Goal: Task Accomplishment & Management: Manage account settings

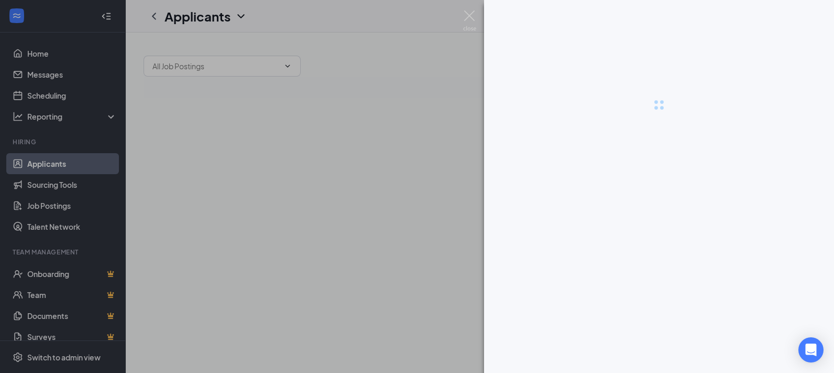
click at [640, 359] on div at bounding box center [659, 186] width 350 height 373
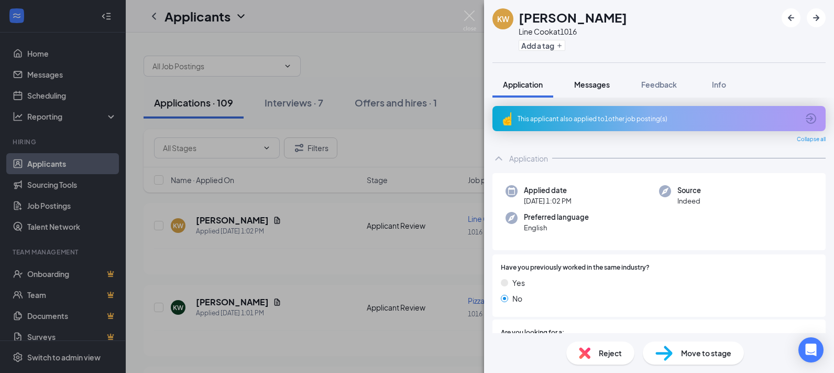
click at [580, 80] on span "Messages" at bounding box center [592, 84] width 36 height 9
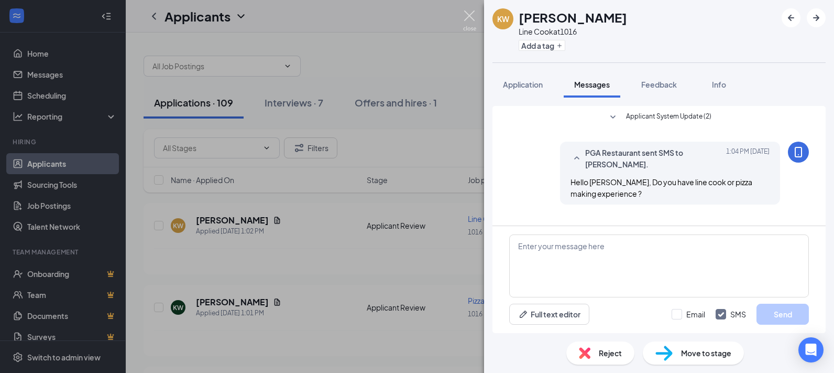
click at [471, 15] on img at bounding box center [469, 20] width 13 height 20
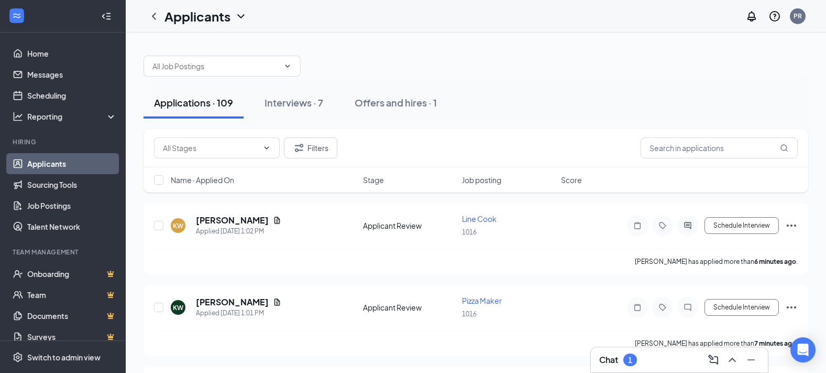
click at [617, 363] on h3 "Chat" at bounding box center [609, 360] width 19 height 12
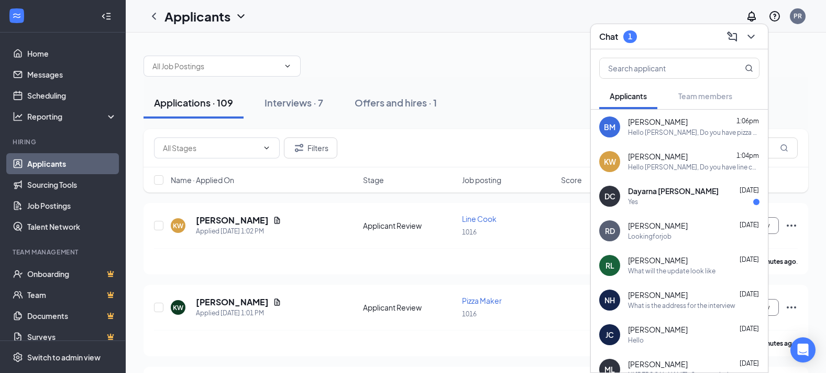
click at [693, 198] on div "Yes" at bounding box center [694, 202] width 132 height 9
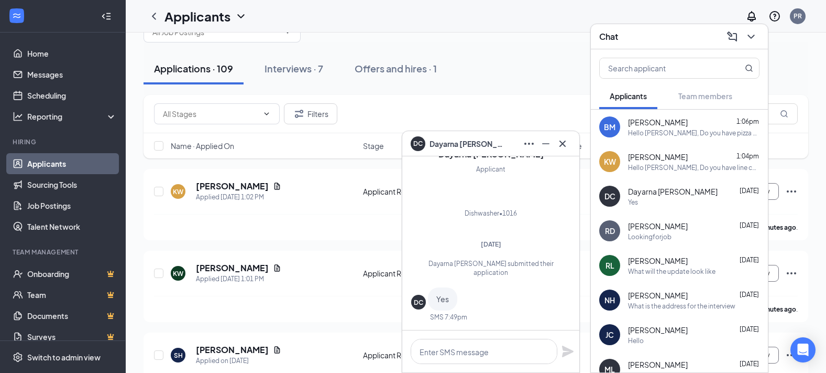
scroll to position [52, 0]
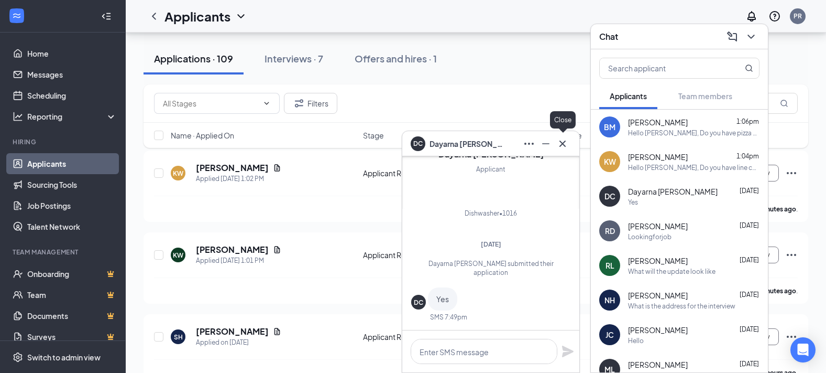
click at [564, 141] on icon "Cross" at bounding box center [563, 143] width 13 height 13
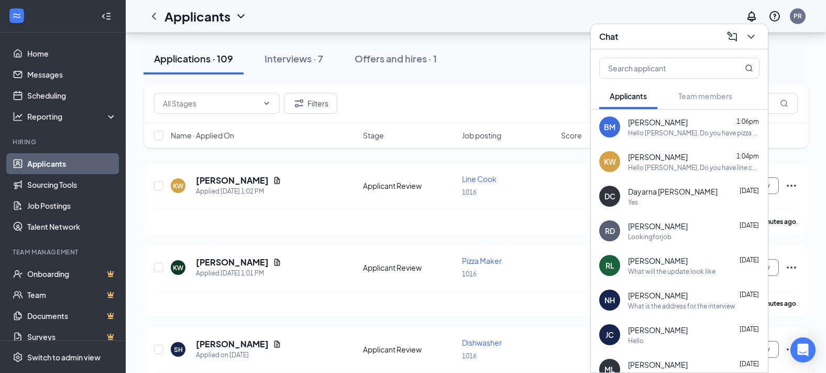
scroll to position [0, 0]
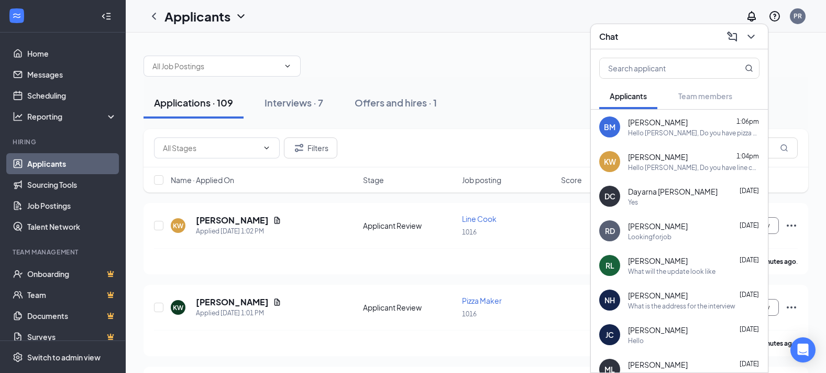
click at [529, 68] on div at bounding box center [476, 60] width 665 height 31
drag, startPoint x: 372, startPoint y: 267, endPoint x: 434, endPoint y: 253, distance: 64.5
click at [374, 265] on div "Kimani Wheatley has applied more than 6 minutes ago ." at bounding box center [476, 261] width 644 height 26
click at [749, 39] on icon "ChevronDown" at bounding box center [751, 36] width 13 height 13
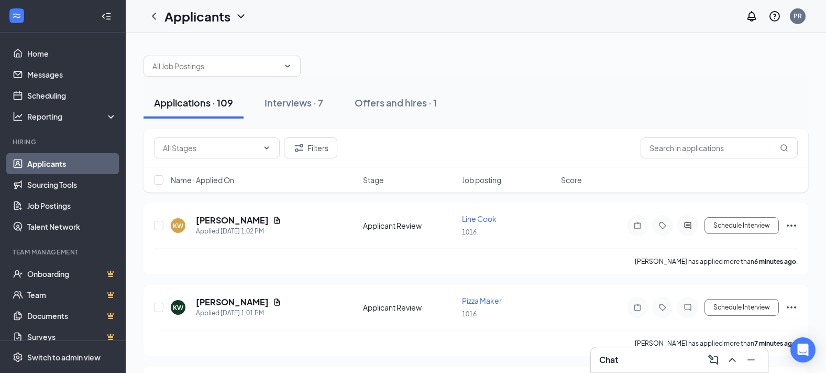
click at [573, 79] on div "Applications · 109 Interviews · 7 Offers and hires · 1" at bounding box center [476, 103] width 665 height 52
click at [275, 217] on icon "Document" at bounding box center [278, 219] width 6 height 7
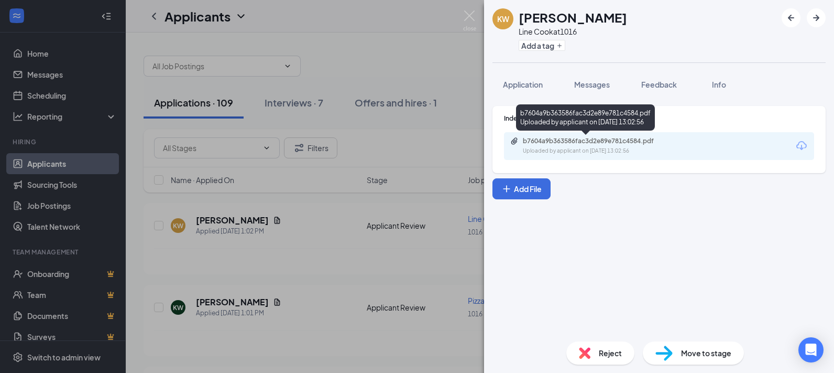
click at [591, 146] on div "b7604a9b363586fac3d2e89e781c4584.pdf Uploaded by applicant on Sep 15, 2025 at 1…" at bounding box center [595, 146] width 170 height 18
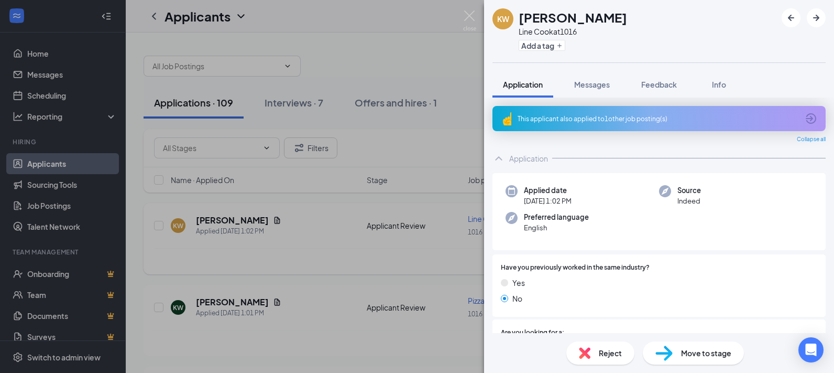
drag, startPoint x: 428, startPoint y: 97, endPoint x: 281, endPoint y: 254, distance: 215.1
click at [428, 97] on div "KW Kimani Wheatley Line Cook at 1016 Add a tag Application Messages Feedback In…" at bounding box center [417, 186] width 834 height 373
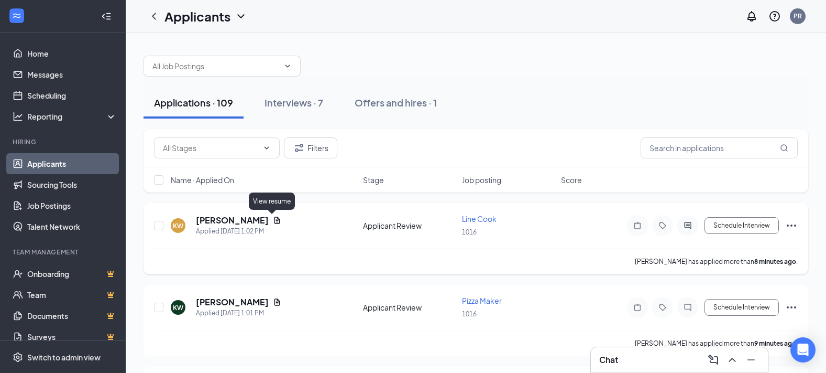
click at [273, 219] on icon "Document" at bounding box center [277, 220] width 8 height 8
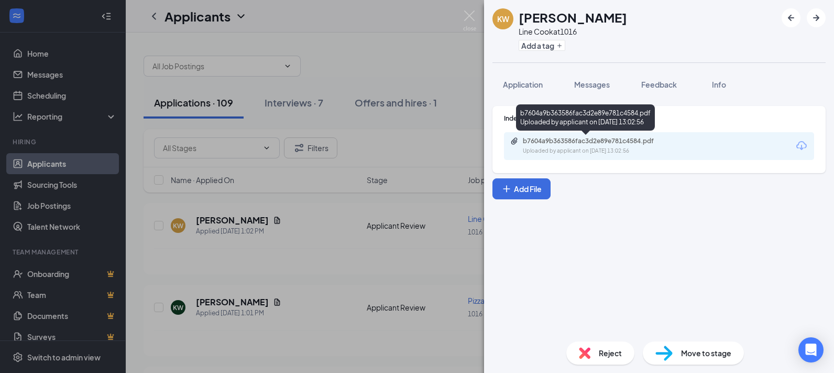
click at [596, 144] on div "b7604a9b363586fac3d2e89e781c4584.pdf" at bounding box center [596, 141] width 147 height 8
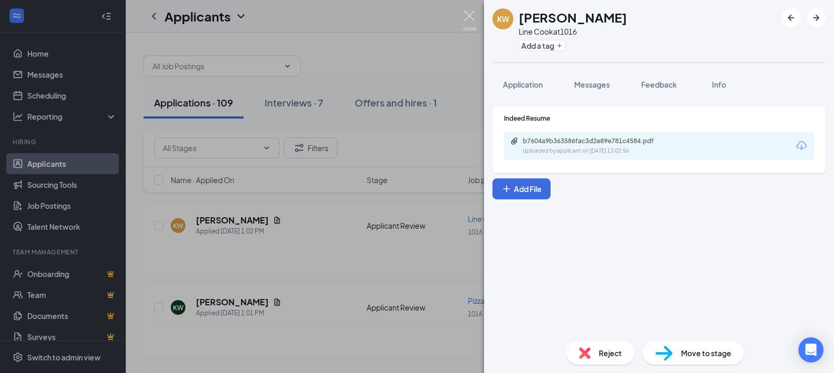
click at [471, 14] on img at bounding box center [469, 20] width 13 height 20
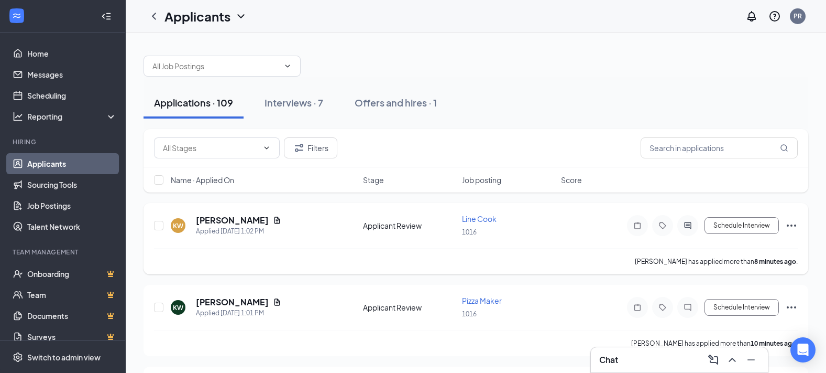
click at [790, 224] on icon "Ellipses" at bounding box center [792, 225] width 13 height 13
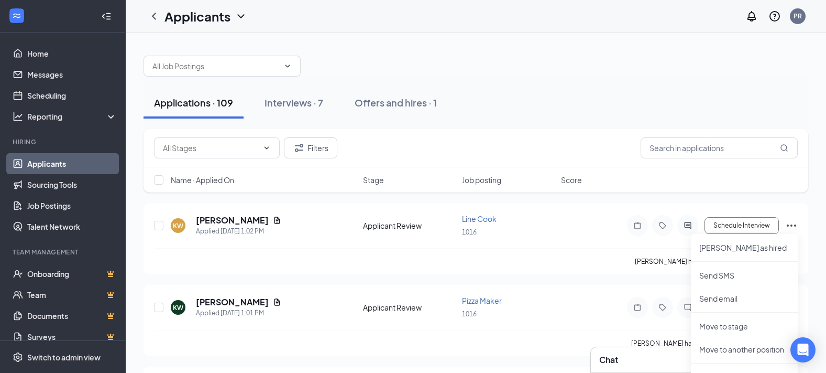
click at [619, 122] on div "Applications · 109 Interviews · 7 Offers and hires · 1" at bounding box center [476, 103] width 665 height 52
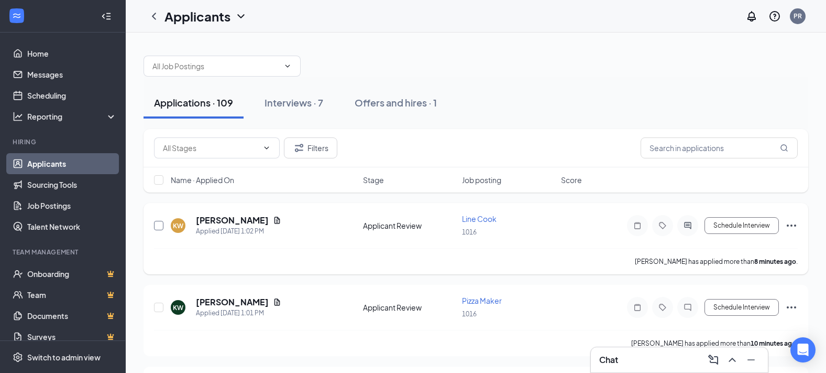
click at [155, 223] on input "checkbox" at bounding box center [158, 225] width 9 height 9
checkbox input "true"
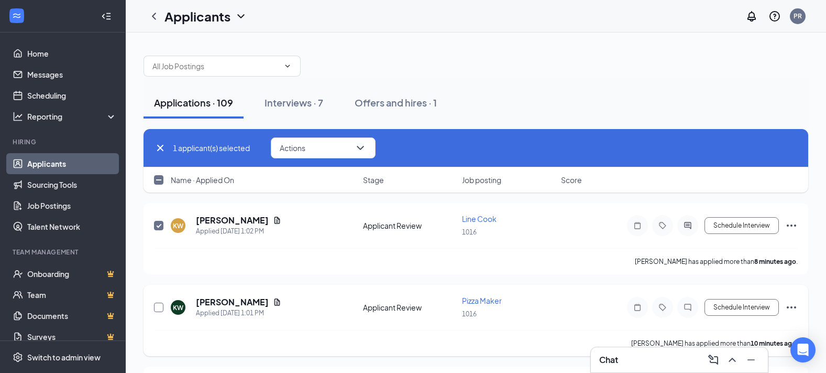
click at [160, 308] on input "checkbox" at bounding box center [158, 306] width 9 height 9
checkbox input "true"
click at [366, 147] on icon "ChevronDown" at bounding box center [360, 147] width 13 height 13
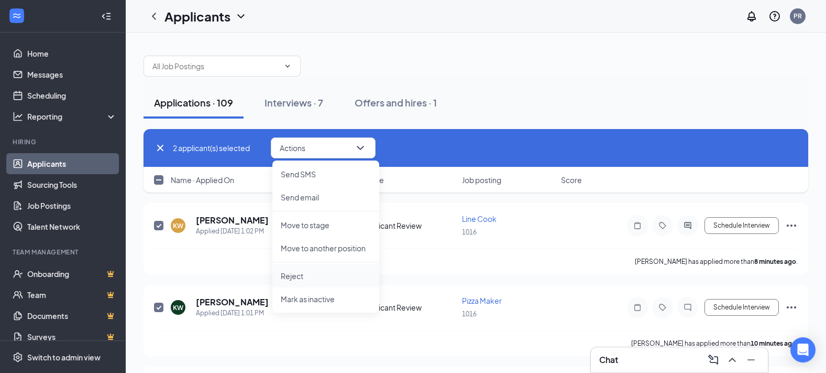
click at [290, 275] on p "Reject" at bounding box center [326, 275] width 90 height 10
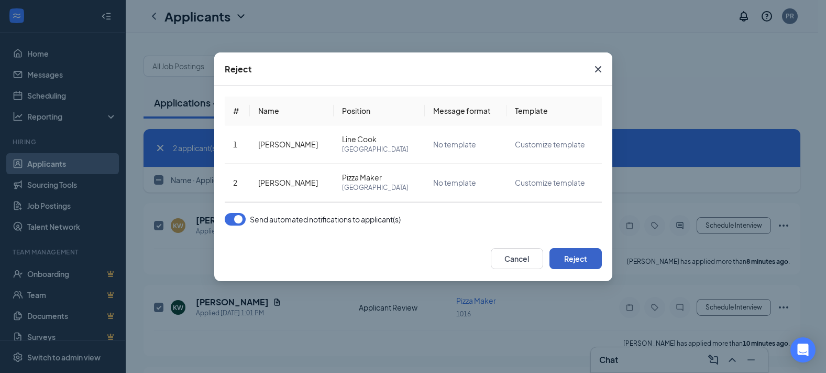
click at [580, 259] on button "Reject" at bounding box center [576, 258] width 52 height 21
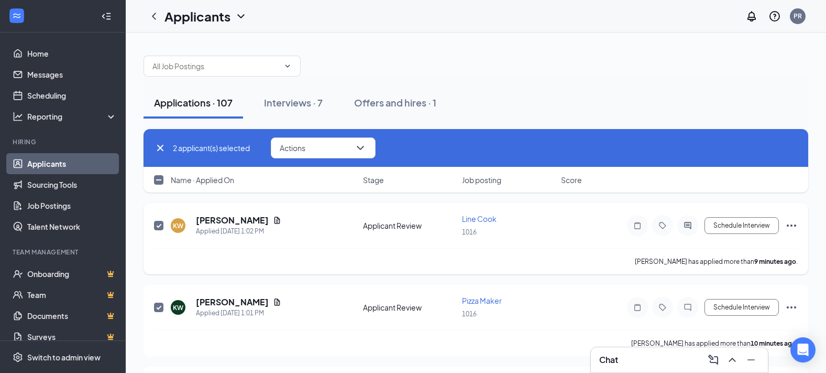
checkbox input "false"
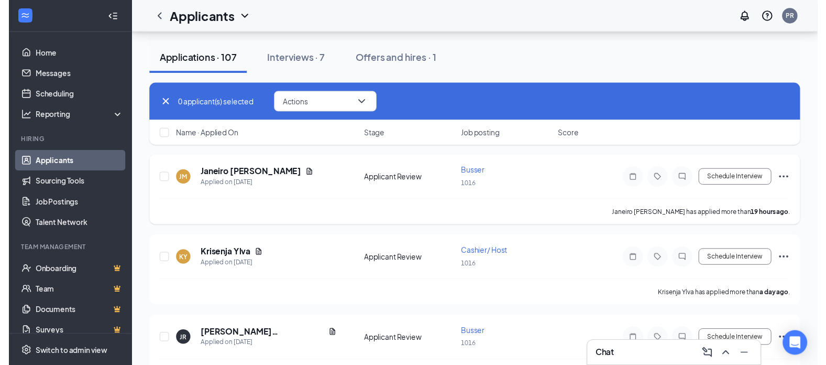
scroll to position [210, 0]
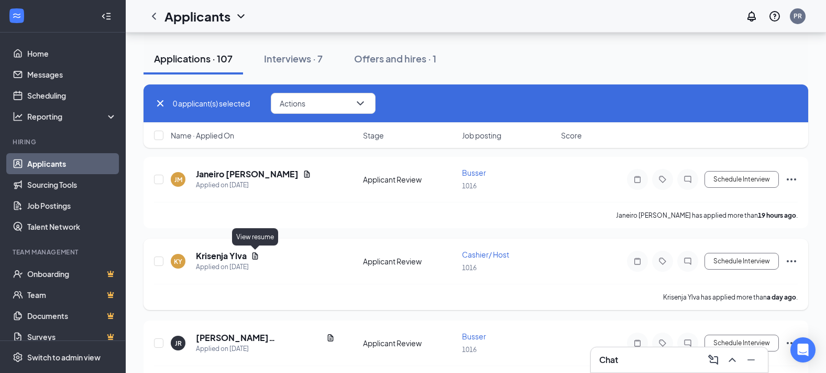
click at [254, 255] on icon "Document" at bounding box center [255, 256] width 8 height 8
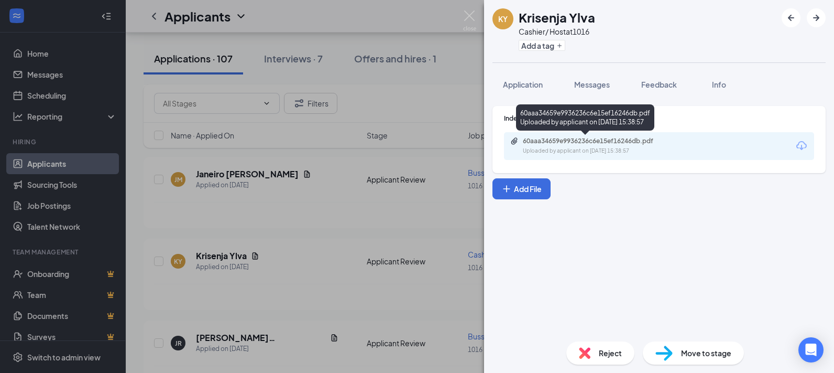
click at [615, 142] on div "60aaa34659e9936236c6e15ef16246db.pdf" at bounding box center [596, 141] width 147 height 8
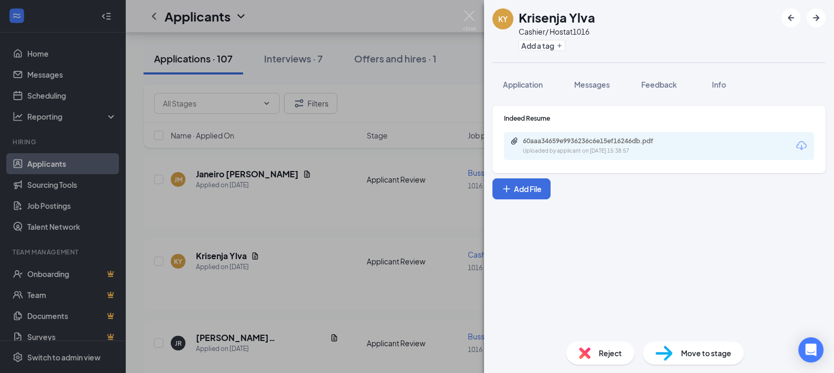
click at [438, 214] on div "KY Krisenja Ylva Cashier/ Host at 1016 Add a tag Application Messages Feedback …" at bounding box center [417, 186] width 834 height 373
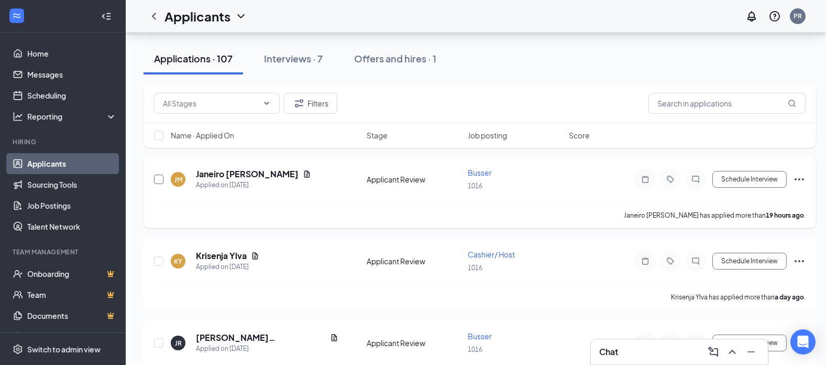
click at [158, 183] on input "checkbox" at bounding box center [158, 179] width 9 height 9
checkbox input "true"
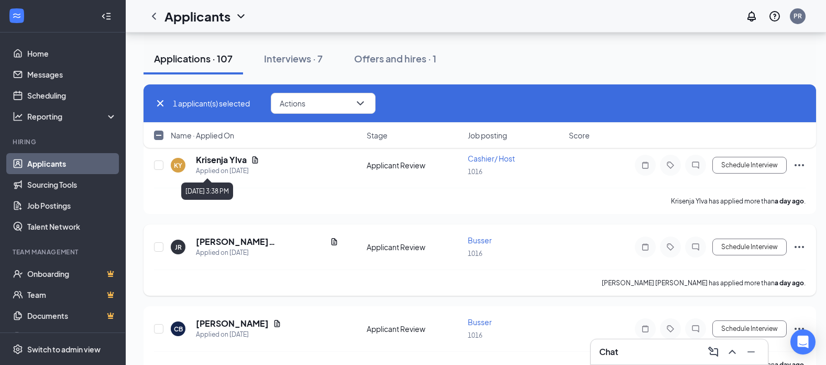
scroll to position [314, 0]
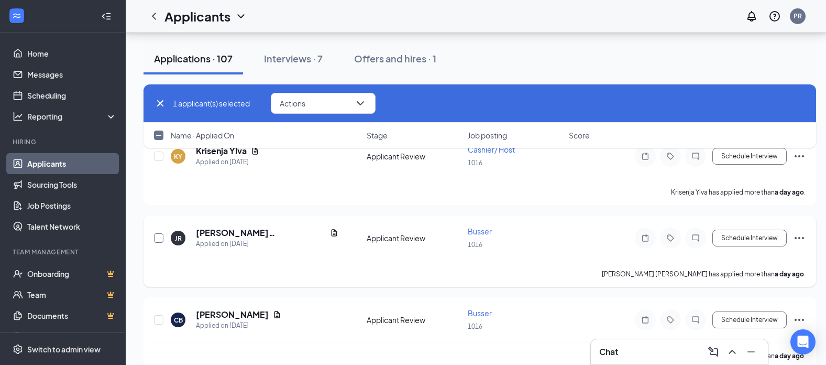
click at [155, 233] on input "checkbox" at bounding box center [158, 237] width 9 height 9
checkbox input "true"
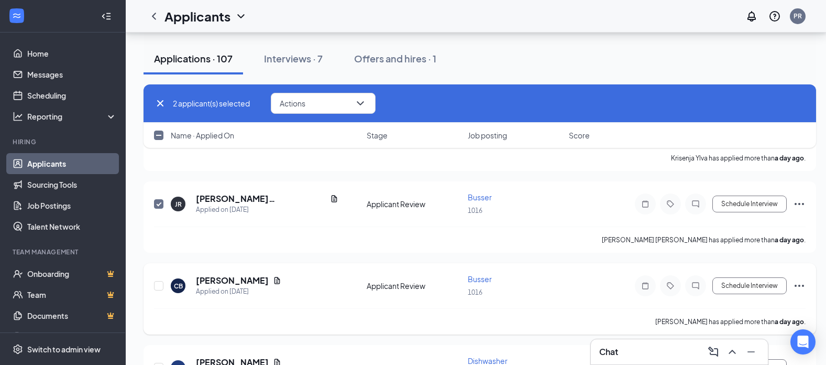
scroll to position [367, 0]
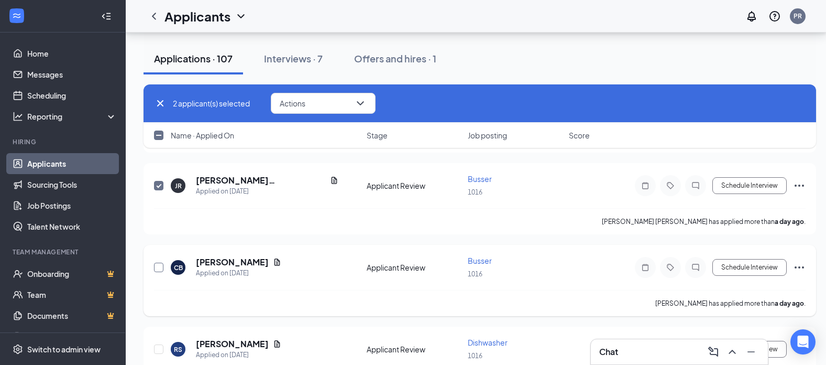
click at [156, 263] on input "checkbox" at bounding box center [158, 267] width 9 height 9
checkbox input "true"
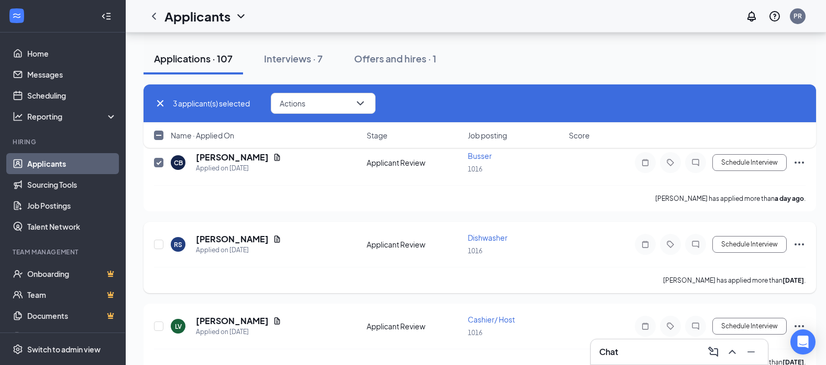
click at [155, 238] on div at bounding box center [159, 244] width 10 height 24
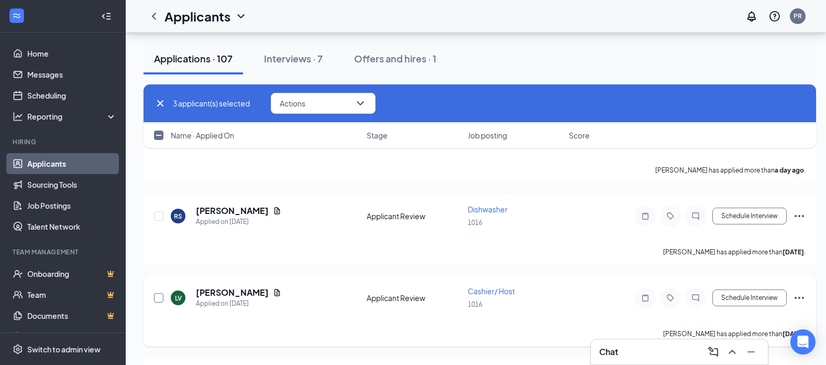
scroll to position [524, 0]
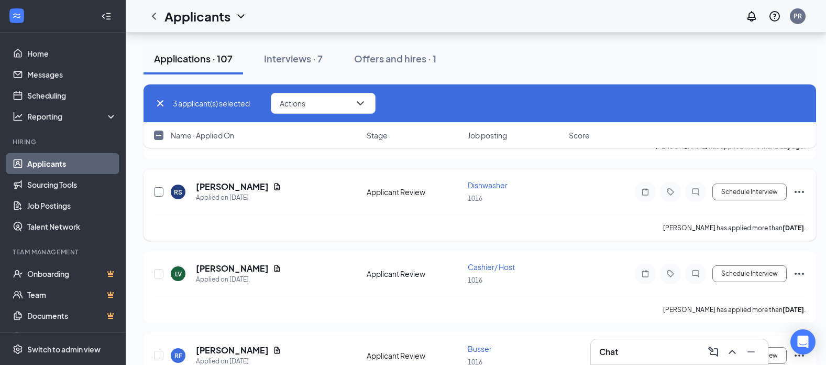
click at [160, 190] on input "checkbox" at bounding box center [158, 191] width 9 height 9
checkbox input "true"
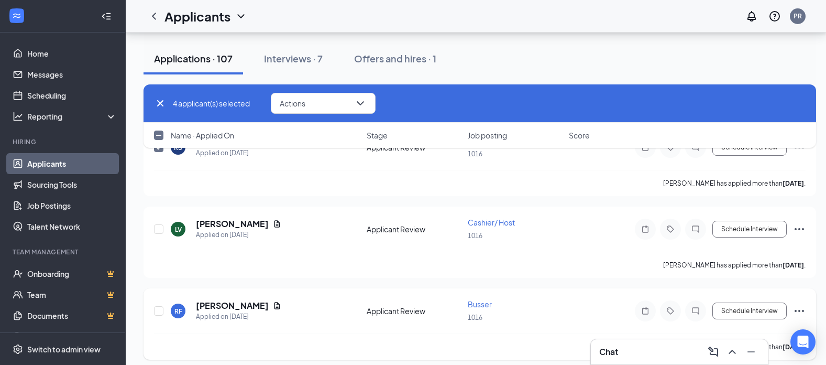
scroll to position [629, 0]
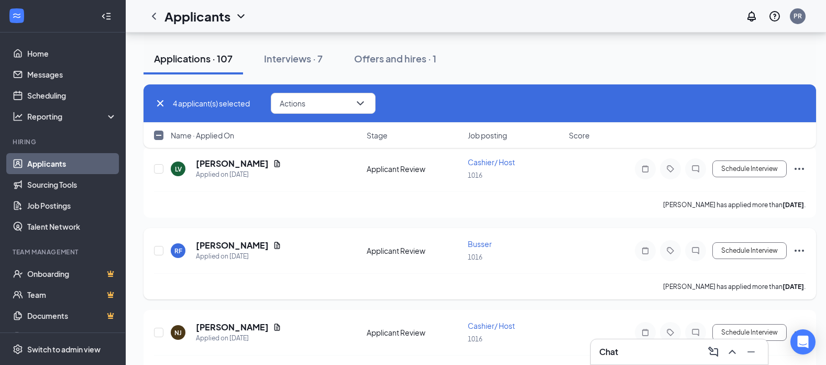
click at [168, 248] on div "RF Rick Francese Applied on Sep 13 Applicant Review Busser 1016 Schedule Interv…" at bounding box center [480, 255] width 652 height 35
click at [159, 252] on input "checkbox" at bounding box center [158, 250] width 9 height 9
checkbox input "true"
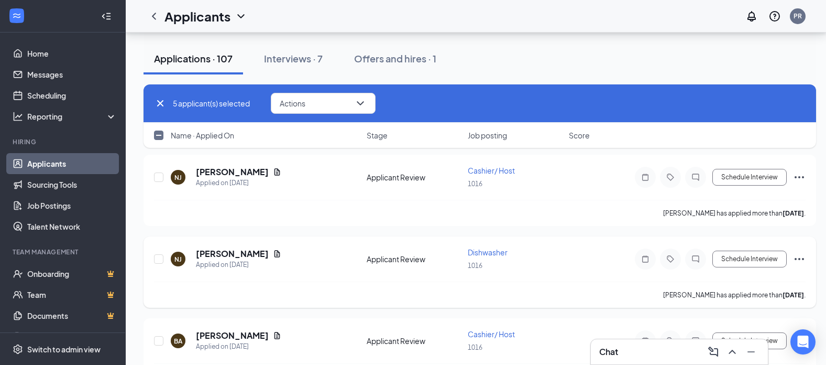
scroll to position [786, 0]
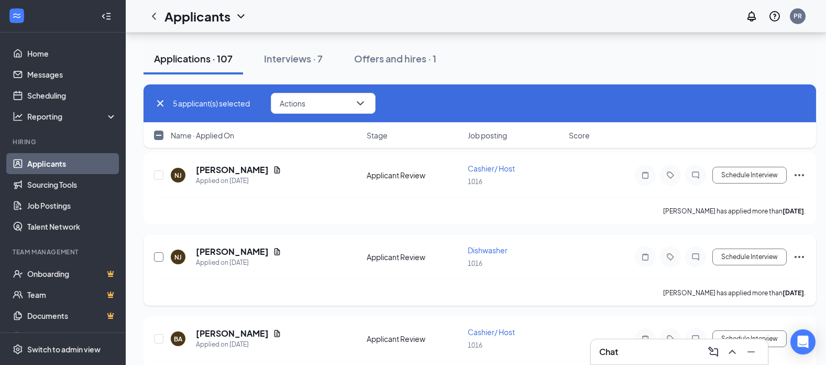
click at [156, 253] on input "checkbox" at bounding box center [158, 256] width 9 height 9
checkbox input "true"
click at [161, 174] on input "checkbox" at bounding box center [158, 174] width 9 height 9
checkbox input "true"
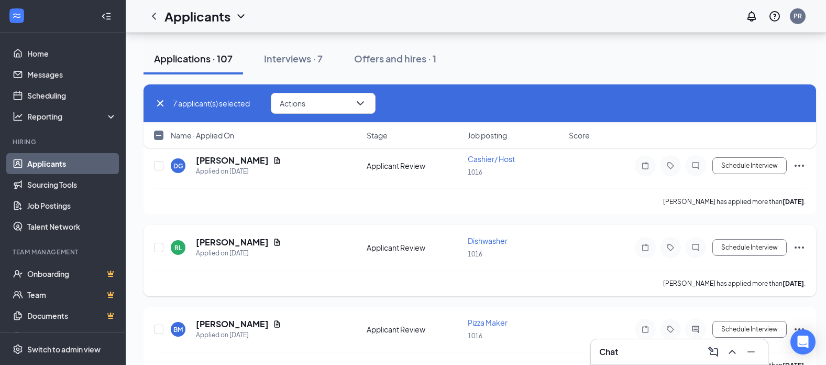
scroll to position [1048, 0]
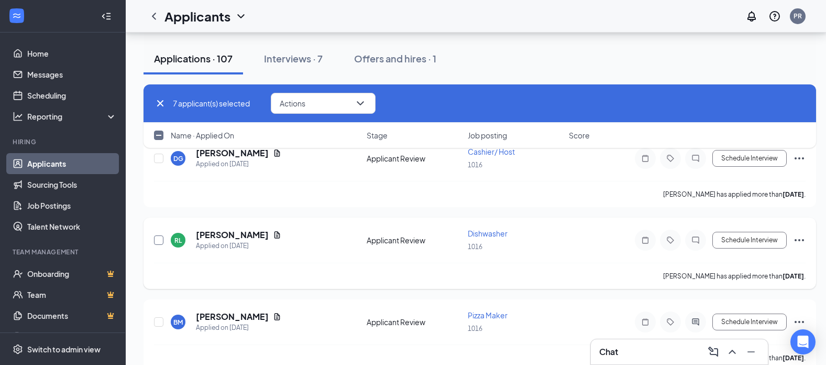
click at [160, 238] on input "checkbox" at bounding box center [158, 239] width 9 height 9
checkbox input "true"
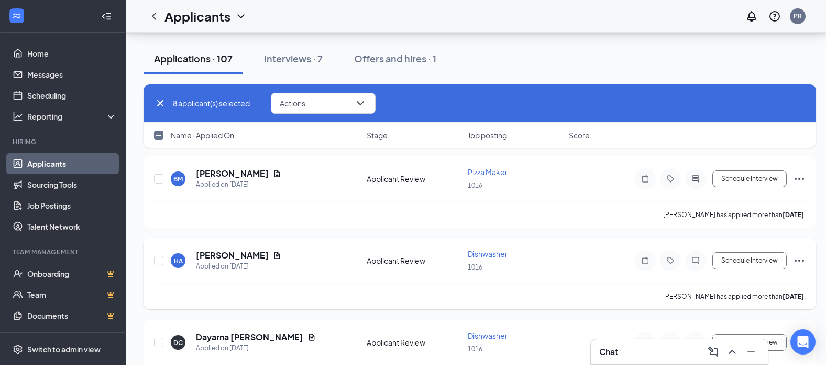
scroll to position [1205, 0]
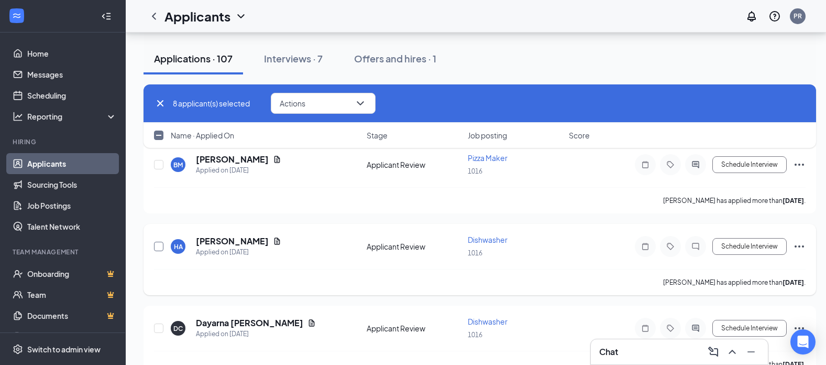
click at [158, 243] on input "checkbox" at bounding box center [158, 246] width 9 height 9
checkbox input "true"
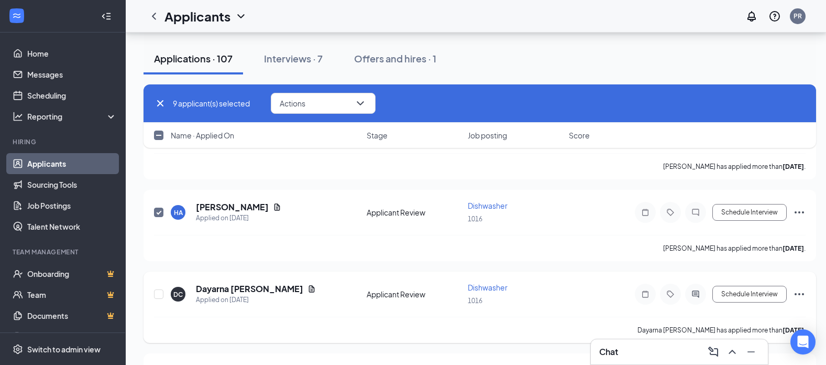
scroll to position [1258, 0]
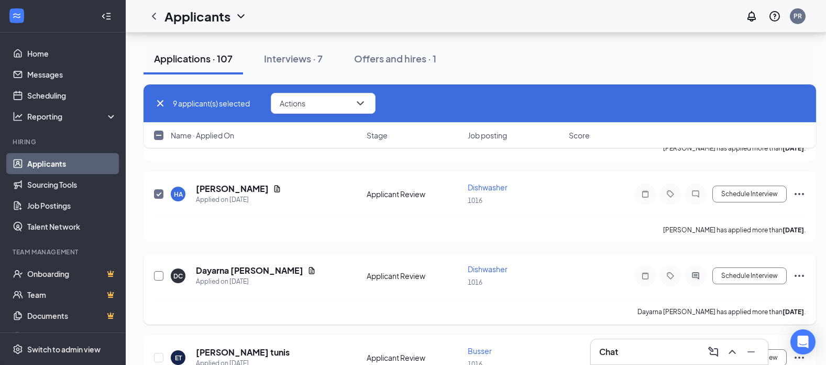
click at [161, 276] on input "checkbox" at bounding box center [158, 275] width 9 height 9
checkbox input "true"
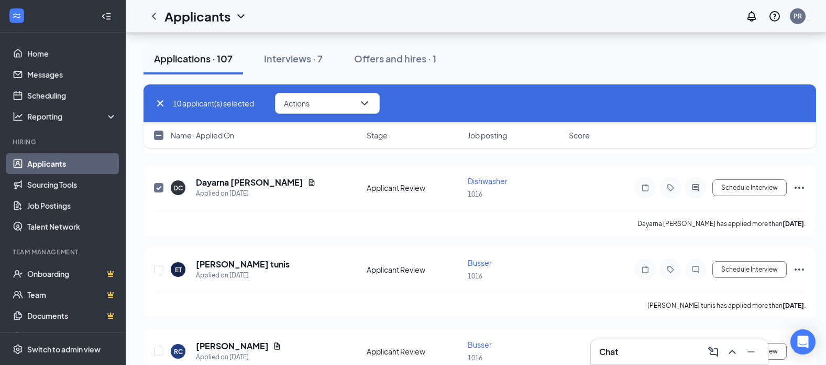
scroll to position [1363, 0]
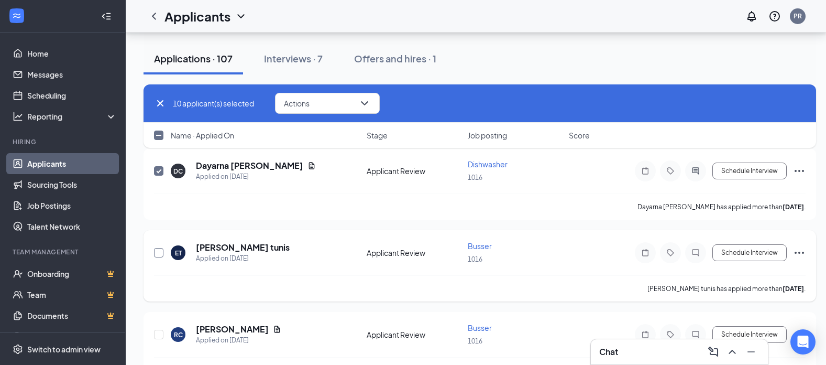
click at [161, 254] on input "checkbox" at bounding box center [158, 252] width 9 height 9
checkbox input "true"
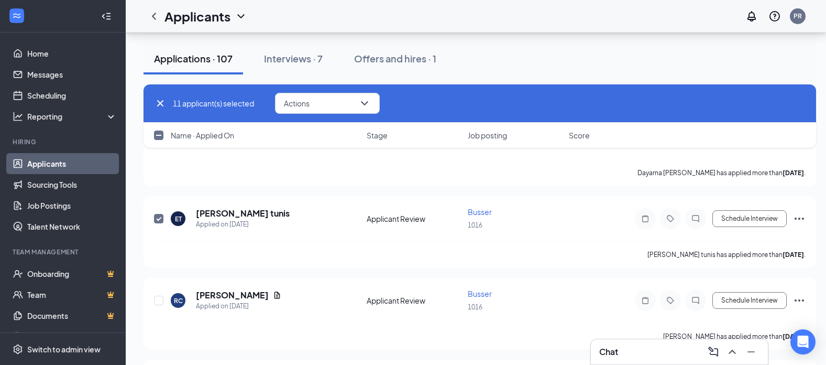
scroll to position [1415, 0]
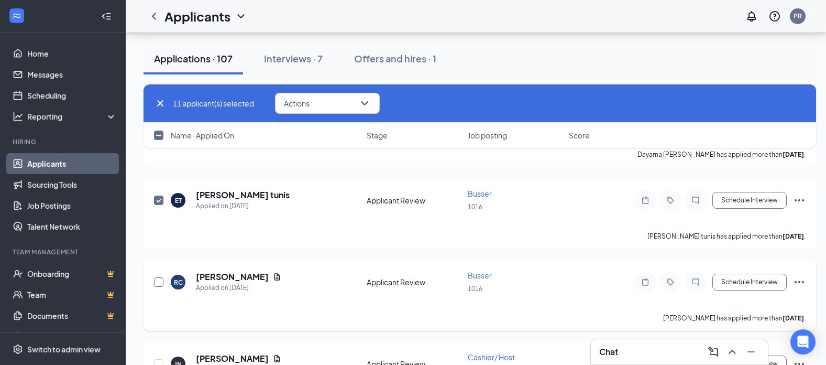
click at [160, 284] on input "checkbox" at bounding box center [158, 281] width 9 height 9
checkbox input "true"
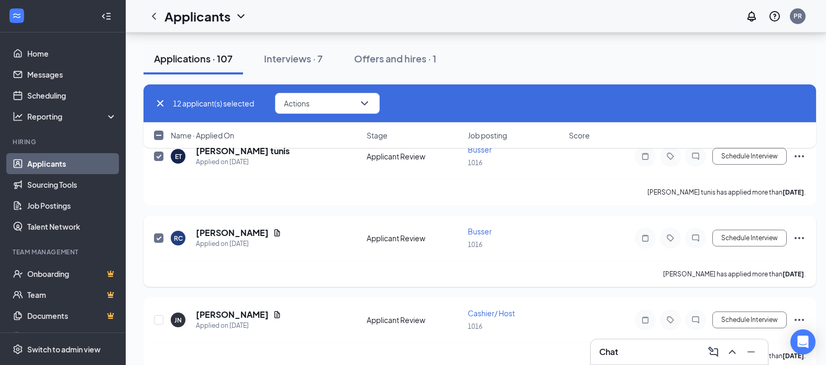
scroll to position [1520, 0]
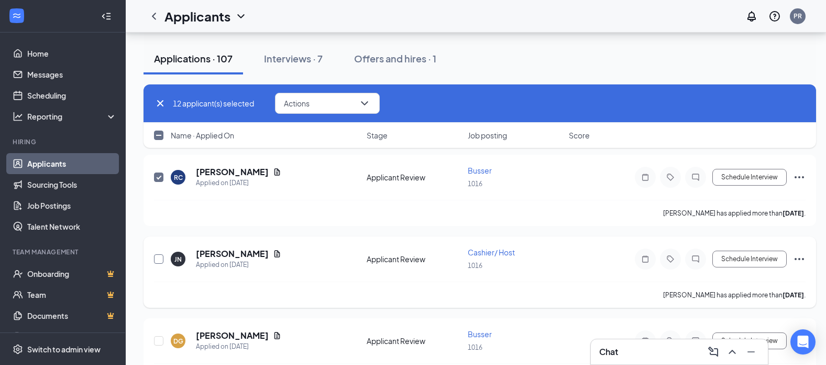
click at [157, 255] on input "checkbox" at bounding box center [158, 258] width 9 height 9
click at [160, 255] on input "checkbox" at bounding box center [158, 258] width 9 height 9
checkbox input "false"
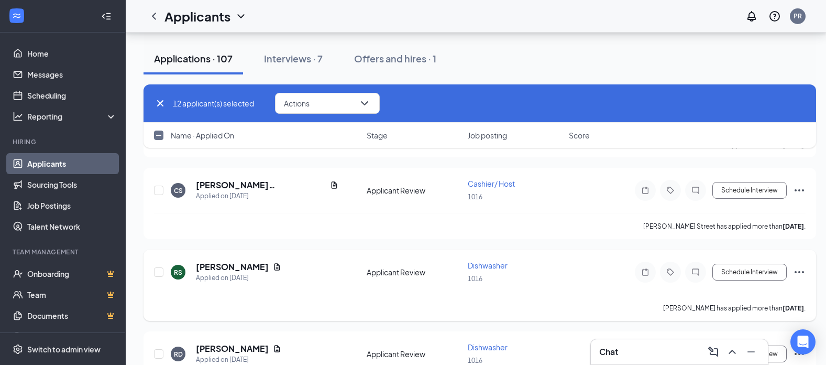
scroll to position [1939, 0]
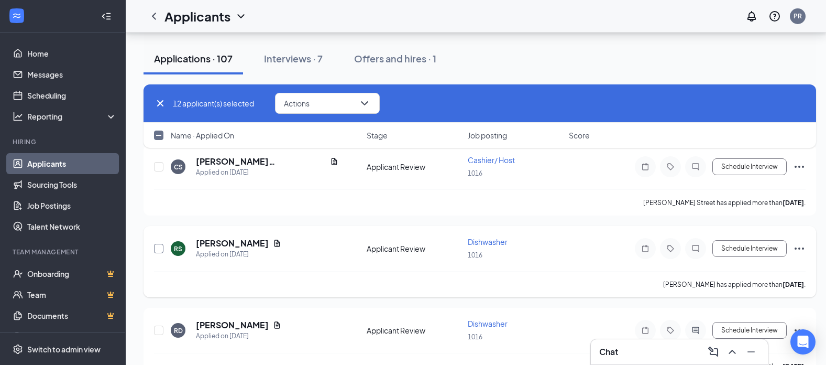
click at [157, 247] on input "checkbox" at bounding box center [158, 248] width 9 height 9
checkbox input "true"
click at [159, 329] on input "checkbox" at bounding box center [158, 329] width 9 height 9
checkbox input "true"
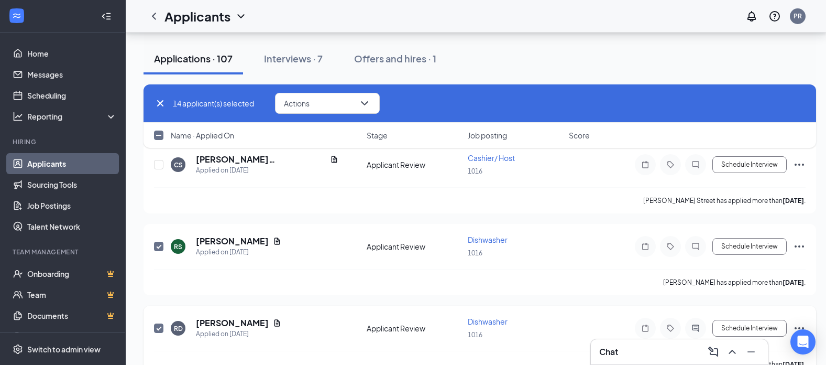
scroll to position [2096, 0]
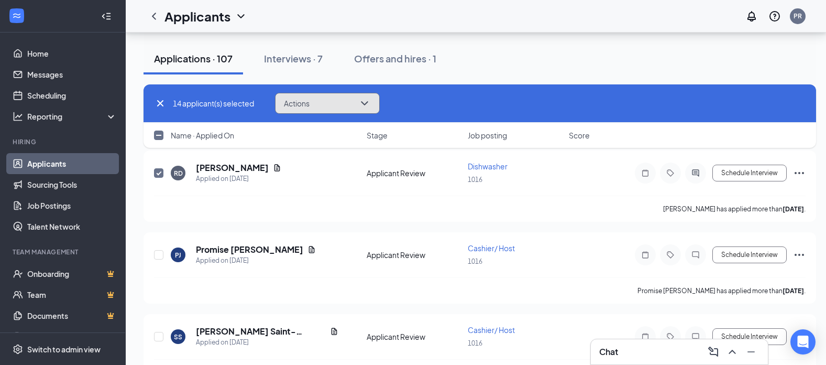
click at [368, 106] on icon "ChevronDown" at bounding box center [364, 103] width 13 height 13
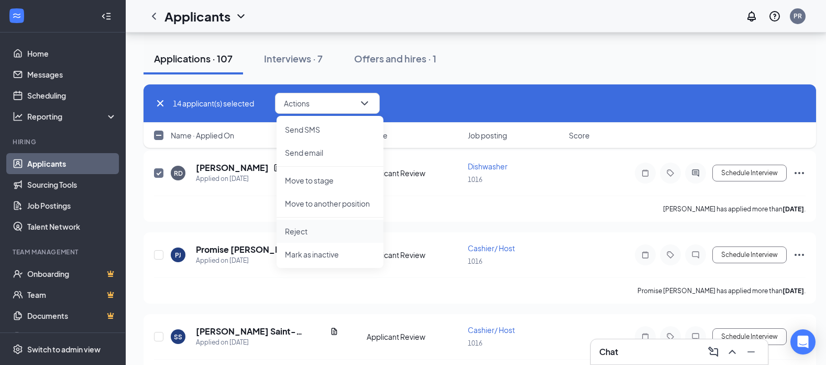
click at [300, 228] on p "Reject" at bounding box center [330, 231] width 90 height 10
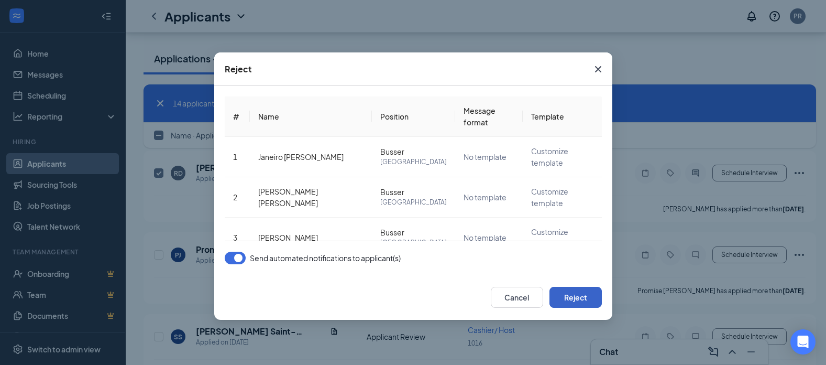
click at [575, 298] on button "Reject" at bounding box center [576, 297] width 52 height 21
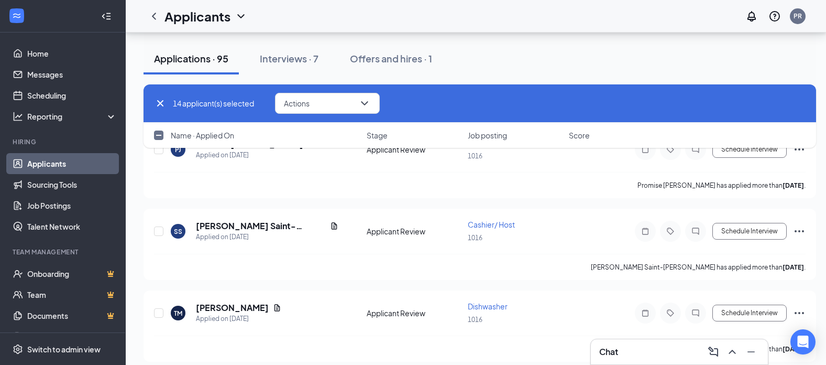
checkbox input "false"
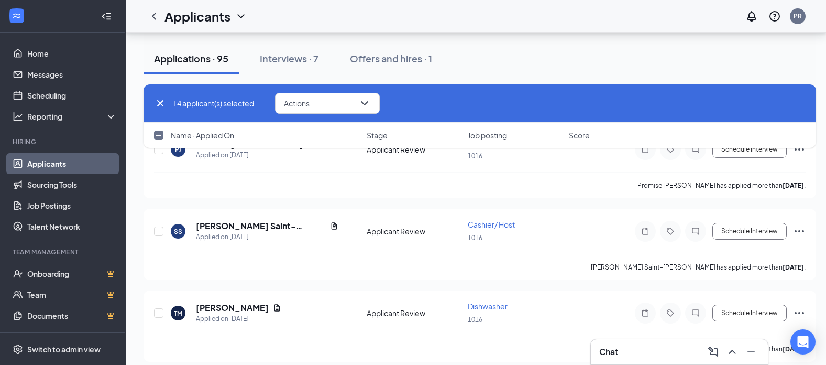
checkbox input "false"
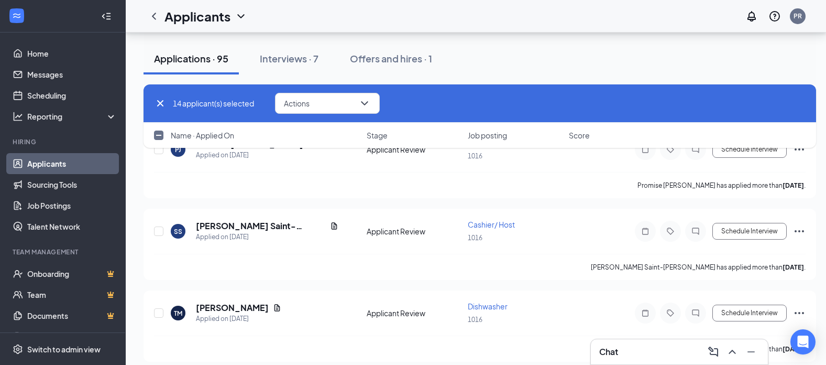
checkbox input "false"
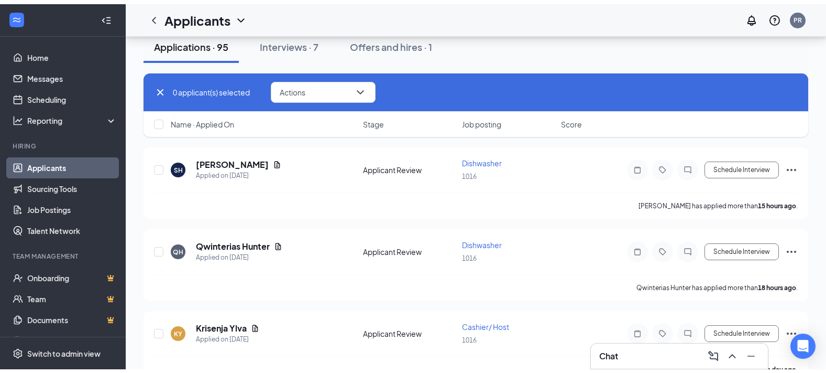
scroll to position [0, 0]
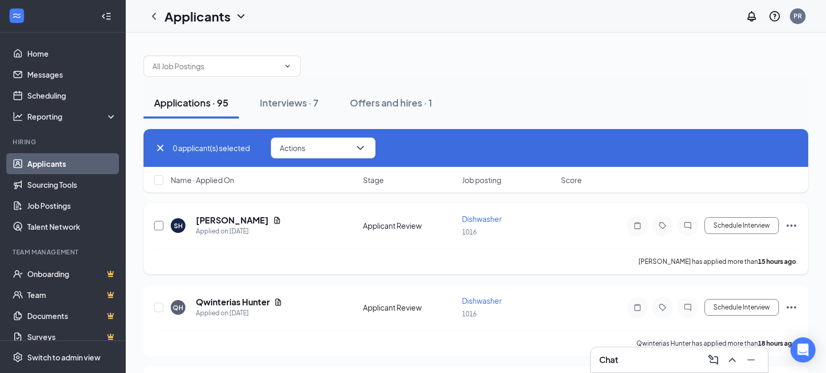
click at [157, 225] on input "checkbox" at bounding box center [158, 225] width 9 height 9
checkbox input "true"
click at [157, 308] on input "checkbox" at bounding box center [158, 306] width 9 height 9
checkbox input "true"
click at [325, 160] on div "2 applicant(s) selected Actions Send SMS Send email Move to stage Move to anoth…" at bounding box center [476, 148] width 665 height 38
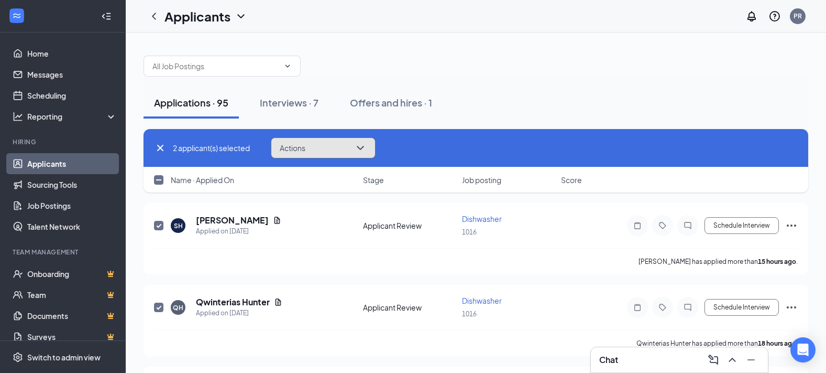
click at [329, 149] on button "Actions" at bounding box center [323, 147] width 105 height 21
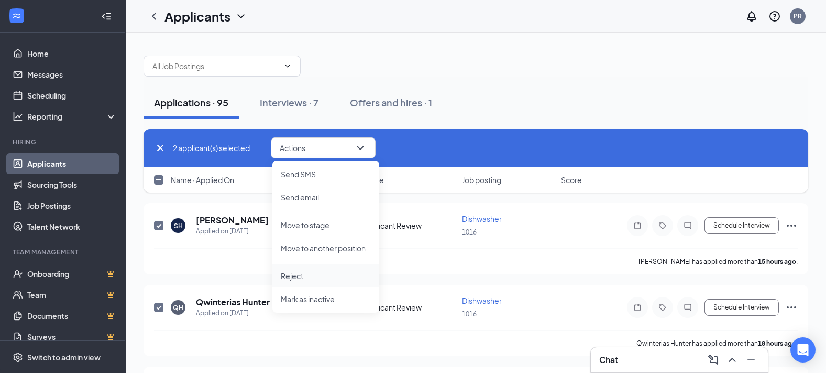
click at [306, 273] on p "Reject" at bounding box center [326, 275] width 90 height 10
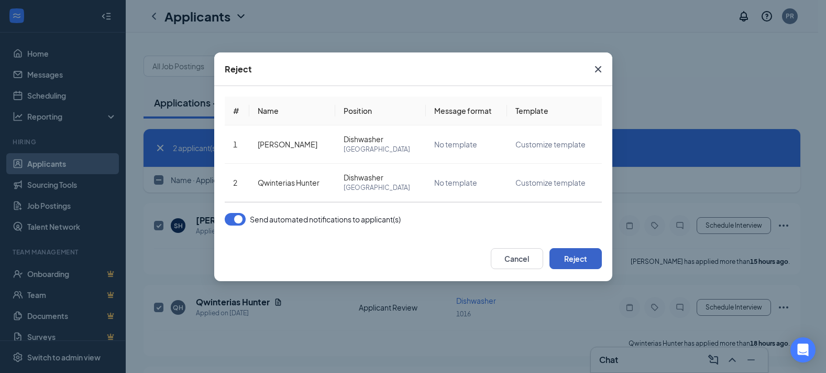
click at [591, 259] on button "Reject" at bounding box center [576, 258] width 52 height 21
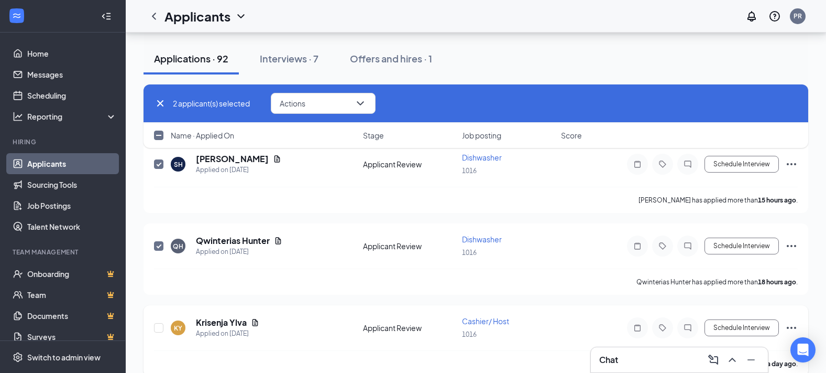
scroll to position [52, 0]
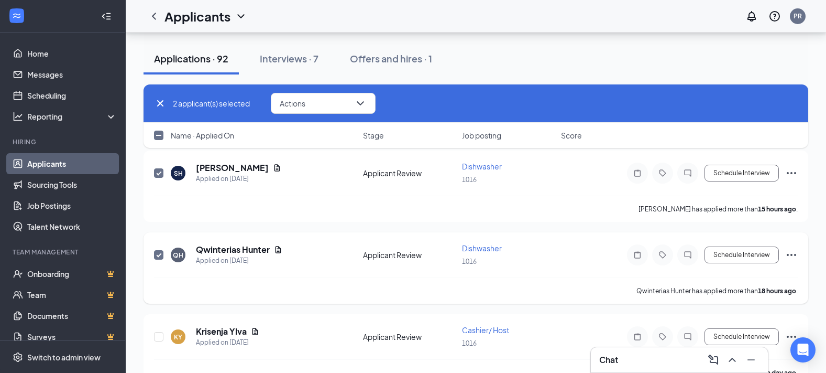
checkbox input "false"
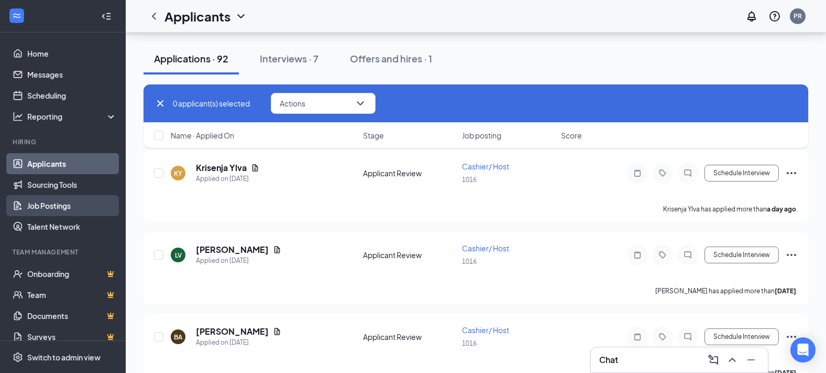
click at [45, 202] on link "Job Postings" at bounding box center [72, 205] width 90 height 21
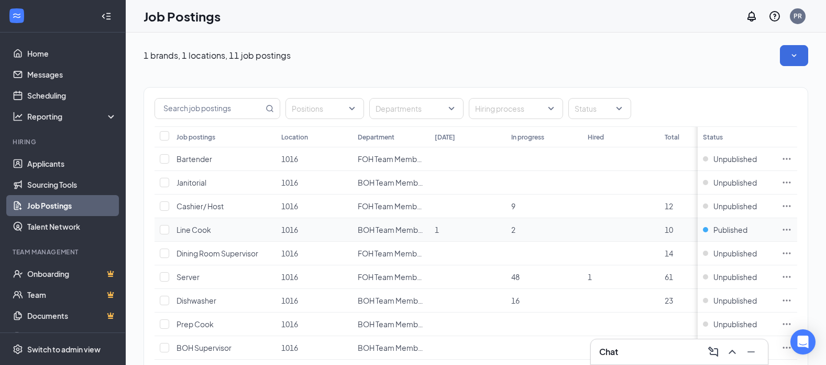
click at [792, 227] on icon "Ellipses" at bounding box center [787, 229] width 10 height 10
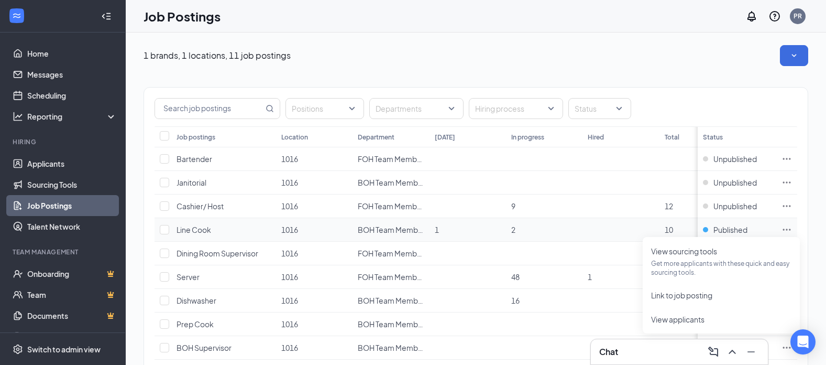
click at [792, 227] on icon "Ellipses" at bounding box center [787, 229] width 10 height 10
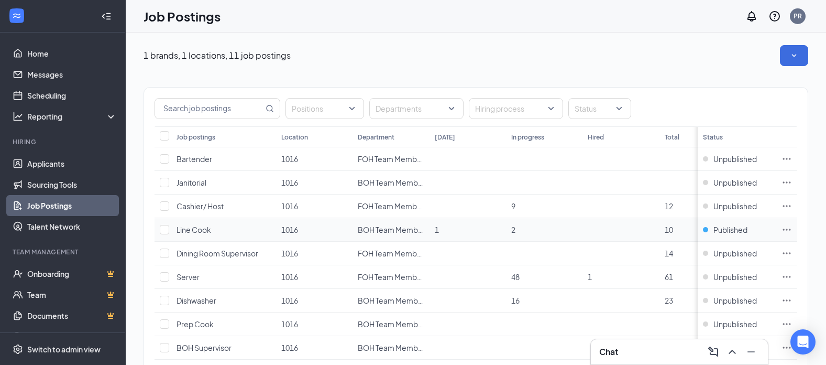
click at [791, 230] on icon "Ellipses" at bounding box center [787, 229] width 8 height 2
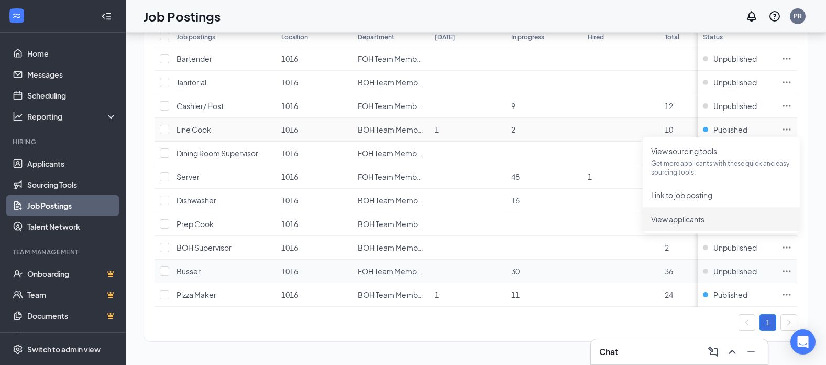
scroll to position [105, 0]
click at [743, 244] on span "Unpublished" at bounding box center [735, 247] width 43 height 10
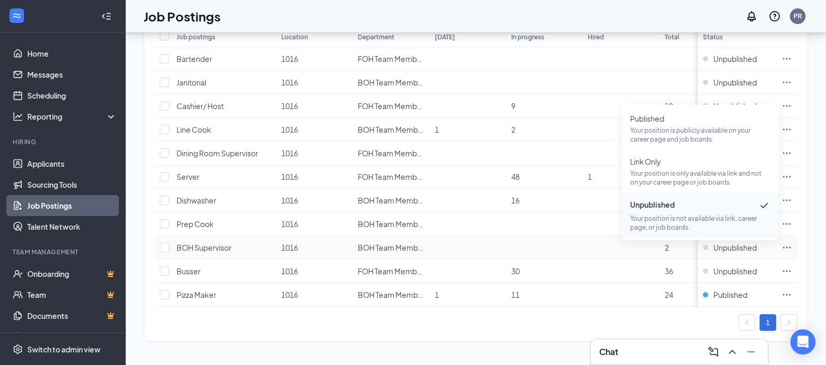
click at [679, 199] on span "Unpublished" at bounding box center [700, 205] width 140 height 13
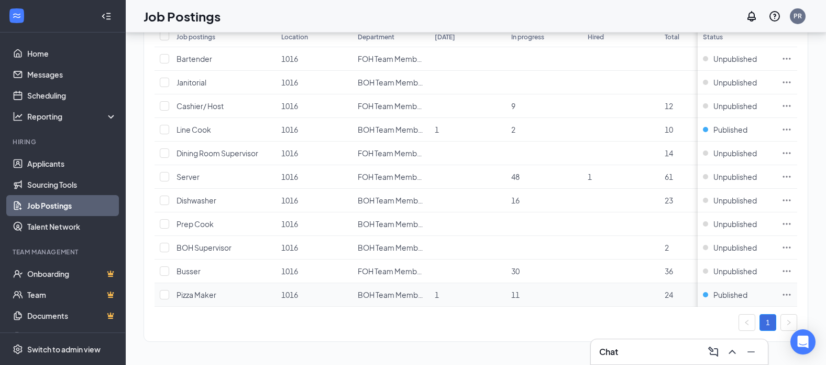
click at [792, 289] on icon "Ellipses" at bounding box center [787, 294] width 10 height 10
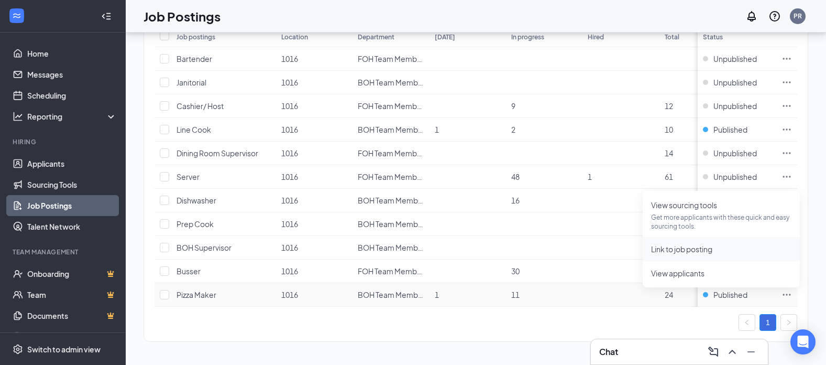
scroll to position [108, 0]
click at [792, 289] on icon "Ellipses" at bounding box center [787, 294] width 10 height 10
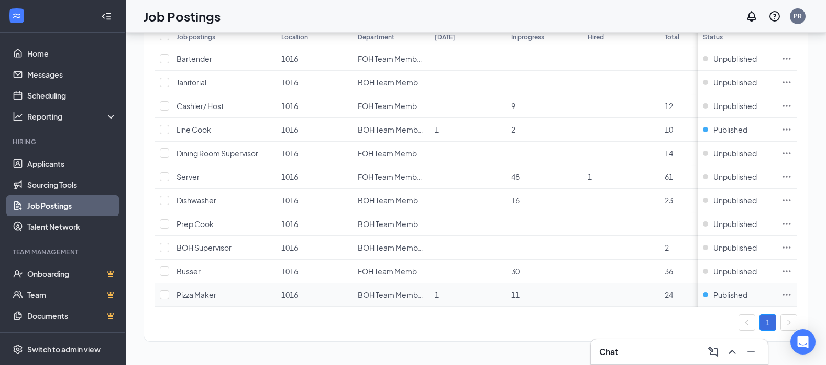
click at [792, 289] on icon "Ellipses" at bounding box center [787, 294] width 10 height 10
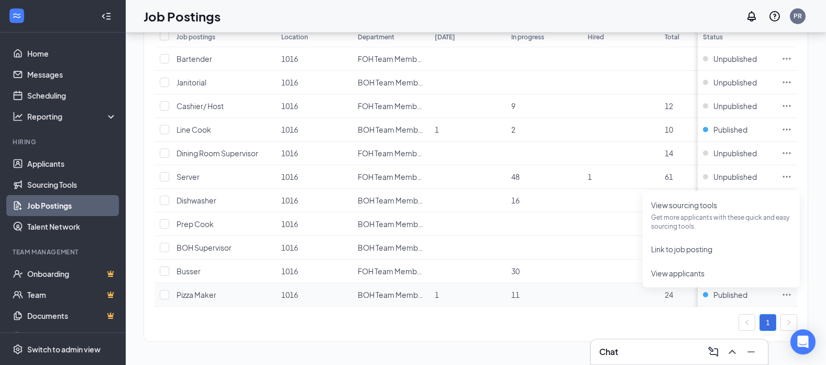
click at [761, 289] on div "Published" at bounding box center [737, 294] width 68 height 10
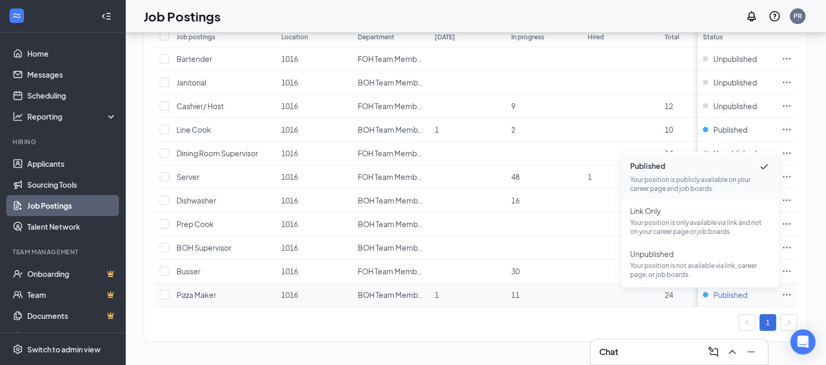
click at [736, 289] on span "Published" at bounding box center [731, 294] width 34 height 10
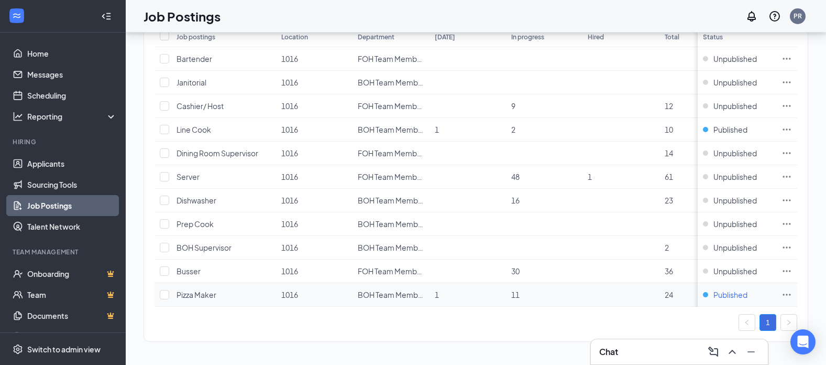
click at [736, 289] on span "Published" at bounding box center [731, 294] width 34 height 10
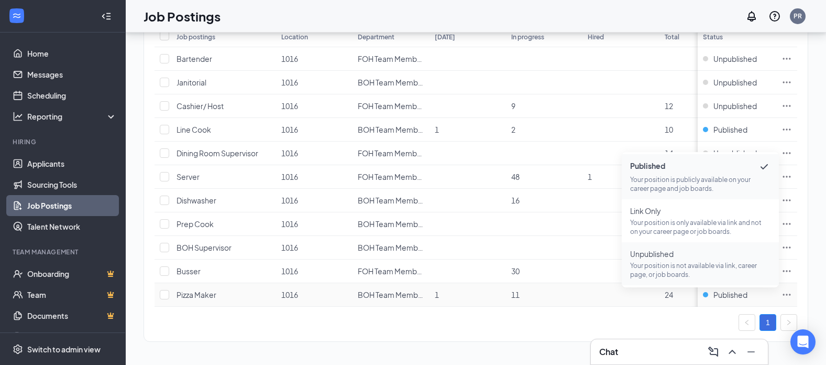
click at [712, 261] on p "Your position is not available via link, career page, or job boards." at bounding box center [700, 270] width 140 height 18
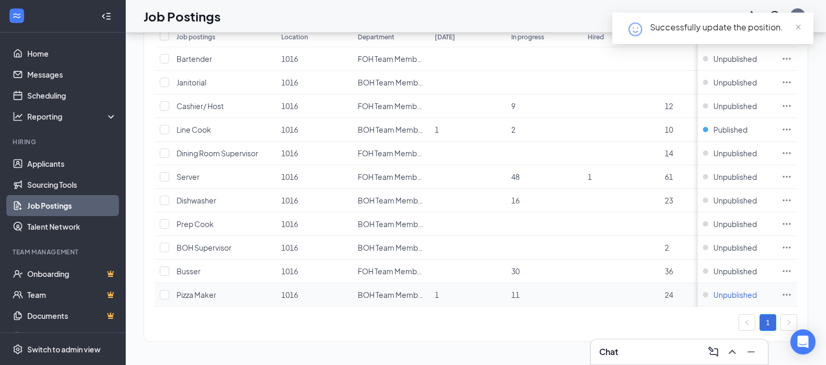
click at [742, 289] on span "Unpublished" at bounding box center [735, 294] width 43 height 10
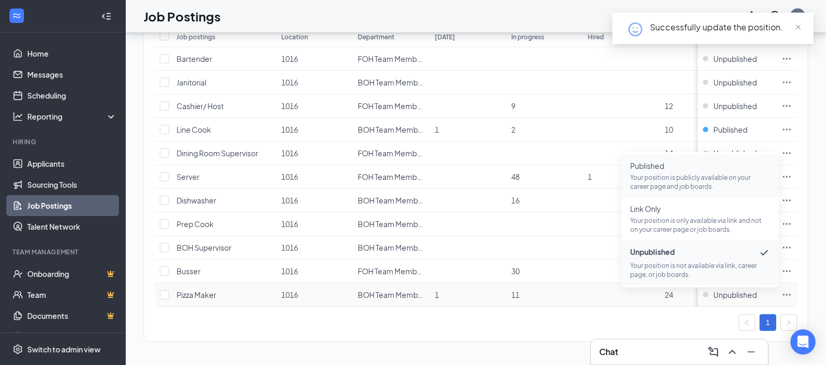
click at [682, 173] on p "Your position is publicly available on your career page and job boards." at bounding box center [700, 182] width 140 height 18
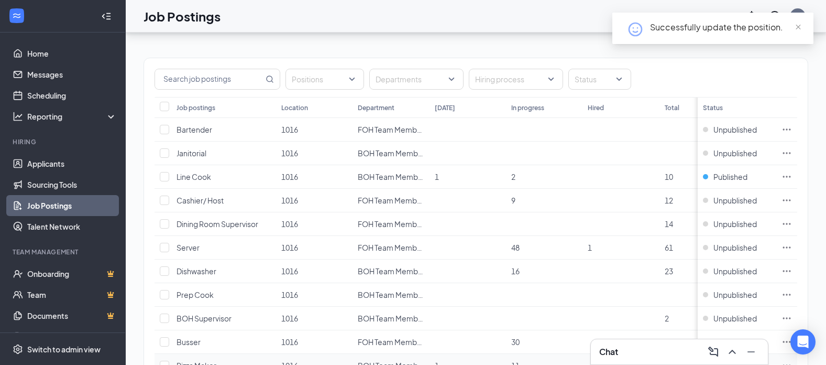
scroll to position [3, 0]
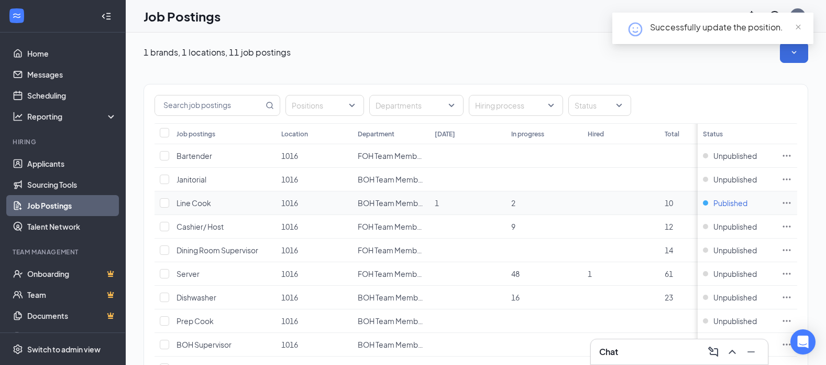
click at [742, 201] on span "Published" at bounding box center [731, 203] width 34 height 10
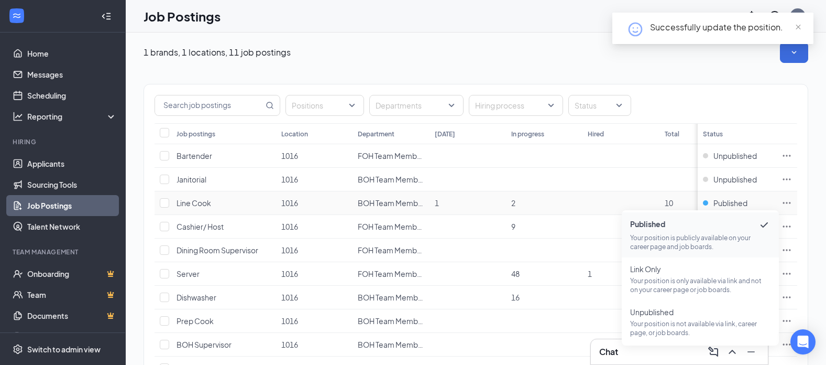
click at [673, 234] on p "Your position is publicly available on your career page and job boards." at bounding box center [700, 242] width 140 height 18
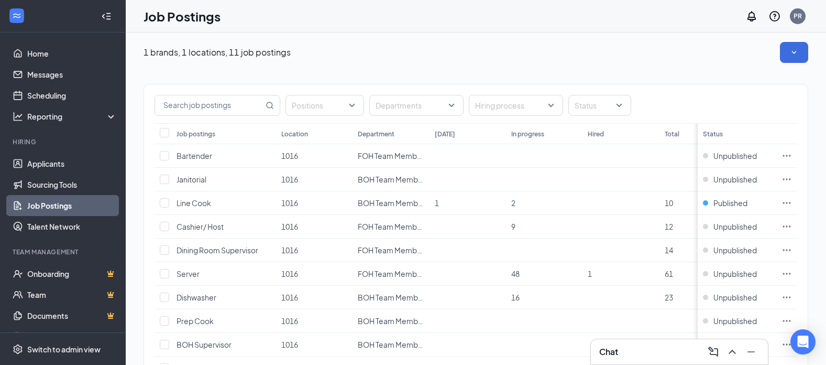
click at [696, 86] on div "Positions Departments Hiring process Status" at bounding box center [476, 103] width 664 height 39
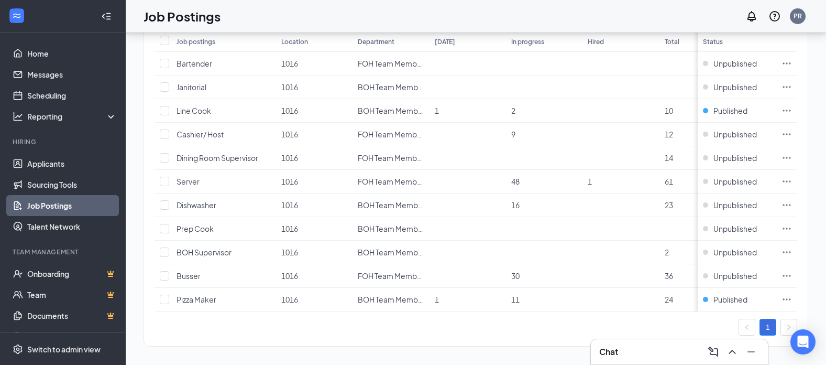
scroll to position [108, 0]
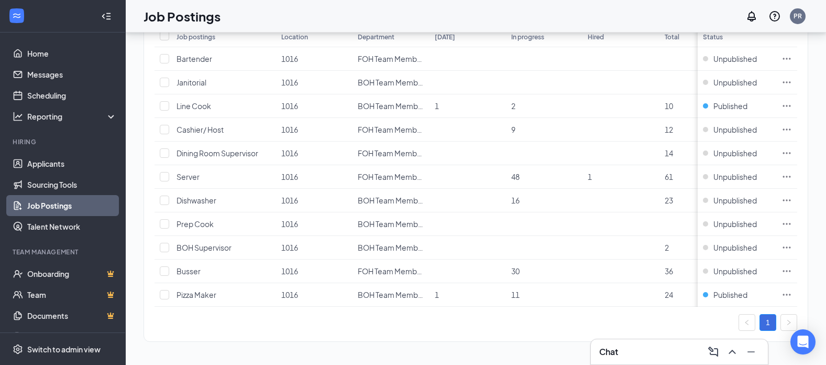
click at [610, 347] on h3 "Chat" at bounding box center [609, 352] width 19 height 12
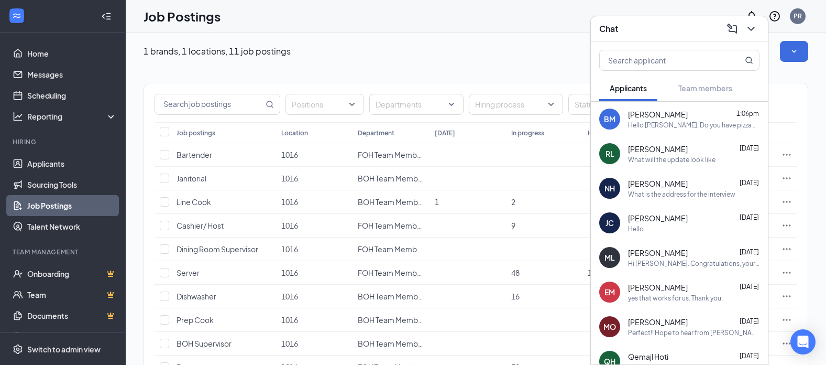
scroll to position [3, 0]
click at [698, 263] on div "Hi Maurici. Congratulations, your meeting with Anthony's Coal Fired Pizza for P…" at bounding box center [694, 263] width 132 height 9
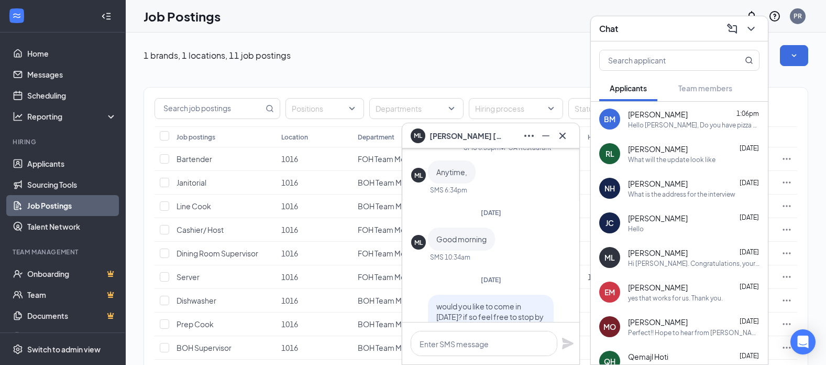
scroll to position [-514, 0]
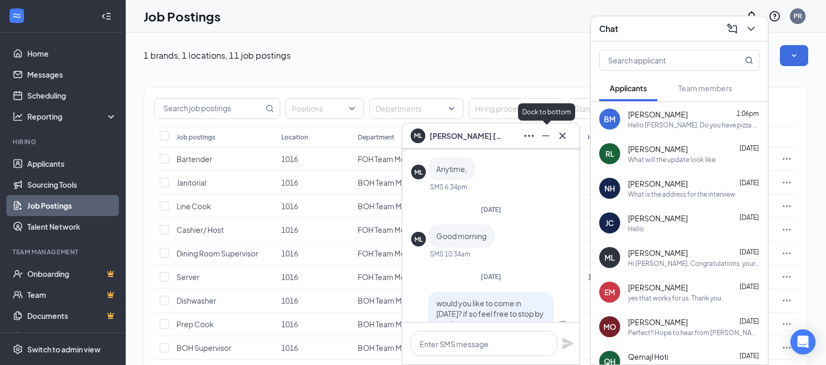
click at [548, 135] on icon "Minimize" at bounding box center [545, 135] width 7 height 1
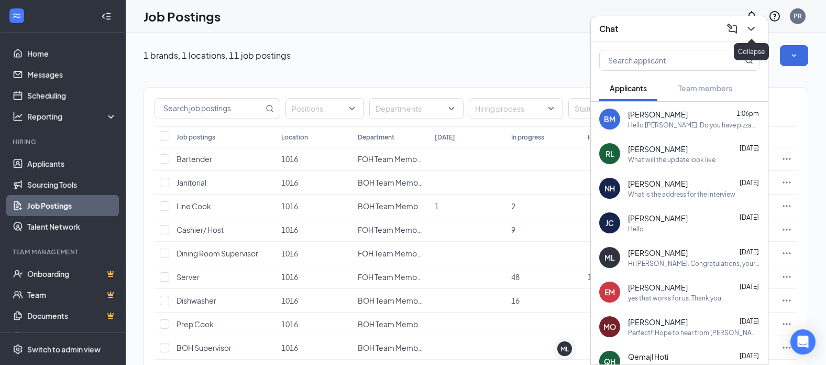
click at [753, 29] on icon "ChevronDown" at bounding box center [751, 29] width 7 height 4
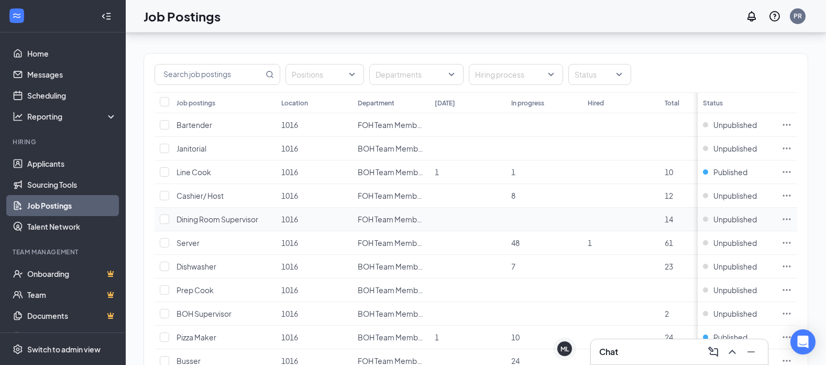
scroll to position [52, 0]
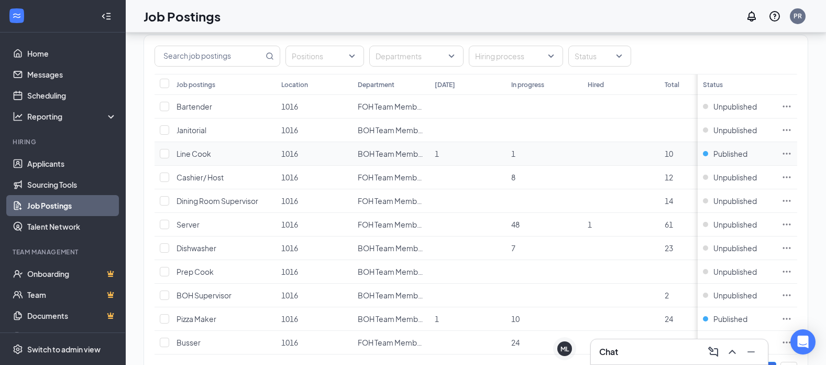
click at [192, 153] on span "Line Cook" at bounding box center [194, 153] width 35 height 9
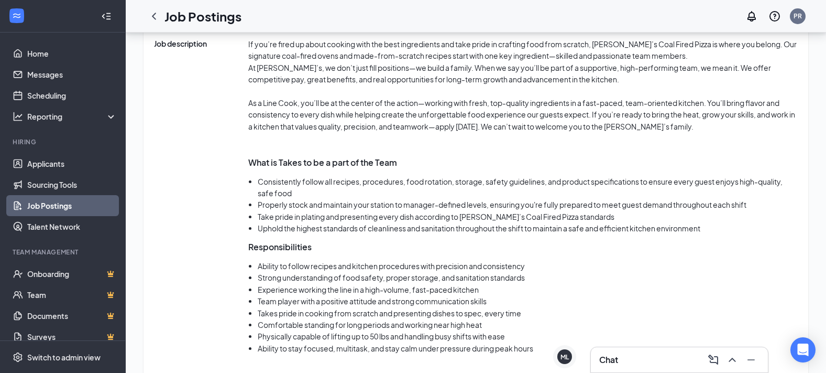
scroll to position [419, 0]
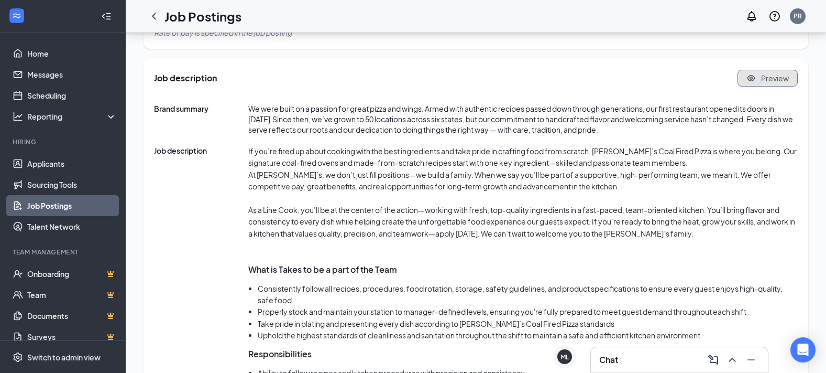
click at [766, 83] on span "Preview" at bounding box center [775, 78] width 28 height 10
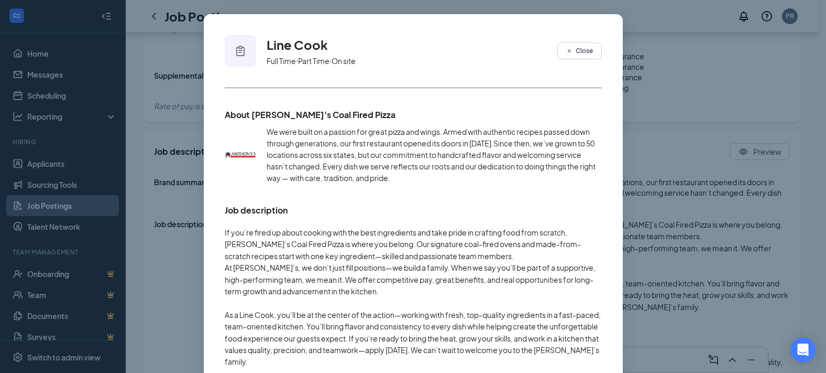
scroll to position [33, 0]
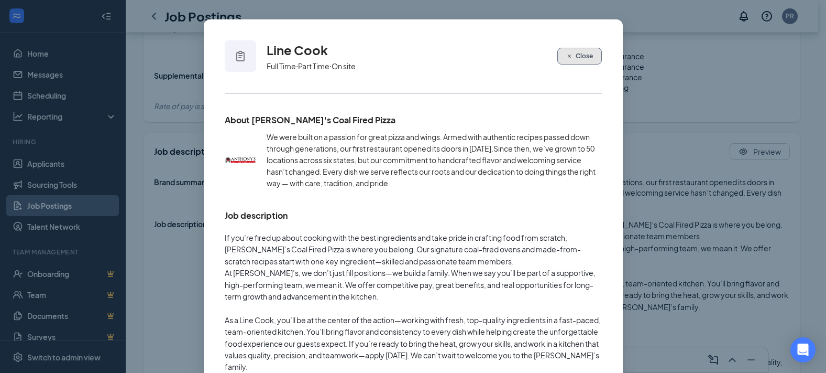
click at [576, 54] on span "Close" at bounding box center [584, 55] width 17 height 9
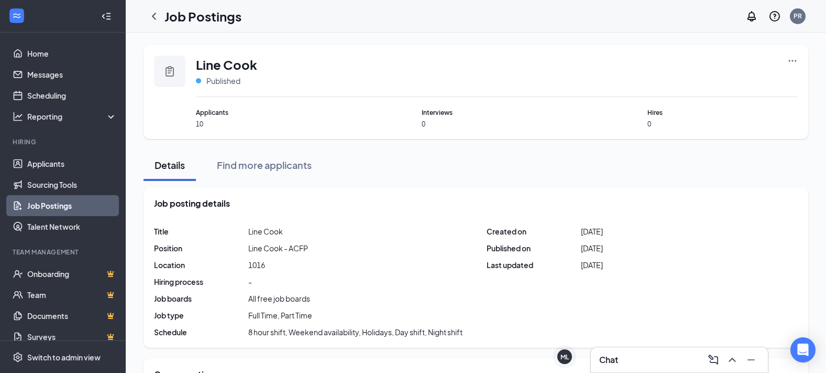
click at [790, 55] on div "Line Cook Published Applicants 10 Interviews 0 Hires 0" at bounding box center [476, 92] width 665 height 94
click at [793, 57] on icon "Ellipses" at bounding box center [793, 61] width 10 height 10
click at [476, 209] on div "Job posting details" at bounding box center [476, 204] width 644 height 12
click at [274, 167] on div "Find more applicants" at bounding box center [264, 164] width 95 height 13
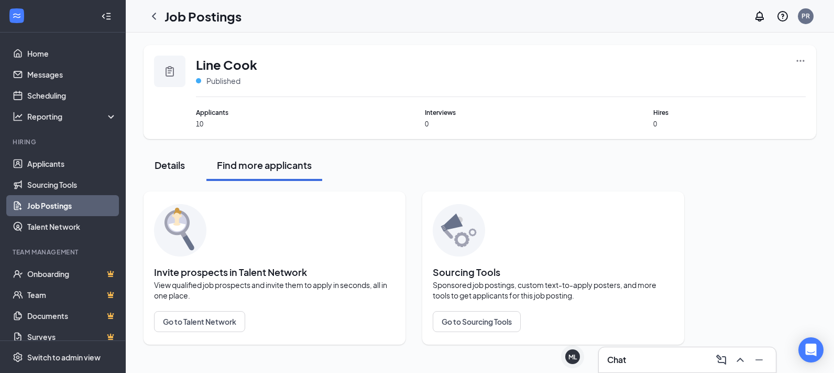
click at [162, 162] on div "Details" at bounding box center [169, 164] width 31 height 13
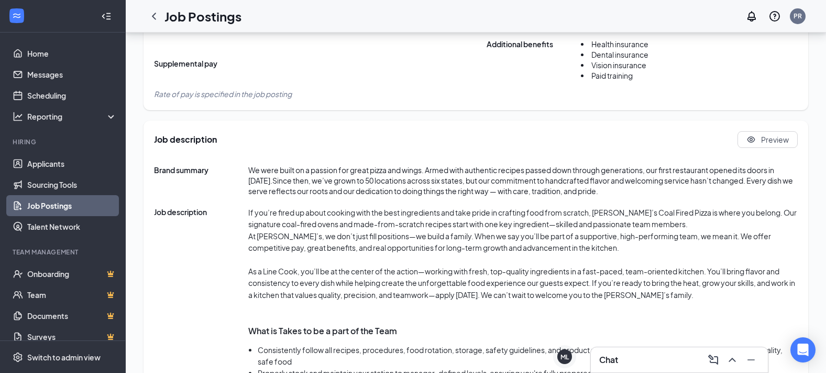
scroll to position [419, 0]
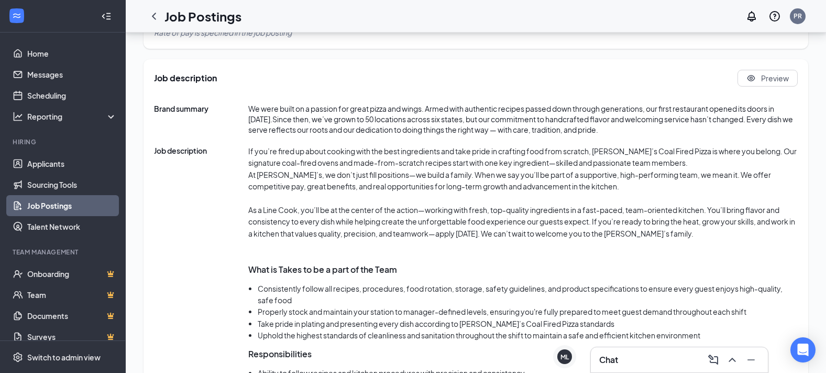
click at [259, 37] on span "Rate of pay is specified in the job posting" at bounding box center [223, 32] width 138 height 9
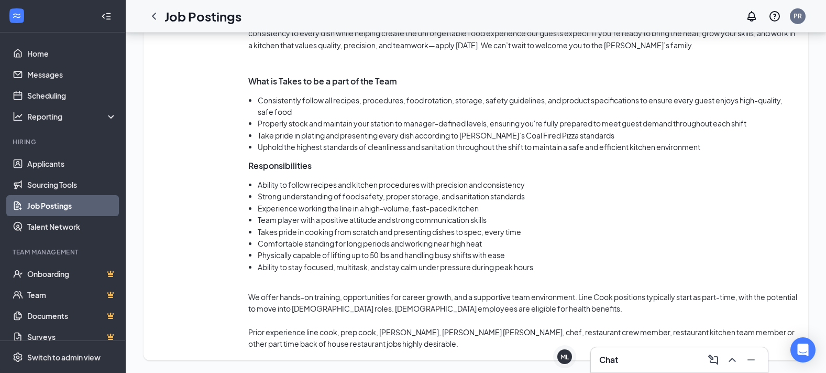
scroll to position [681, 0]
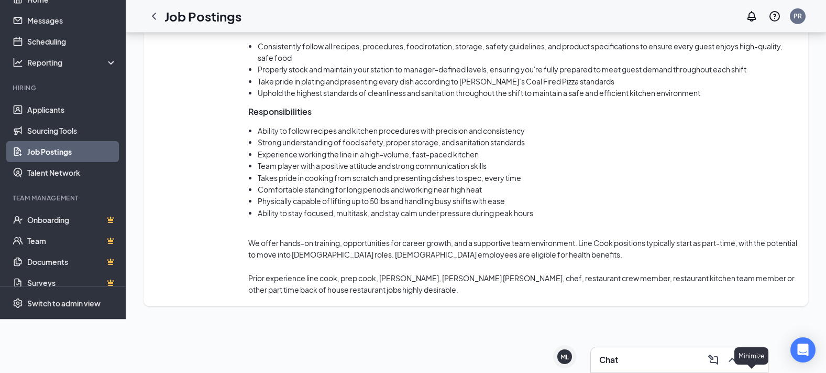
click at [753, 359] on icon "Minimize" at bounding box center [751, 359] width 7 height 1
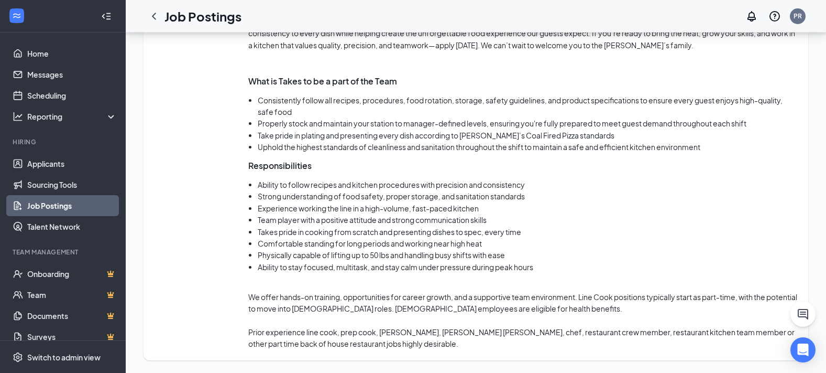
scroll to position [576, 0]
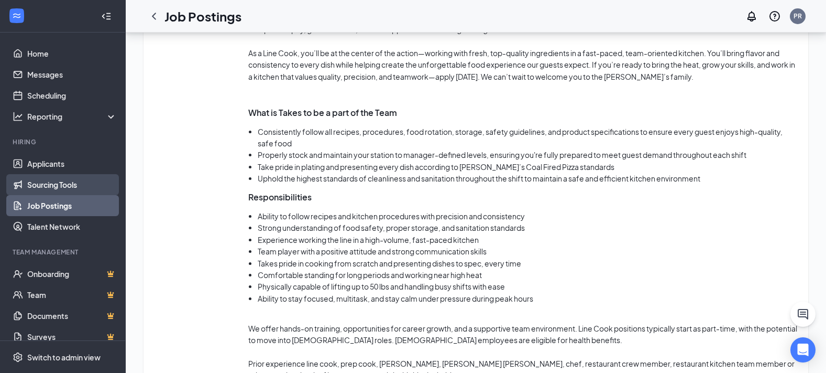
click at [56, 181] on link "Sourcing Tools" at bounding box center [72, 184] width 90 height 21
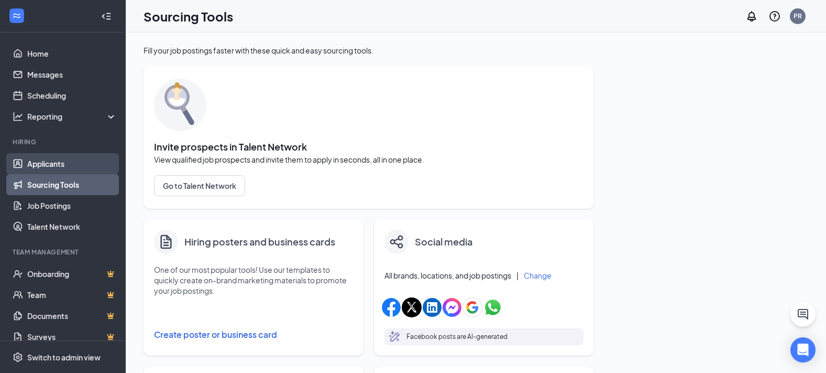
click at [45, 164] on link "Applicants" at bounding box center [72, 163] width 90 height 21
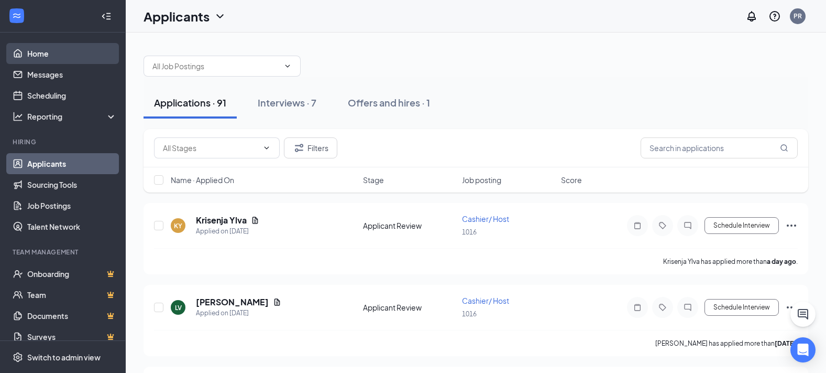
click at [44, 50] on link "Home" at bounding box center [72, 53] width 90 height 21
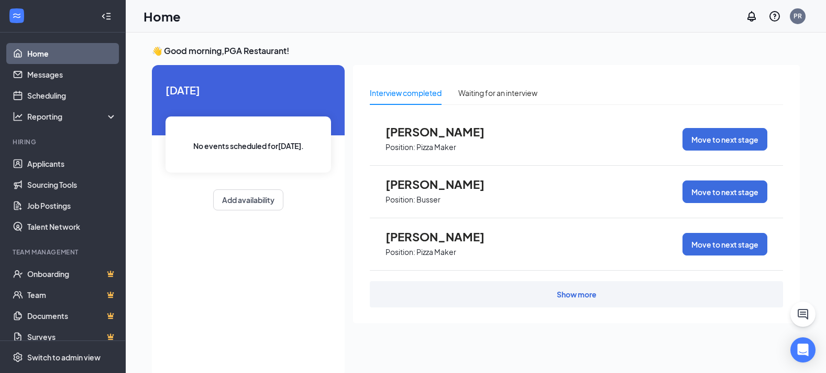
click at [422, 132] on span "Maurici Luz" at bounding box center [443, 132] width 115 height 14
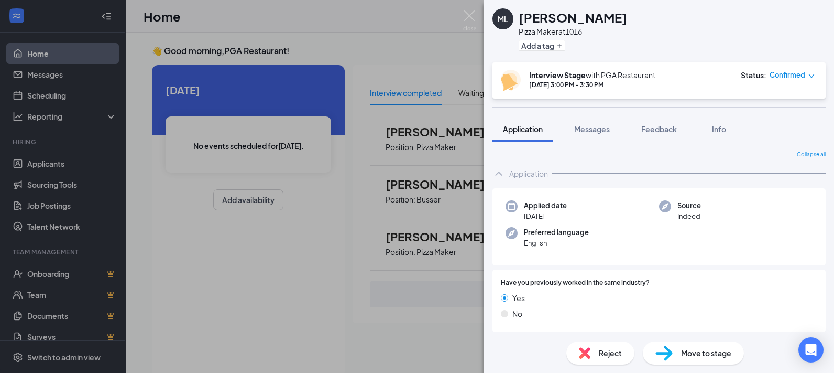
click at [620, 198] on div "Applied date Aug 23 Source Indeed Preferred language English" at bounding box center [659, 227] width 333 height 78
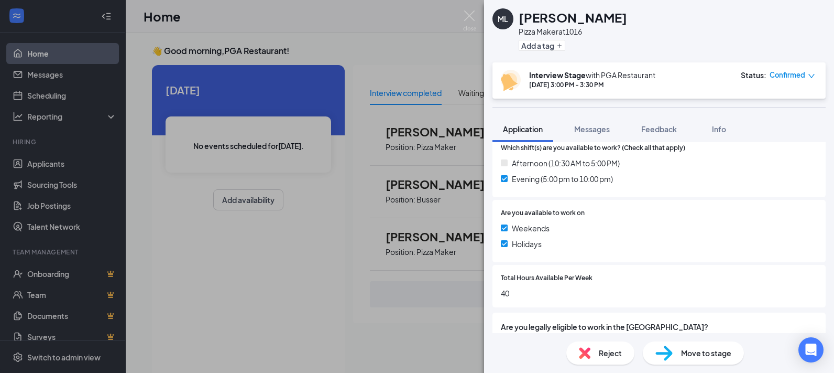
scroll to position [117, 0]
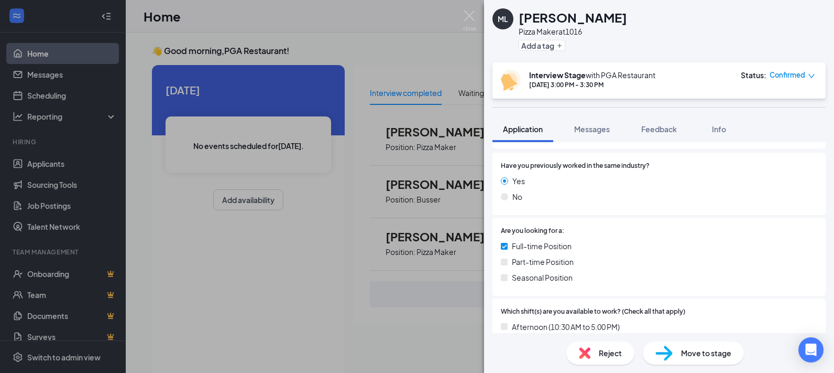
drag, startPoint x: 286, startPoint y: 249, endPoint x: 509, endPoint y: 192, distance: 230.4
click at [286, 249] on div "ML Maurici Luz Pizza Maker at 1016 Add a tag Interview Stage with PGA Restauran…" at bounding box center [417, 186] width 834 height 373
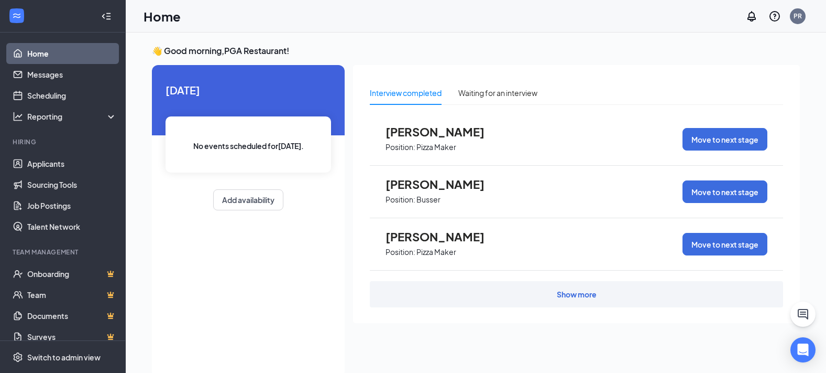
click at [399, 129] on span "Maurici Luz" at bounding box center [443, 132] width 115 height 14
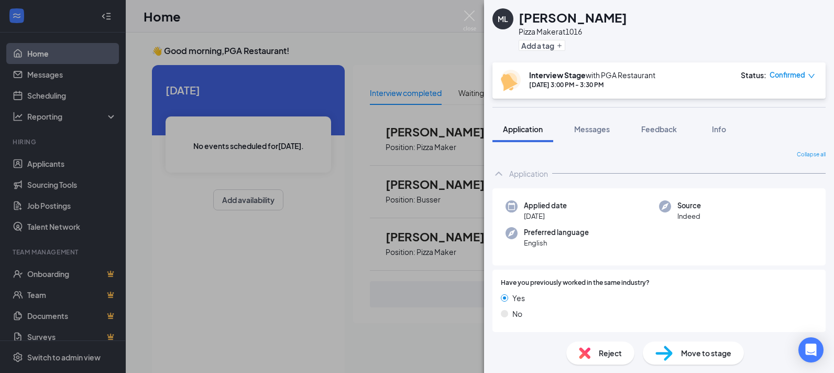
click at [549, 16] on h1 "Maurici Luz" at bounding box center [573, 17] width 108 height 18
click at [665, 128] on span "Feedback" at bounding box center [659, 128] width 36 height 9
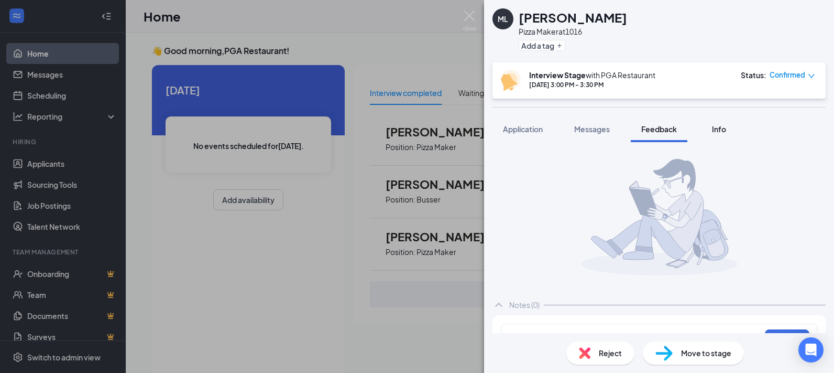
click at [722, 127] on span "Info" at bounding box center [719, 128] width 14 height 9
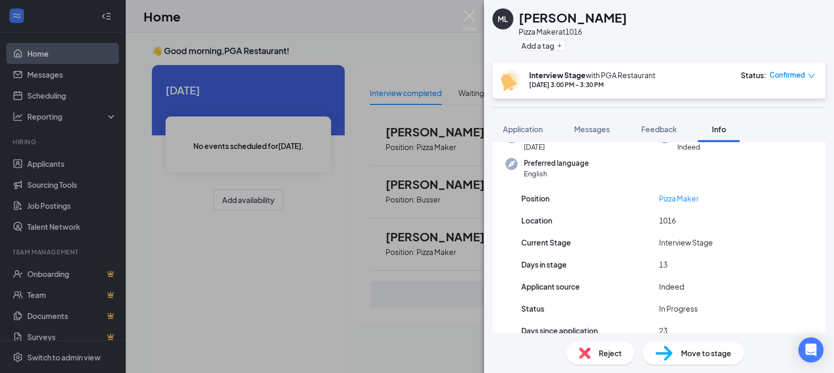
scroll to position [79, 0]
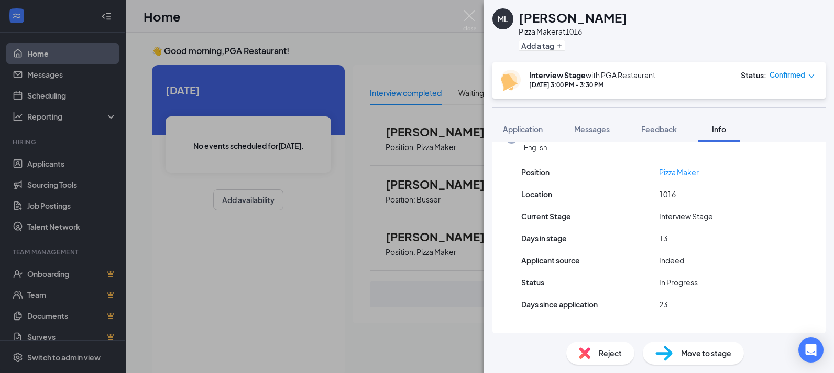
click at [596, 350] on div "Reject" at bounding box center [600, 352] width 68 height 23
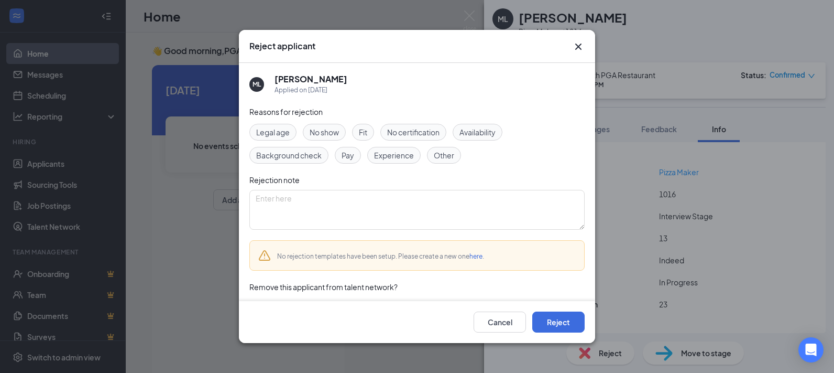
click at [332, 130] on span "No show" at bounding box center [324, 132] width 29 height 12
click at [563, 318] on button "Reject" at bounding box center [558, 321] width 52 height 21
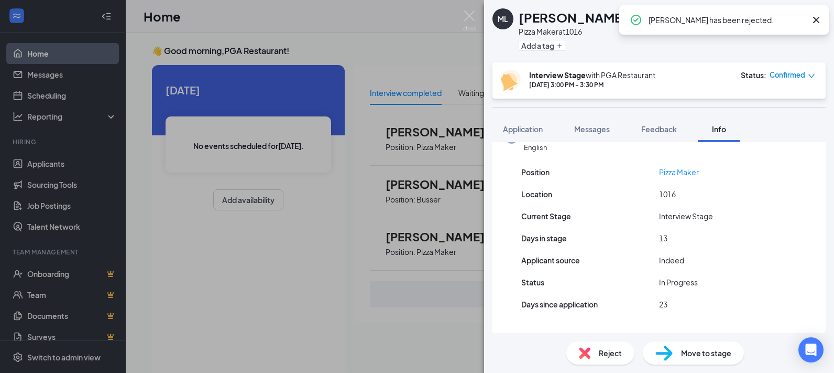
click at [435, 47] on div "ML Maurici Luz Pizza Maker at 1016 Add a tag Interview Stage with PGA Restauran…" at bounding box center [417, 186] width 834 height 373
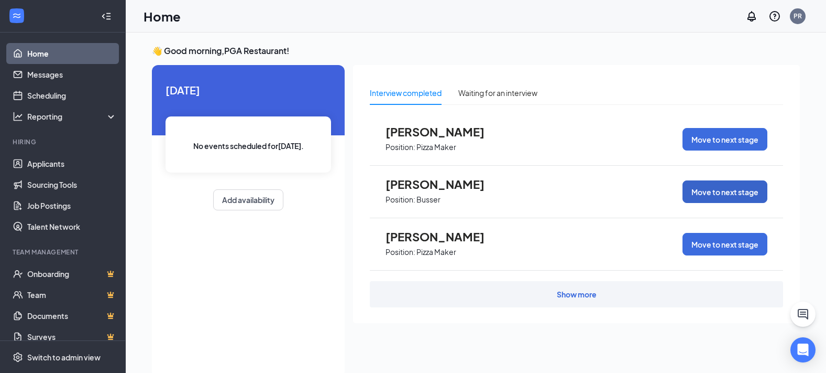
click at [729, 193] on button "Move to next stage" at bounding box center [725, 191] width 85 height 23
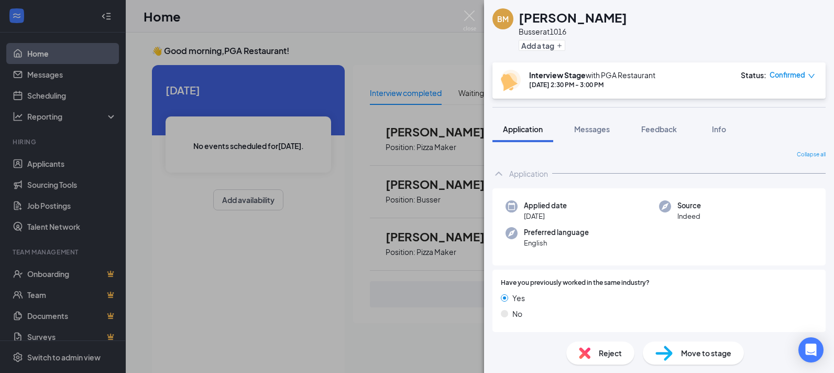
click at [597, 354] on div "Reject" at bounding box center [600, 352] width 68 height 23
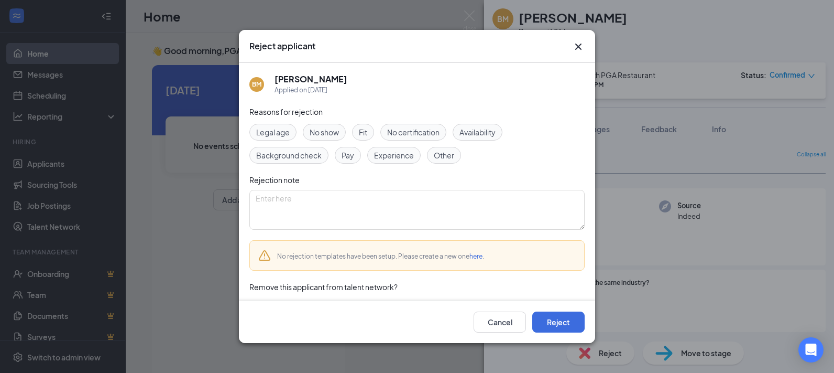
click at [326, 133] on span "No show" at bounding box center [324, 132] width 29 height 12
click at [554, 313] on button "Reject" at bounding box center [558, 321] width 52 height 21
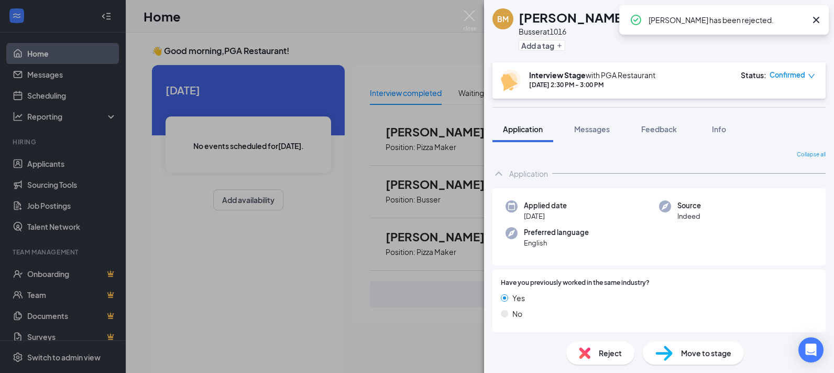
click at [394, 316] on div "BM Bryan Mendez Busser at 1016 Add a tag Interview Stage with PGA Restaurant Se…" at bounding box center [417, 186] width 834 height 373
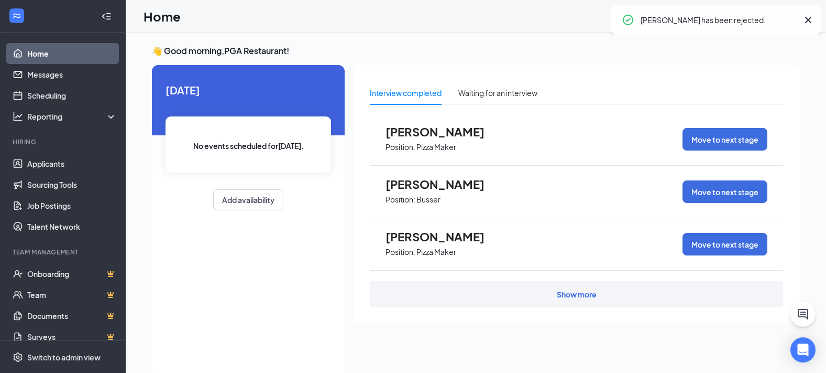
click at [450, 237] on span "Nicholas Halamoutis" at bounding box center [443, 237] width 115 height 14
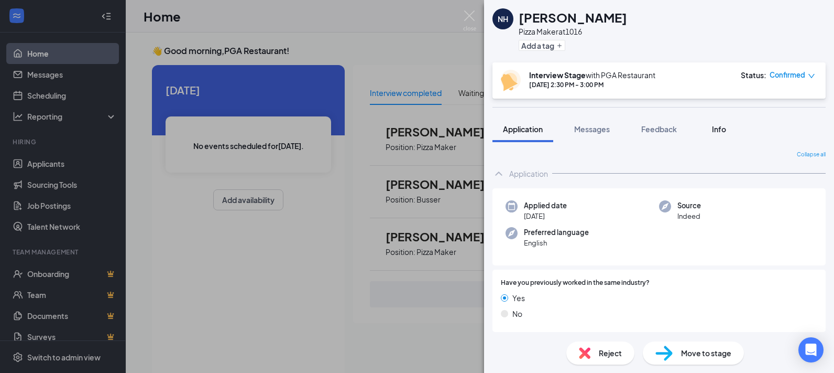
click at [726, 127] on span "Info" at bounding box center [719, 128] width 14 height 9
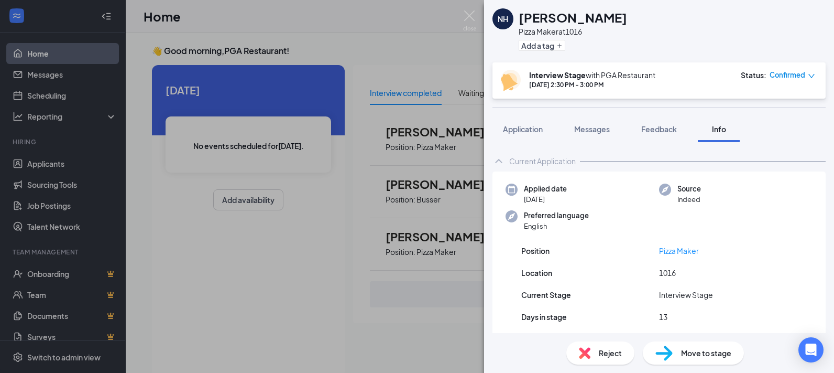
click at [561, 79] on b "Interview Stage" at bounding box center [557, 74] width 57 height 9
click at [426, 324] on div "NH Nicholas Halamoutis Pizza Maker at 1016 Add a tag Interview Stage with PGA R…" at bounding box center [417, 186] width 834 height 373
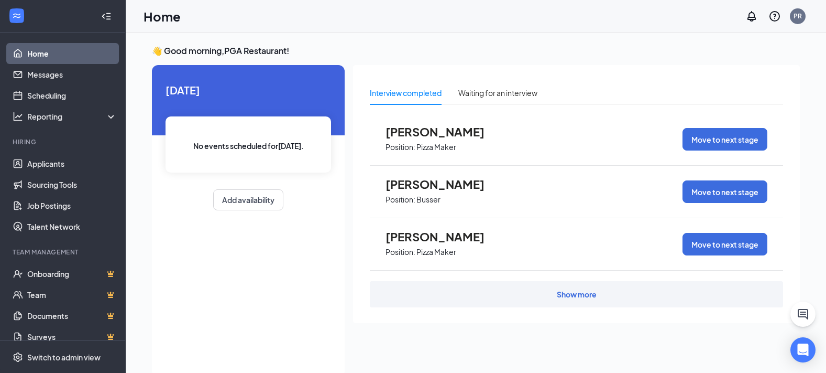
click at [574, 296] on div "Show more" at bounding box center [577, 294] width 40 height 10
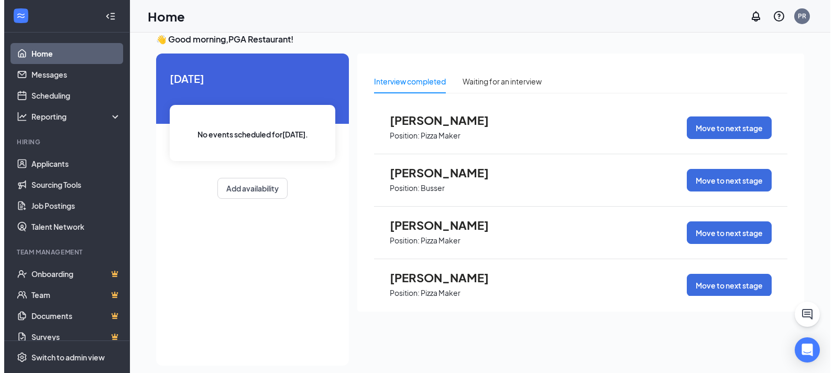
scroll to position [22, 0]
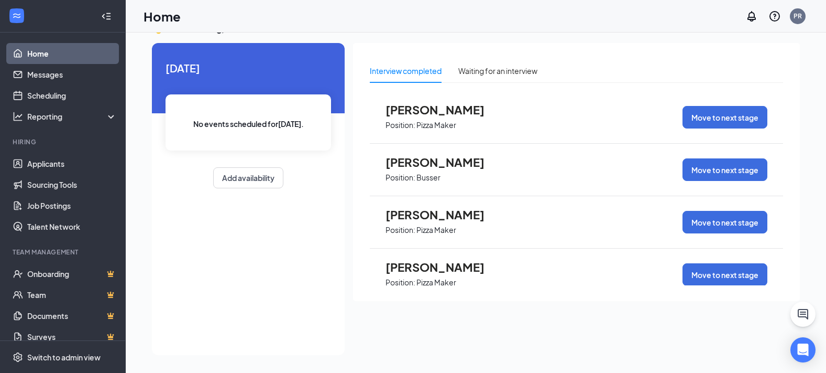
click at [433, 266] on span "Axel Perez" at bounding box center [443, 267] width 115 height 14
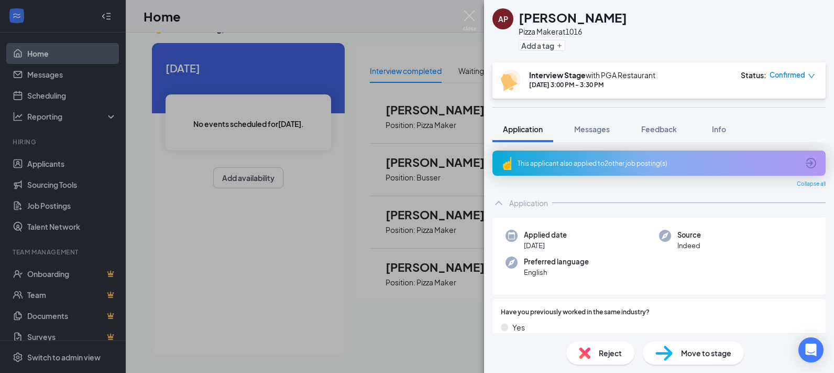
click at [587, 162] on div "This applicant also applied to 2 other job posting(s)" at bounding box center [658, 163] width 281 height 9
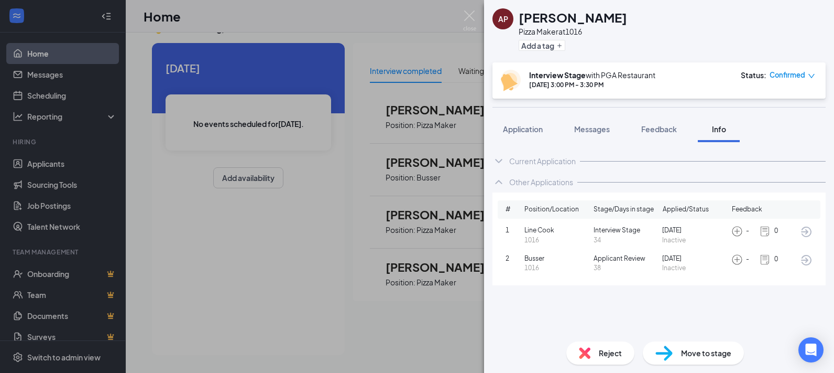
click at [767, 230] on img at bounding box center [765, 231] width 12 height 12
click at [426, 327] on div "AP Axel Perez Pizza Maker at 1016 Add a tag Interview Stage with PGA Restaurant…" at bounding box center [417, 186] width 834 height 373
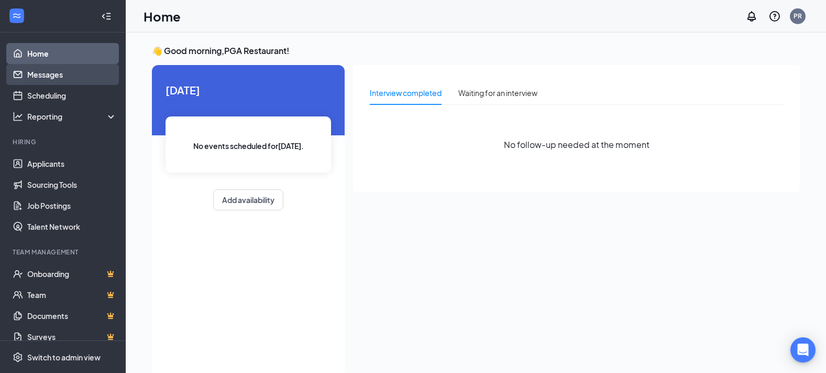
click at [54, 77] on link "Messages" at bounding box center [72, 74] width 90 height 21
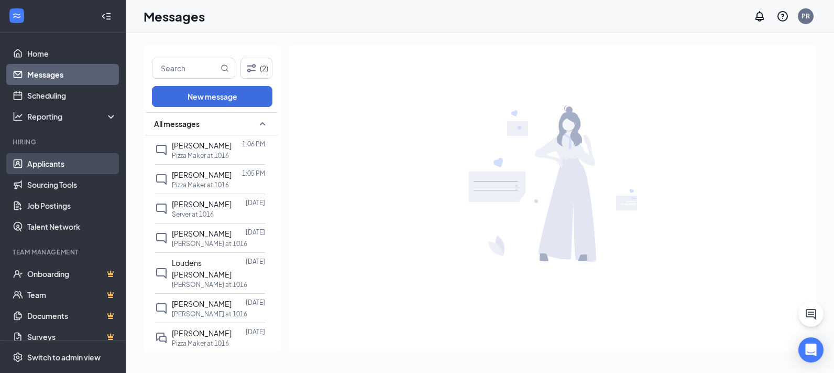
click at [55, 167] on link "Applicants" at bounding box center [72, 163] width 90 height 21
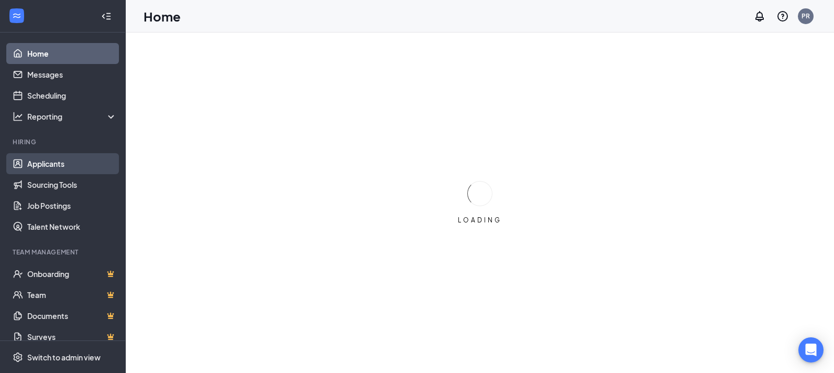
click at [45, 162] on link "Applicants" at bounding box center [72, 163] width 90 height 21
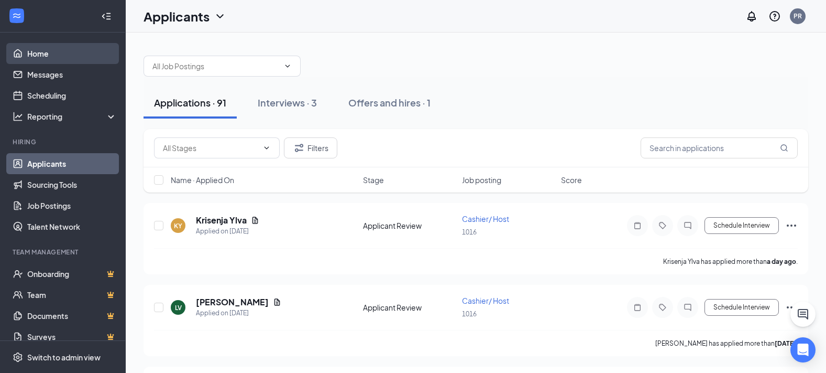
click at [55, 45] on link "Home" at bounding box center [72, 53] width 90 height 21
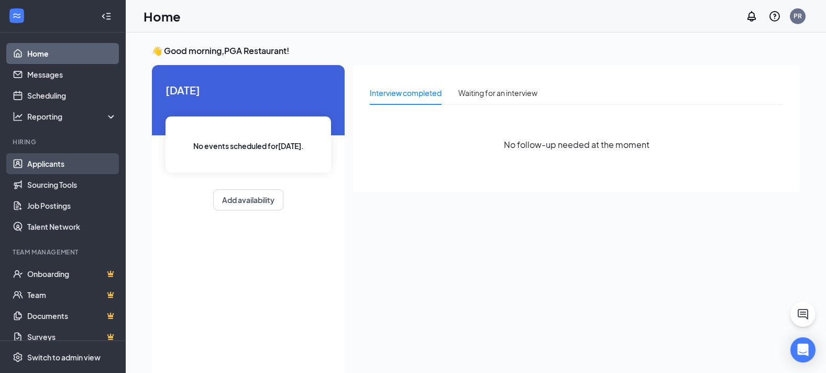
click at [37, 162] on link "Applicants" at bounding box center [72, 163] width 90 height 21
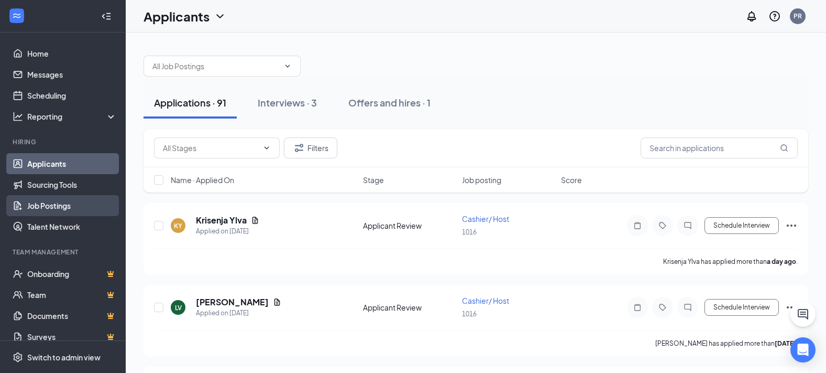
click at [45, 208] on link "Job Postings" at bounding box center [72, 205] width 90 height 21
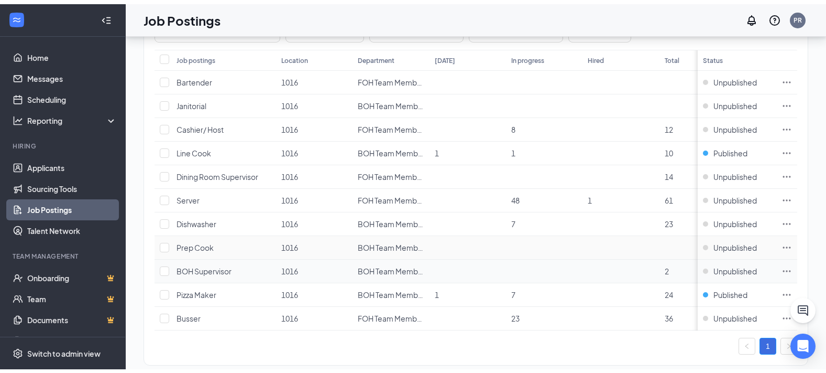
scroll to position [108, 0]
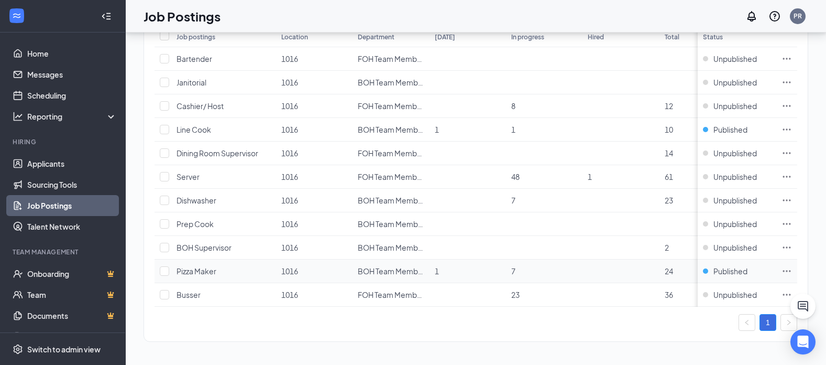
click at [201, 266] on span "Pizza Maker" at bounding box center [197, 270] width 40 height 9
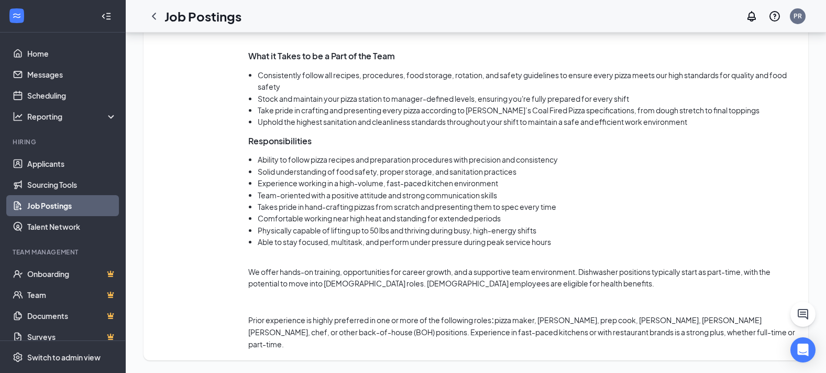
scroll to position [706, 0]
click at [46, 159] on link "Applicants" at bounding box center [72, 163] width 90 height 21
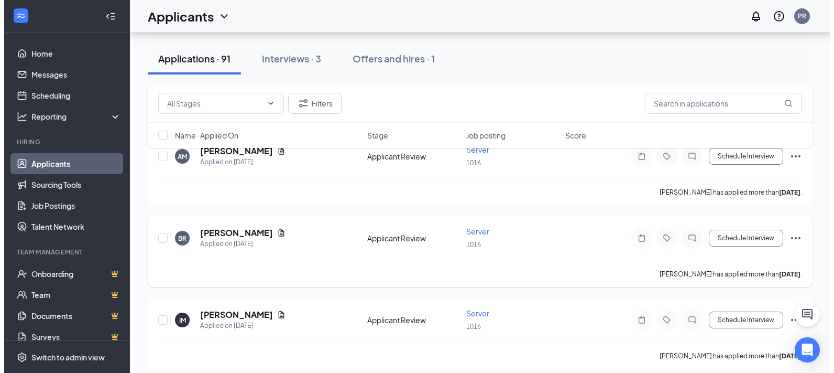
scroll to position [1436, 0]
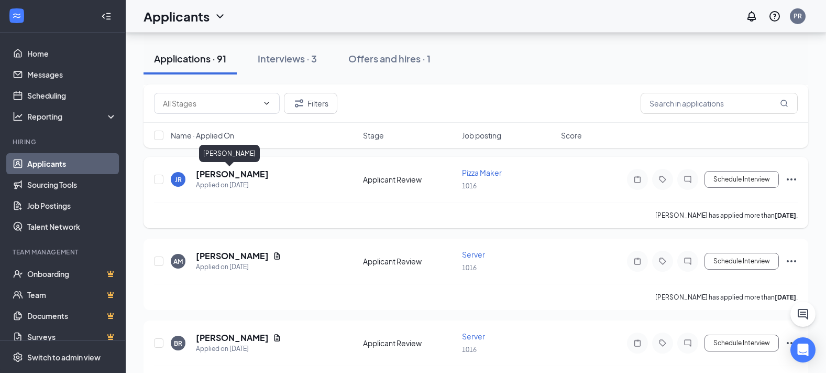
click at [206, 174] on h5 "Jaslene Rojas" at bounding box center [232, 174] width 73 height 12
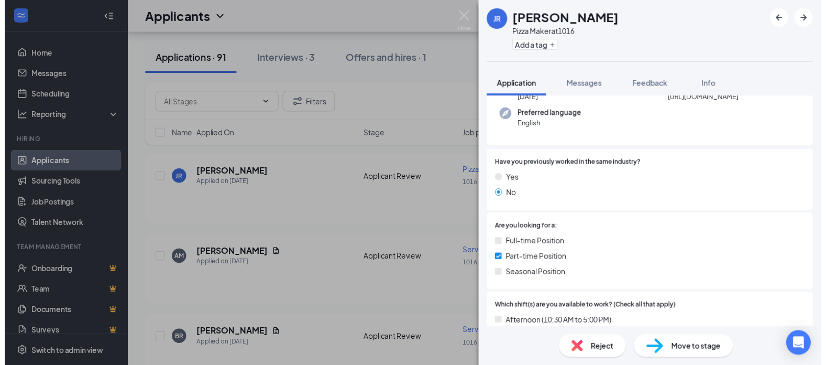
scroll to position [72, 0]
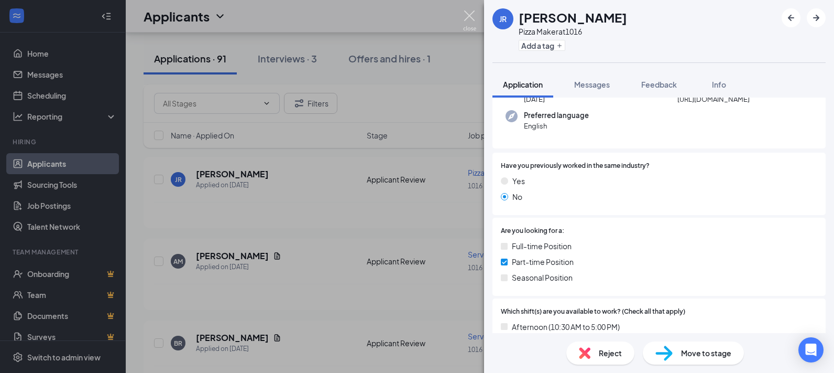
click at [471, 19] on img at bounding box center [469, 20] width 13 height 20
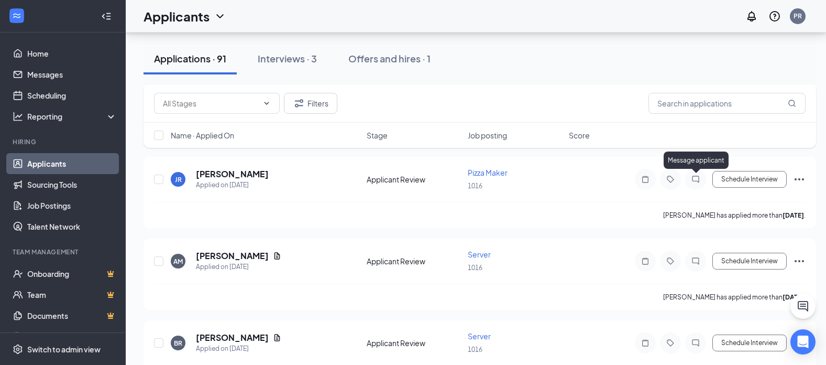
drag, startPoint x: 698, startPoint y: 176, endPoint x: 625, endPoint y: 231, distance: 90.9
click at [698, 176] on icon "ChatInactive" at bounding box center [696, 179] width 13 height 8
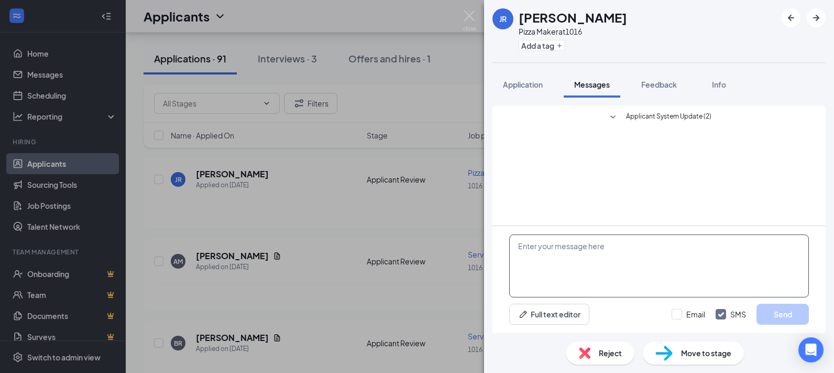
click at [586, 268] on textarea at bounding box center [659, 265] width 300 height 63
click at [629, 247] on textarea "Hello Jaslene, Do you have pizza making experience?" at bounding box center [659, 265] width 300 height 63
drag, startPoint x: 631, startPoint y: 246, endPoint x: 624, endPoint y: 247, distance: 7.4
click at [624, 248] on textarea "Hello Jaslene, Do you have pizza making experience?" at bounding box center [659, 265] width 300 height 63
click at [625, 247] on textarea "Hello Jaslene, Do you have pizza making experience?" at bounding box center [659, 265] width 300 height 63
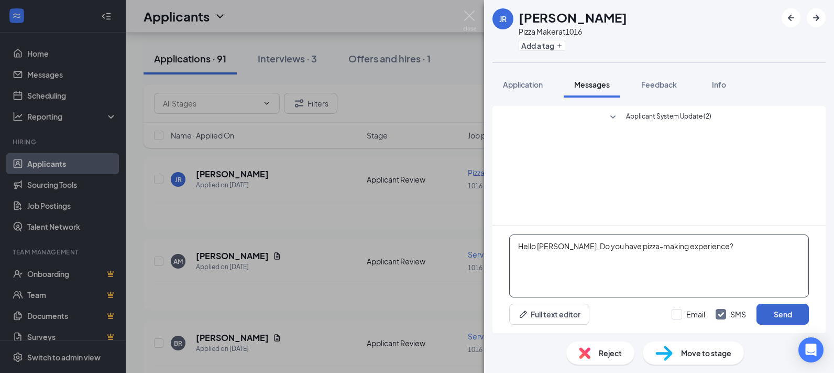
type textarea "Hello Jaslene, Do you have pizza-making experience?"
click at [774, 313] on button "Send" at bounding box center [783, 313] width 52 height 21
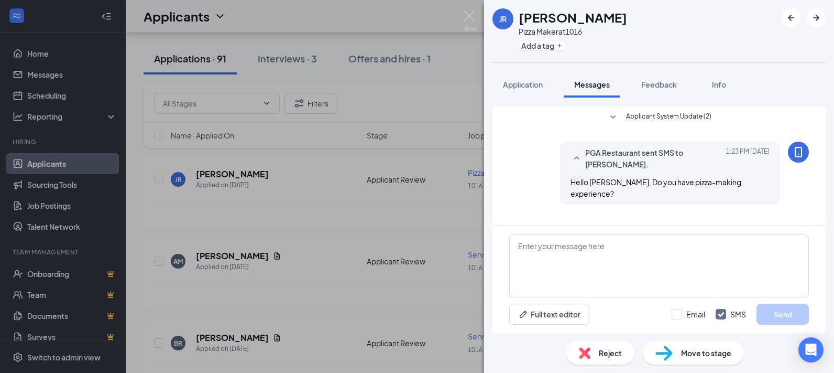
click at [418, 78] on div "JR Jaslene Rojas Pizza Maker at 1016 Add a tag Application Messages Feedback In…" at bounding box center [417, 186] width 834 height 373
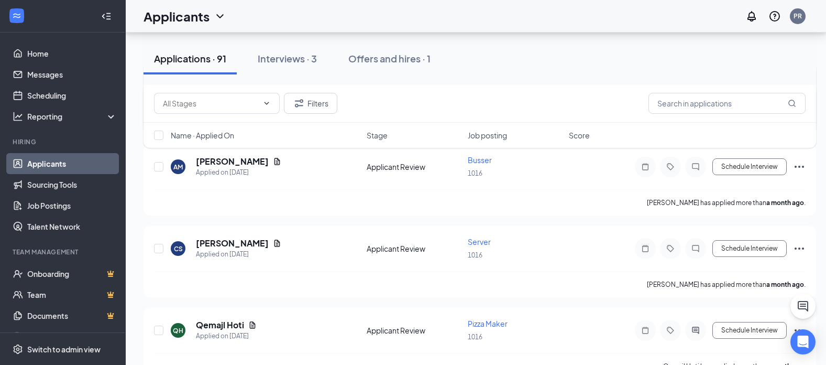
scroll to position [5785, 0]
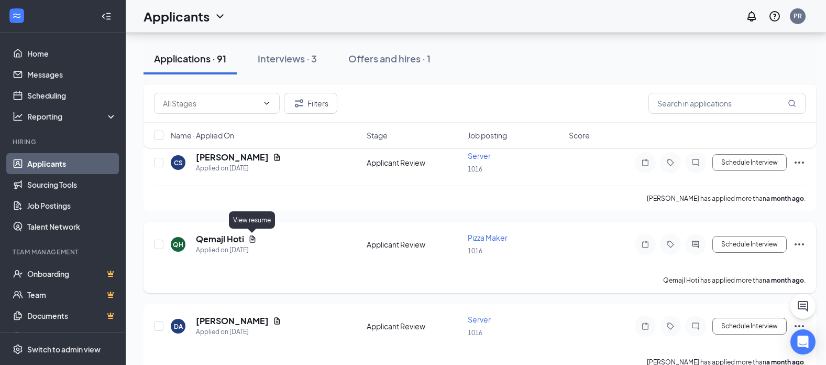
click at [252, 238] on icon "Document" at bounding box center [252, 239] width 8 height 8
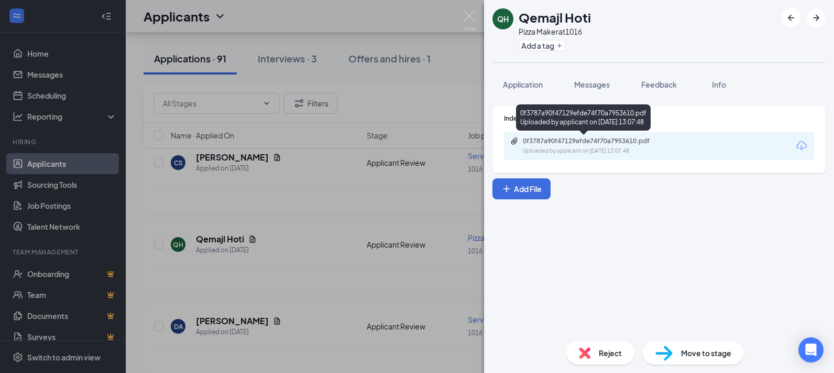
click at [585, 146] on div "0f3787a90f47129efde74f70a7953610.pdf Uploaded by applicant on Aug 17, 2025 at 1…" at bounding box center [595, 146] width 170 height 18
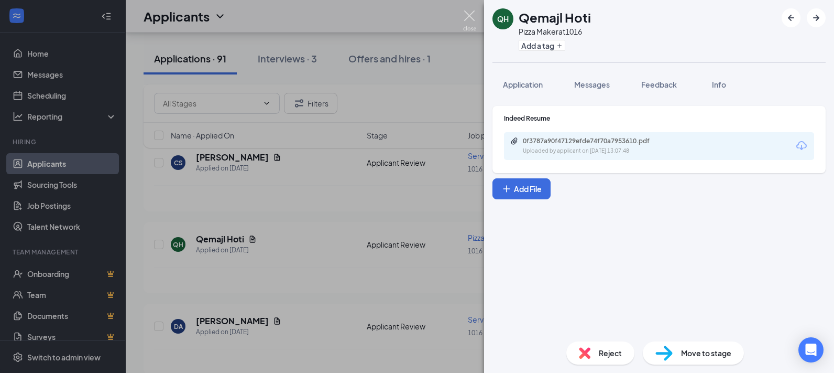
click at [468, 17] on img at bounding box center [469, 20] width 13 height 20
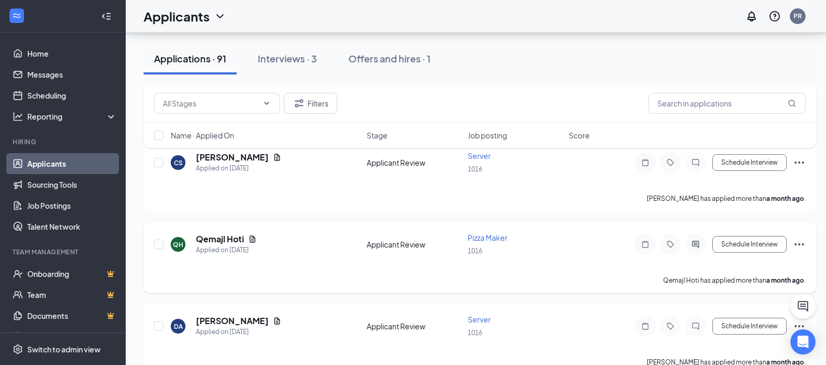
click at [798, 243] on icon "Ellipses" at bounding box center [799, 244] width 13 height 13
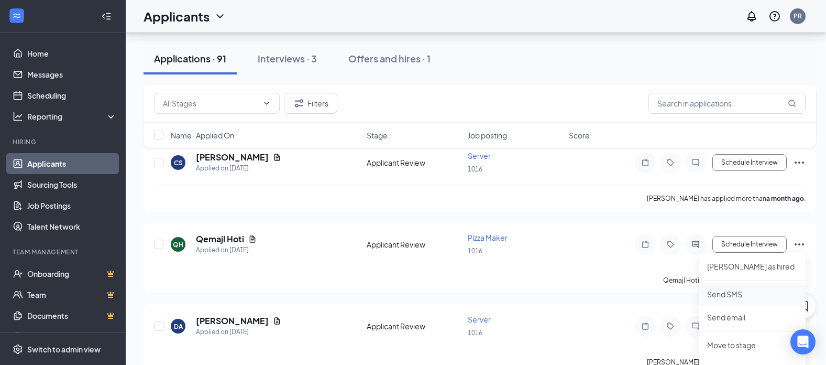
scroll to position [5838, 0]
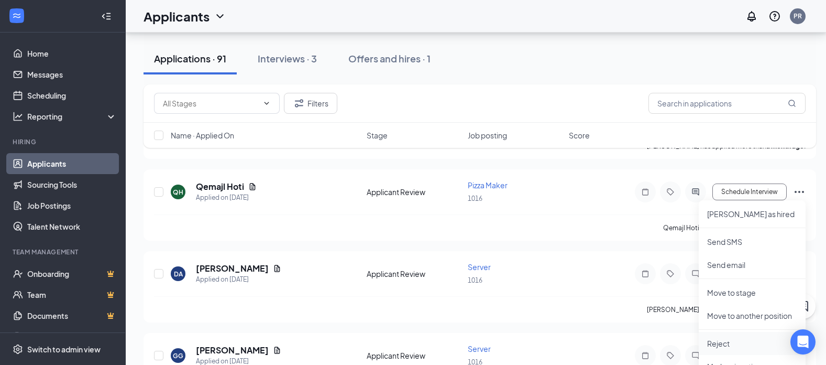
click at [729, 343] on p "Reject" at bounding box center [752, 343] width 90 height 10
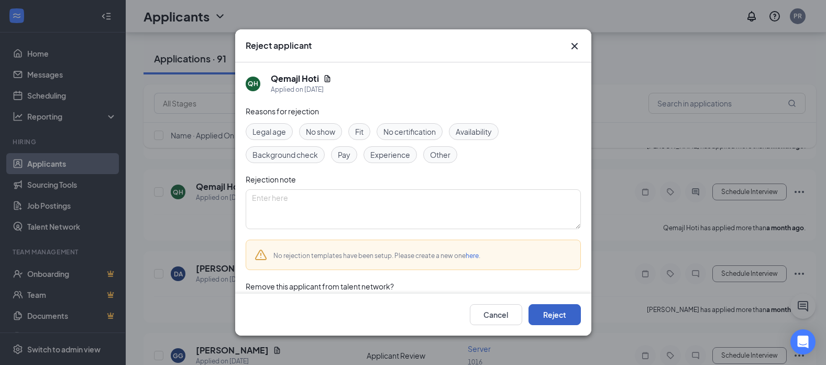
click at [561, 321] on button "Reject" at bounding box center [555, 314] width 52 height 21
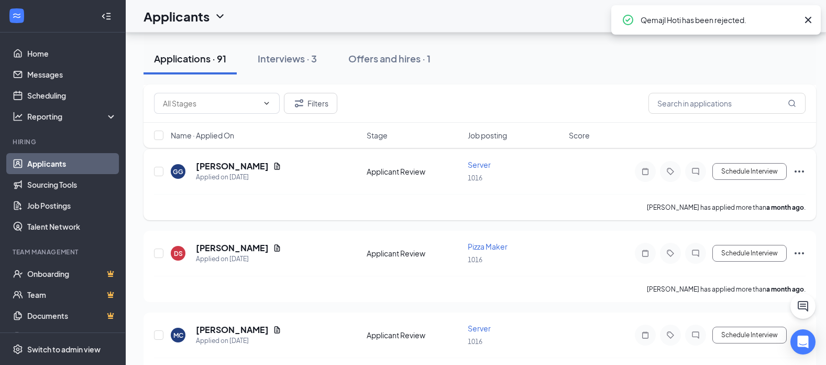
scroll to position [6047, 0]
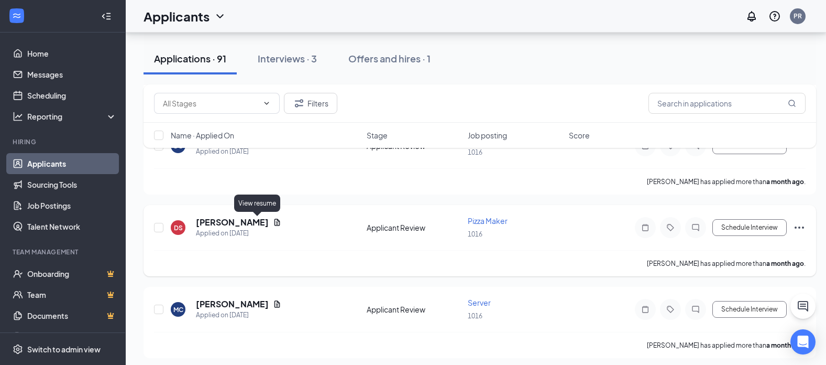
click at [273, 222] on icon "Document" at bounding box center [277, 222] width 8 height 8
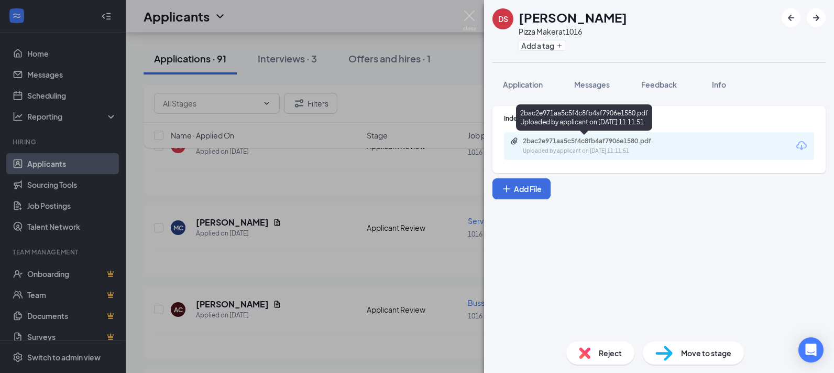
click at [615, 145] on div "2bac2e971aa5c5f4c8fb4af7906e1580.pdf" at bounding box center [596, 141] width 147 height 8
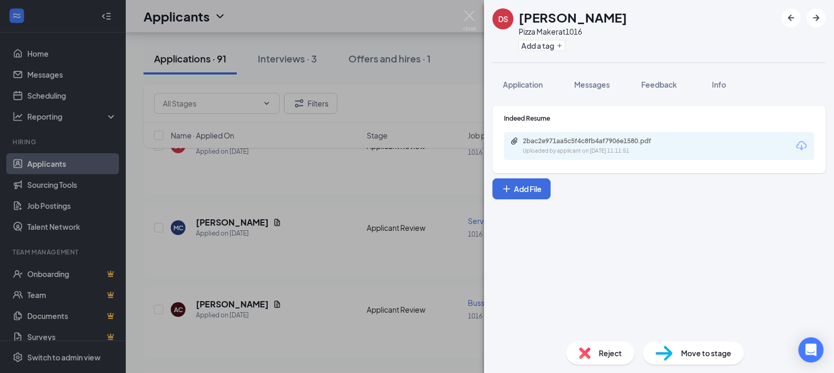
click at [397, 187] on div "DS Darrius Scott Pizza Maker at 1016 Add a tag Application Messages Feedback In…" at bounding box center [417, 186] width 834 height 373
click at [472, 15] on img at bounding box center [469, 20] width 13 height 20
click at [469, 14] on div "Applicants PR" at bounding box center [480, 16] width 709 height 32
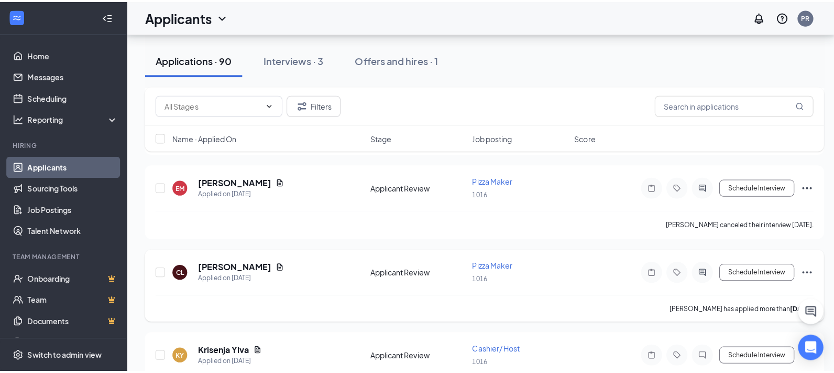
scroll to position [7253, 0]
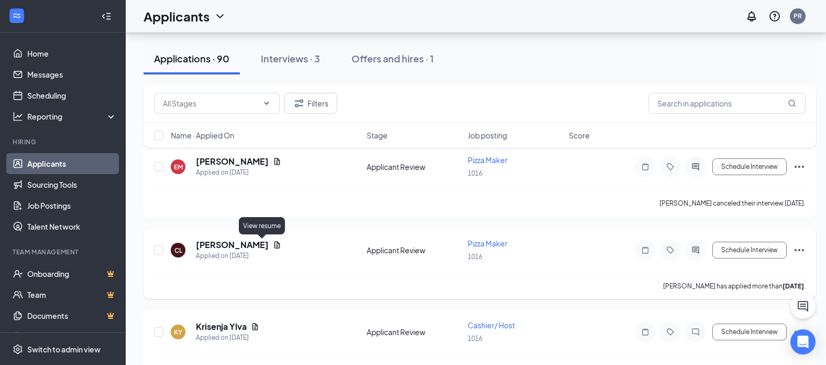
click at [275, 245] on icon "Document" at bounding box center [278, 244] width 6 height 7
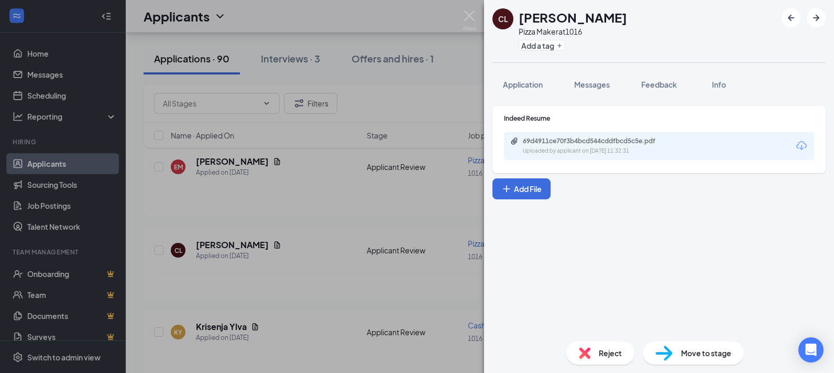
click at [615, 147] on div "Uploaded by applicant on Jul 25, 2025 at 11:32:31" at bounding box center [601, 151] width 157 height 8
click at [470, 15] on img at bounding box center [469, 20] width 13 height 20
click at [471, 13] on img at bounding box center [469, 20] width 13 height 20
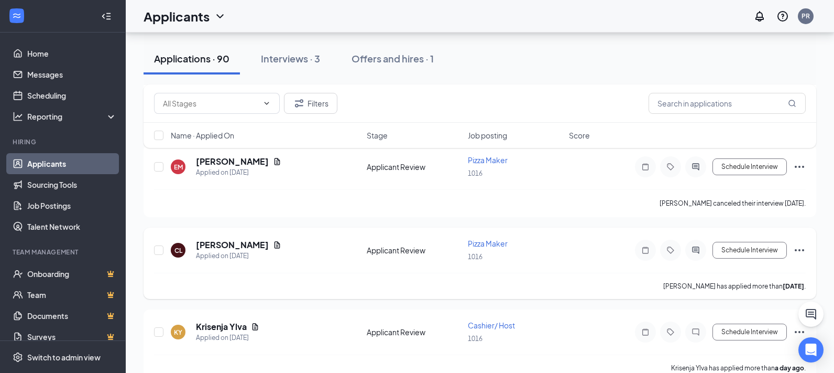
click at [470, 12] on div "Applicants PR" at bounding box center [480, 16] width 709 height 32
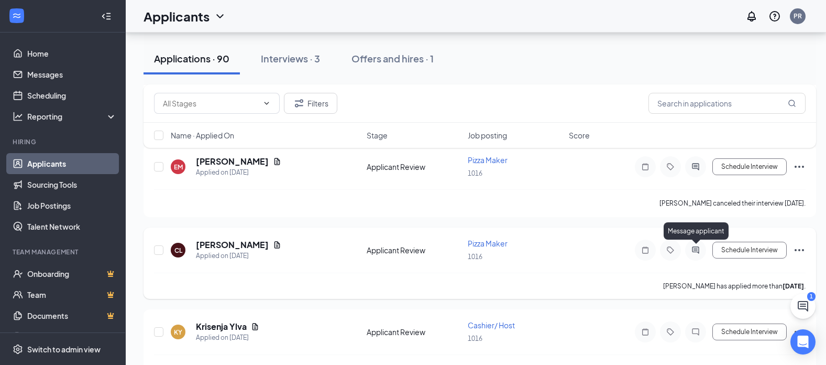
click at [695, 248] on icon "ActiveChat" at bounding box center [696, 250] width 13 height 8
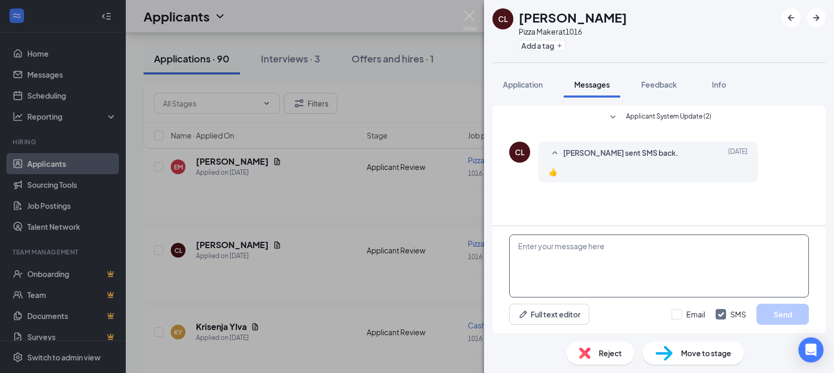
click at [572, 251] on textarea at bounding box center [659, 265] width 300 height 63
type textarea "Hello Cristian, do you have pizza-making experience?"
click at [781, 308] on button "Send" at bounding box center [783, 313] width 52 height 21
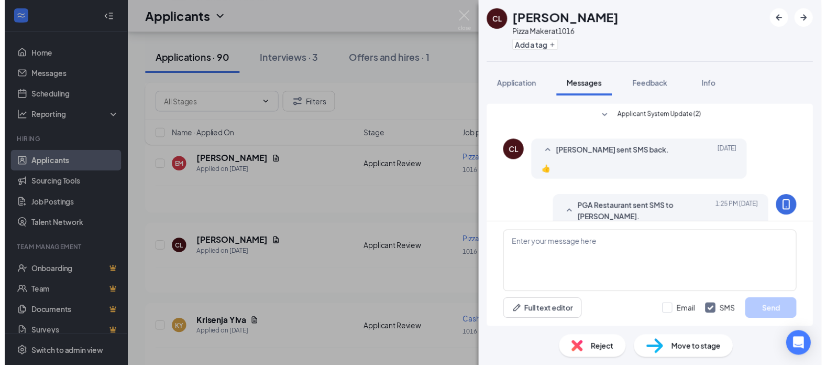
scroll to position [35, 0]
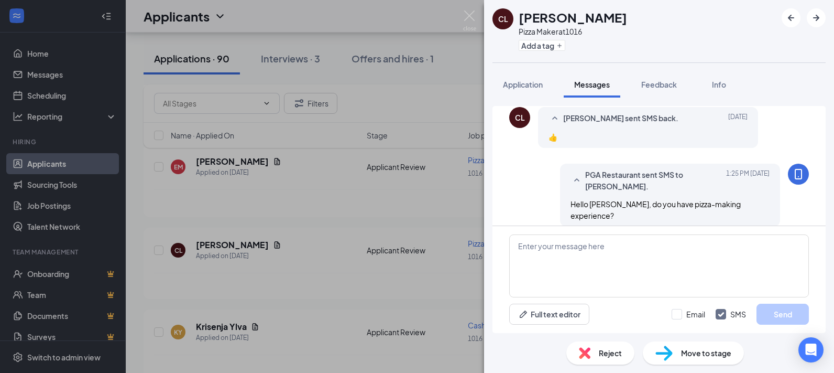
click at [473, 19] on img at bounding box center [469, 20] width 13 height 20
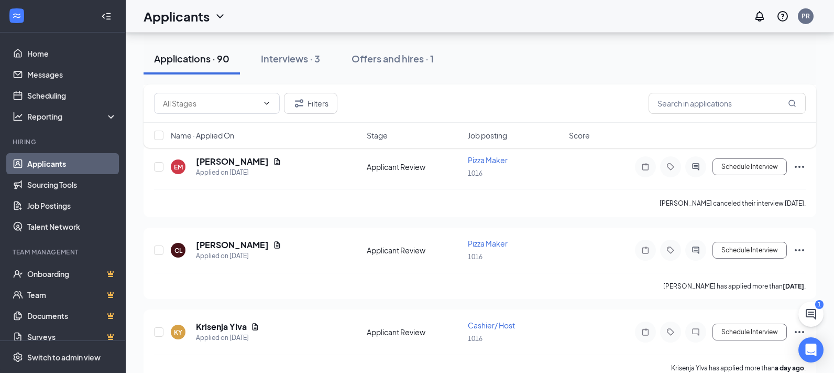
click at [471, 12] on div "Applicants PR" at bounding box center [480, 16] width 709 height 32
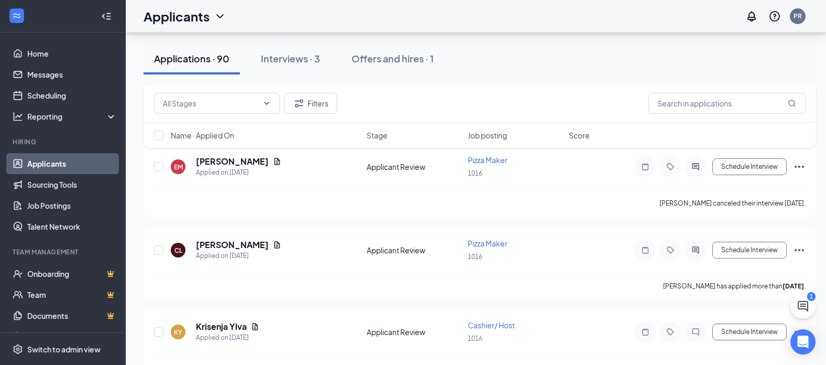
click at [807, 301] on icon "ChatActive" at bounding box center [803, 306] width 13 height 13
click at [616, 350] on h3 "Chat" at bounding box center [609, 352] width 19 height 12
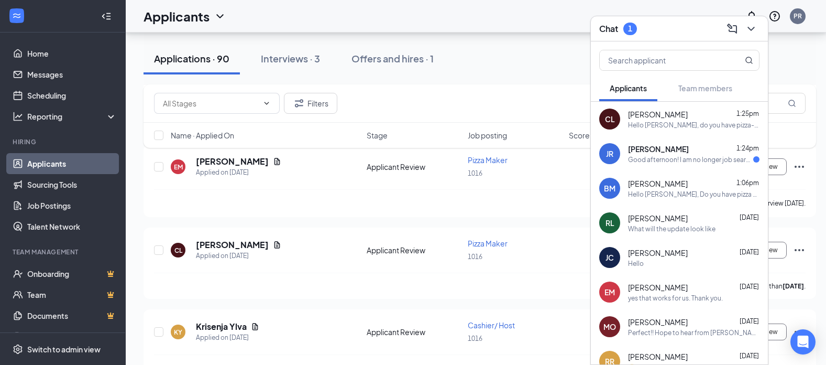
click at [689, 154] on div "Jaslene Rojas 1:24pm Good afternoon! I am no longer job searching as I've been …" at bounding box center [694, 154] width 132 height 20
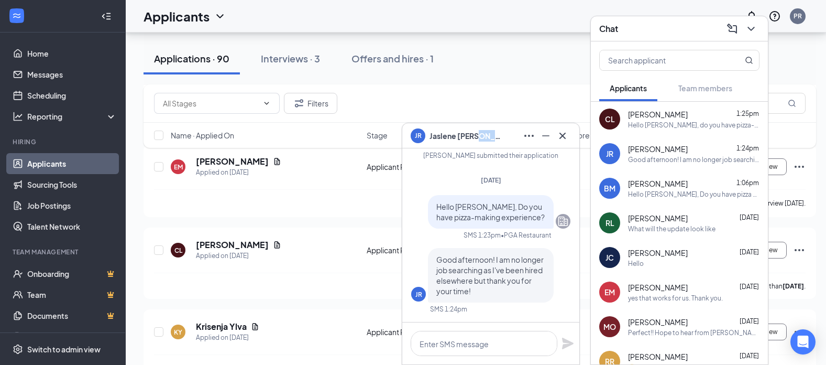
drag, startPoint x: 482, startPoint y: 135, endPoint x: 498, endPoint y: 139, distance: 16.8
click at [499, 139] on div "JR Jaslene Rojas" at bounding box center [491, 135] width 160 height 17
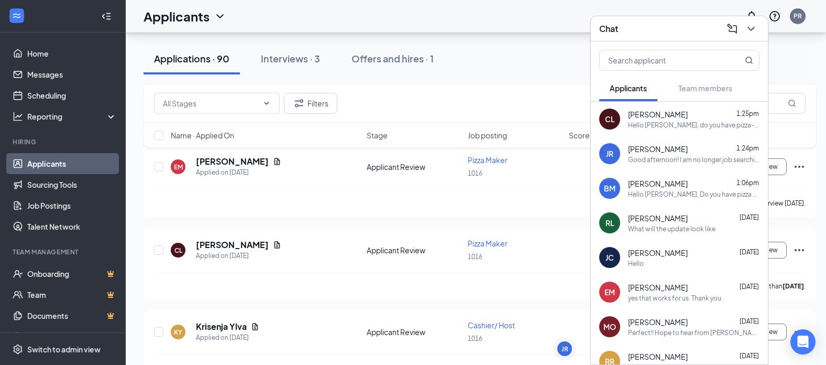
click at [569, 349] on div "JR" at bounding box center [565, 348] width 15 height 15
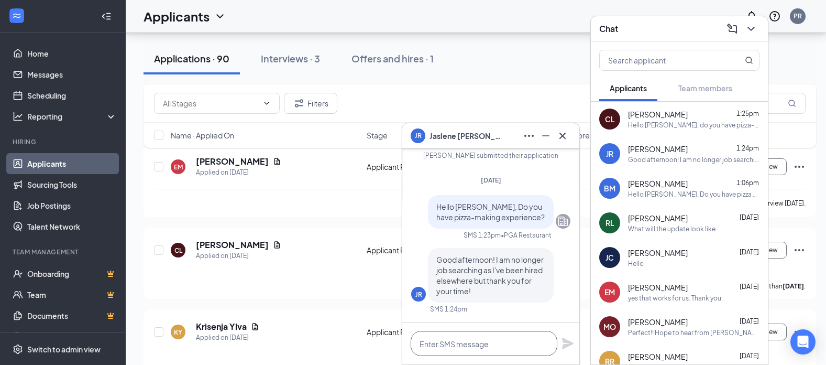
click at [470, 345] on textarea at bounding box center [484, 343] width 147 height 25
type textarea "Thank you!"
click at [564, 341] on icon "Plane" at bounding box center [568, 343] width 12 height 12
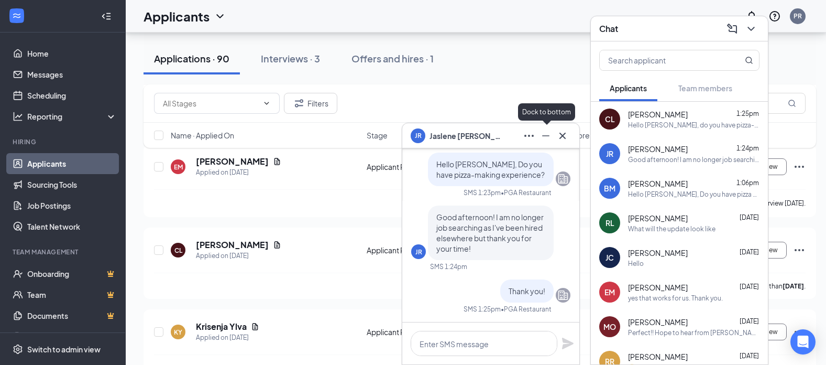
click at [525, 136] on icon "Ellipses" at bounding box center [529, 136] width 9 height 2
click at [519, 85] on div "Filters" at bounding box center [480, 103] width 673 height 38
click at [545, 132] on icon "Minimize" at bounding box center [546, 135] width 13 height 13
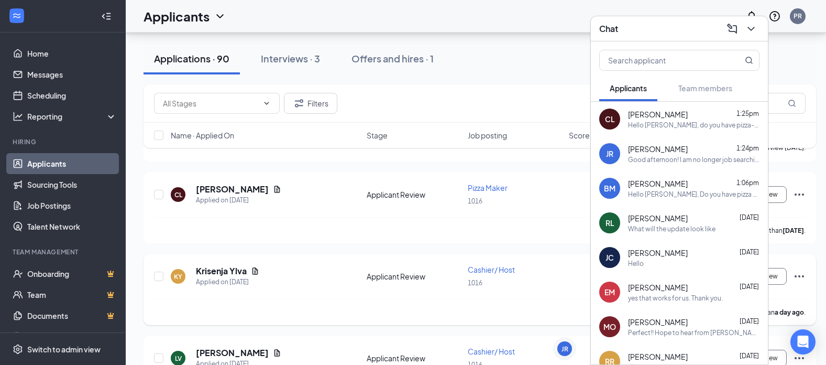
scroll to position [7358, 0]
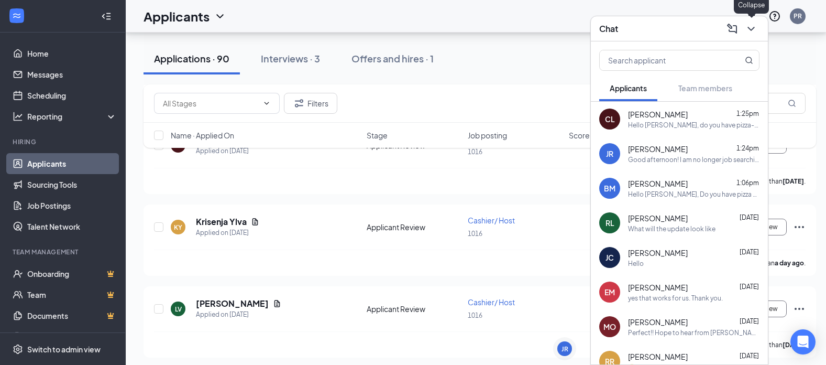
click at [753, 26] on icon "ChevronDown" at bounding box center [751, 29] width 13 height 13
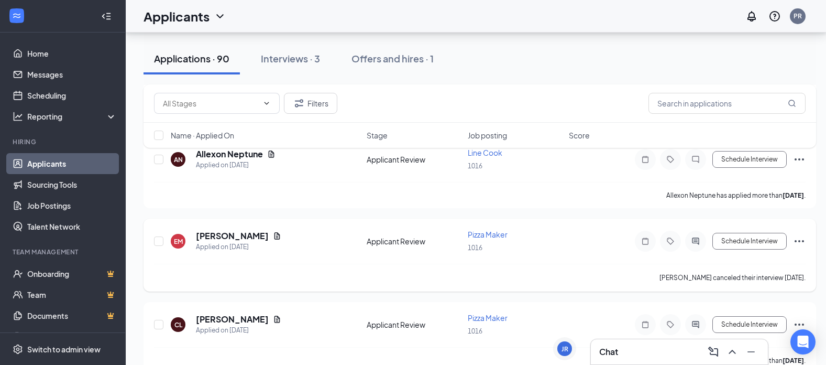
scroll to position [7126, 0]
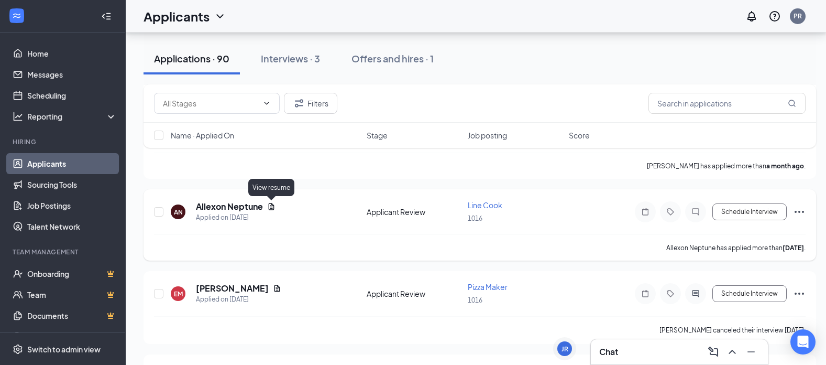
click at [273, 208] on icon "Document" at bounding box center [271, 206] width 8 height 8
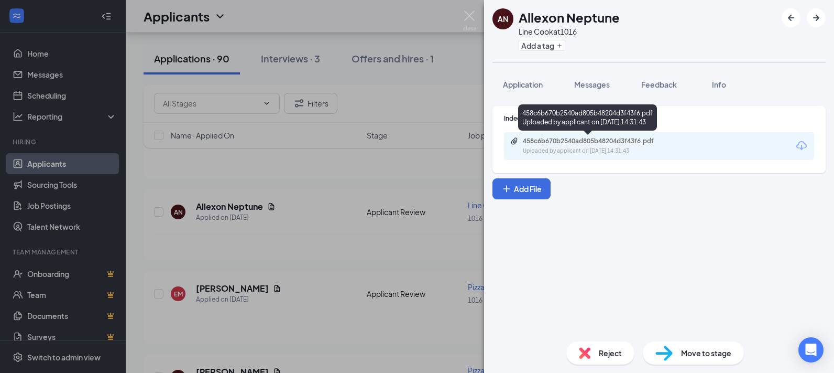
click at [609, 141] on div "458c6b670b2540ad805b48204d3f43f6.pdf" at bounding box center [596, 141] width 147 height 8
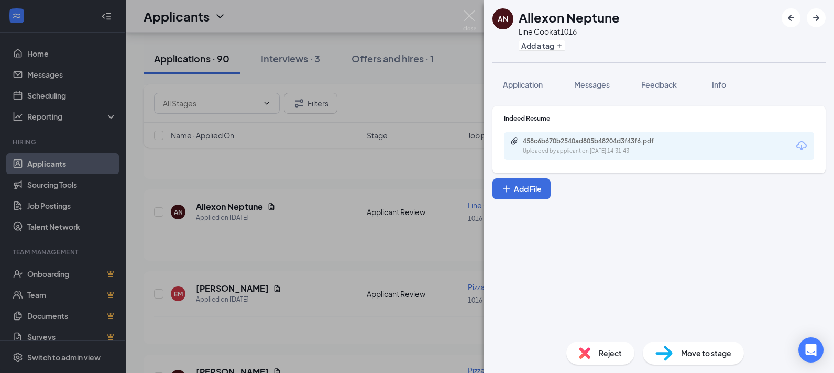
click at [424, 121] on div "AN Allexon Neptune Line Cook at 1016 Add a tag Application Messages Feedback In…" at bounding box center [417, 186] width 834 height 373
click at [465, 16] on div "Applicants PR" at bounding box center [480, 16] width 709 height 32
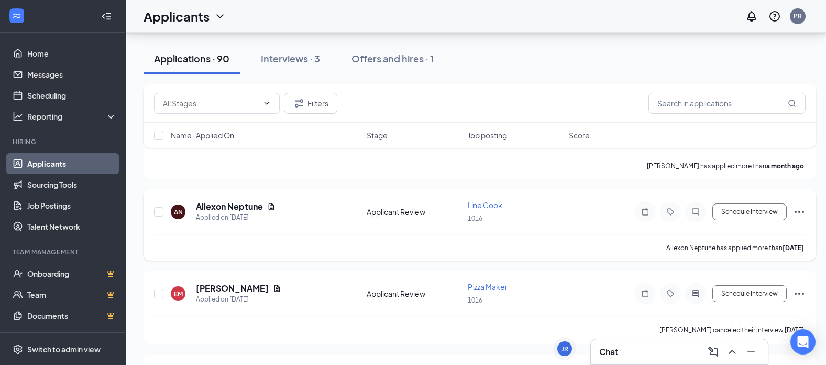
click at [800, 213] on icon "Ellipses" at bounding box center [799, 211] width 13 height 13
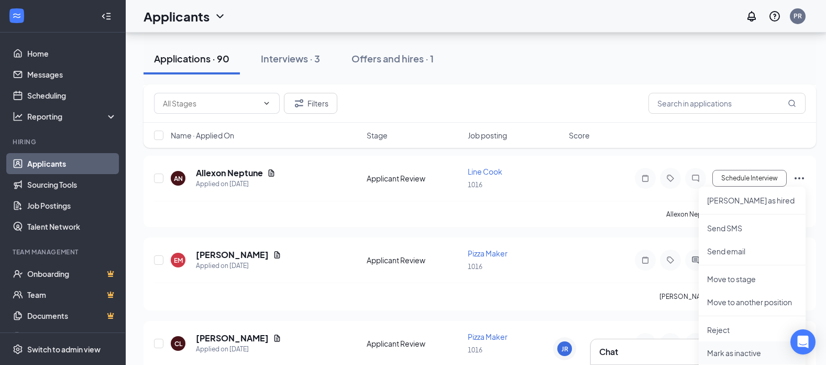
scroll to position [7178, 0]
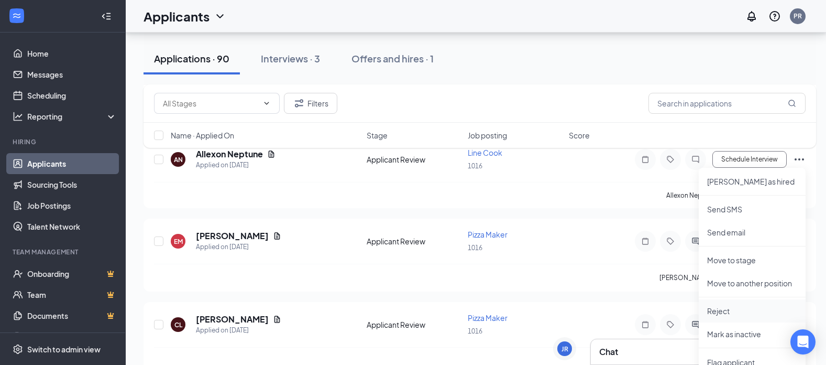
click at [724, 309] on p "Reject" at bounding box center [752, 311] width 90 height 10
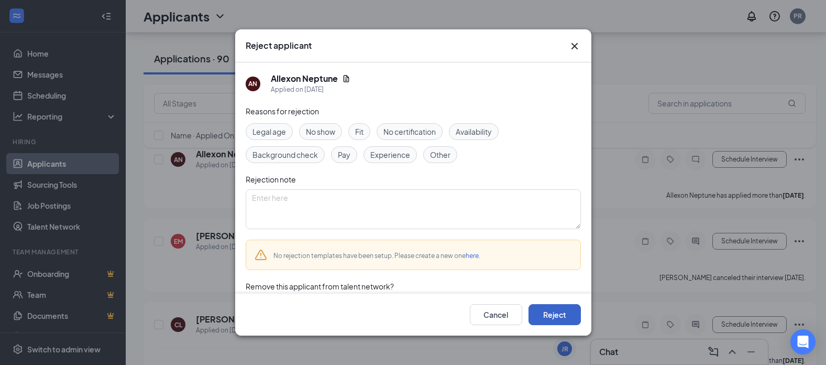
click at [554, 315] on button "Reject" at bounding box center [555, 314] width 52 height 21
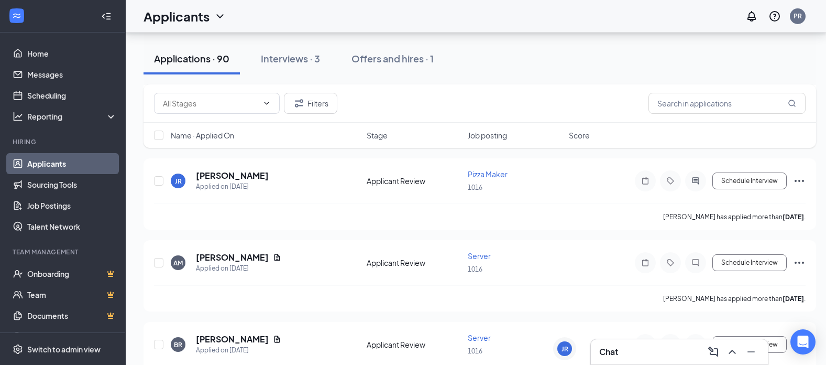
scroll to position [8646, 0]
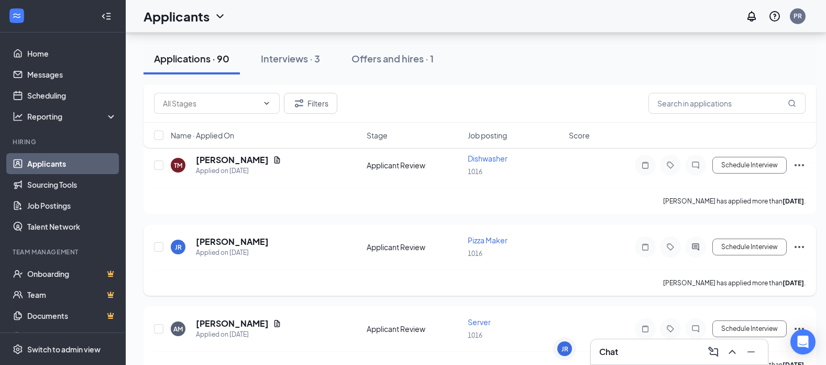
click at [802, 246] on icon "Ellipses" at bounding box center [799, 247] width 13 height 13
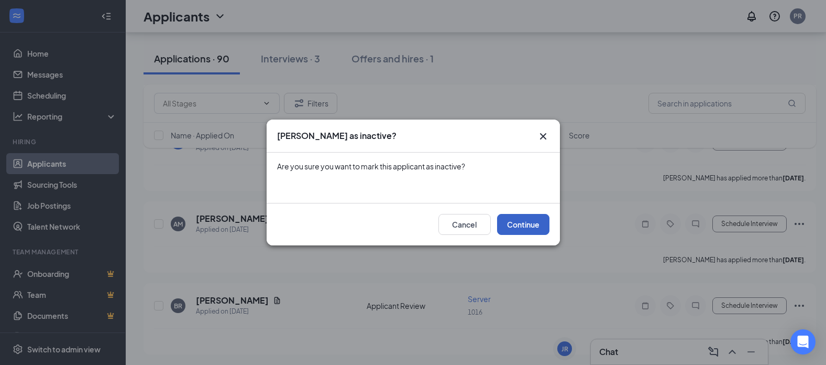
click at [527, 225] on button "Continue" at bounding box center [523, 224] width 52 height 21
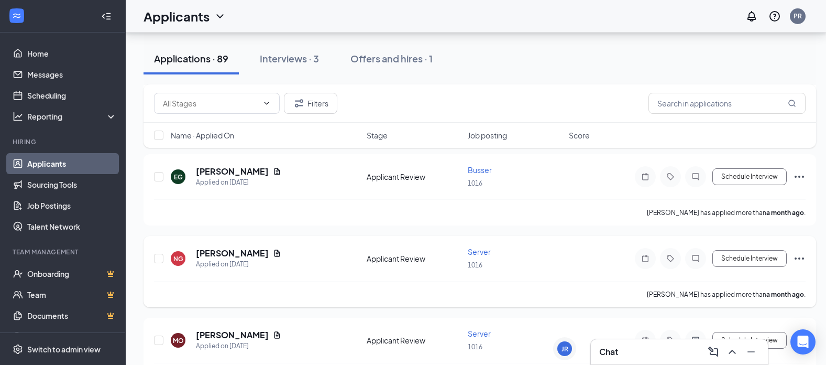
scroll to position [12314, 0]
drag, startPoint x: 48, startPoint y: 189, endPoint x: 321, endPoint y: 215, distance: 274.3
click at [48, 189] on link "Sourcing Tools" at bounding box center [72, 184] width 90 height 21
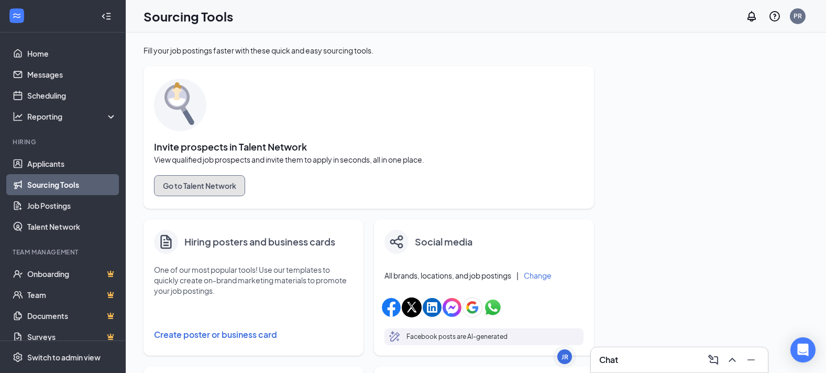
click at [225, 182] on button "Go to Talent Network" at bounding box center [199, 185] width 91 height 21
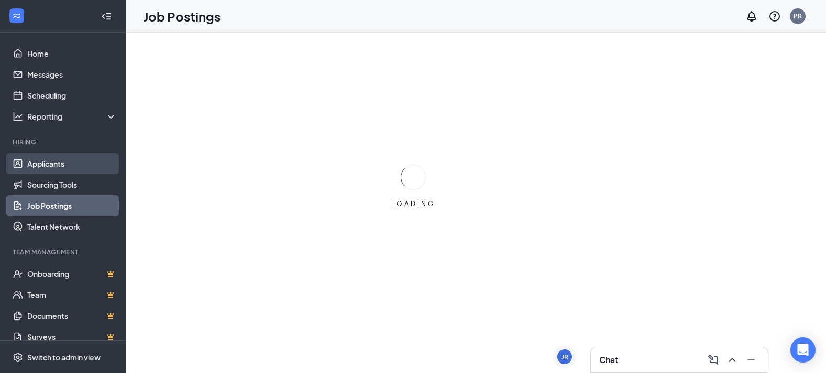
click at [43, 161] on link "Applicants" at bounding box center [72, 163] width 90 height 21
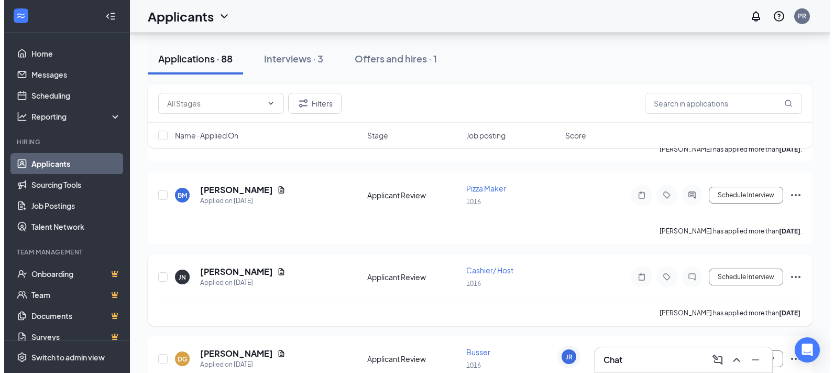
scroll to position [367, 0]
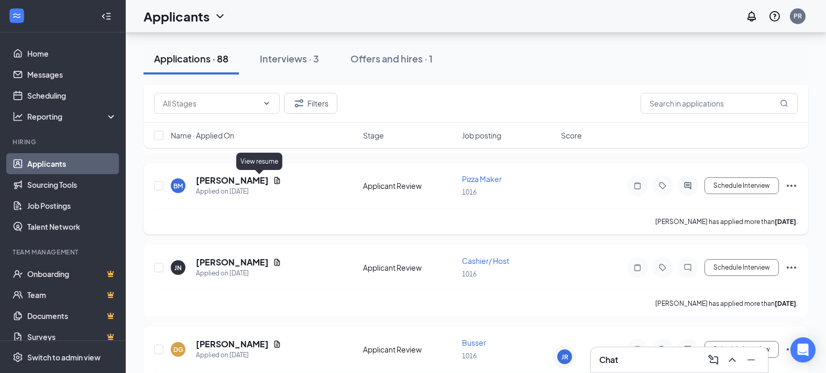
click at [275, 181] on icon "Document" at bounding box center [278, 180] width 6 height 7
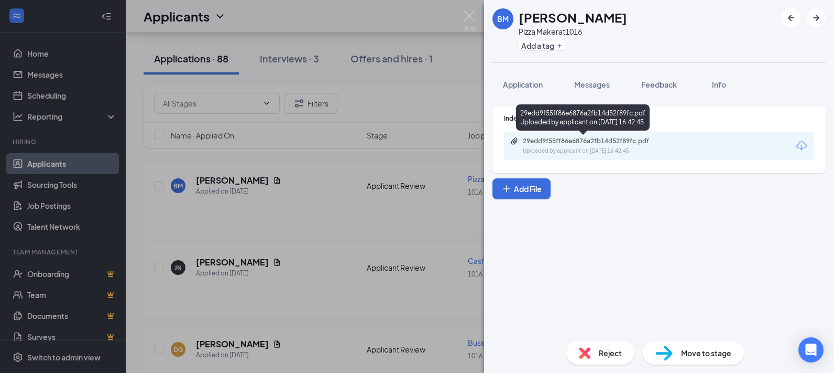
click at [649, 139] on div "29edd9f55ff86e6876a2fb14d52f89fc.pdf" at bounding box center [596, 141] width 147 height 8
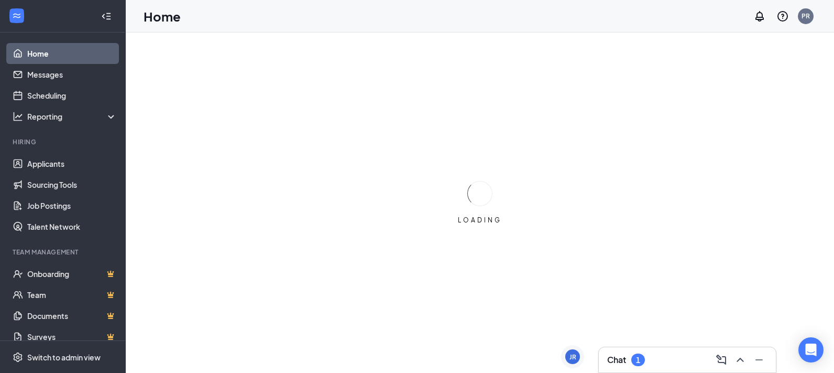
click at [619, 361] on h3 "Chat" at bounding box center [616, 360] width 19 height 12
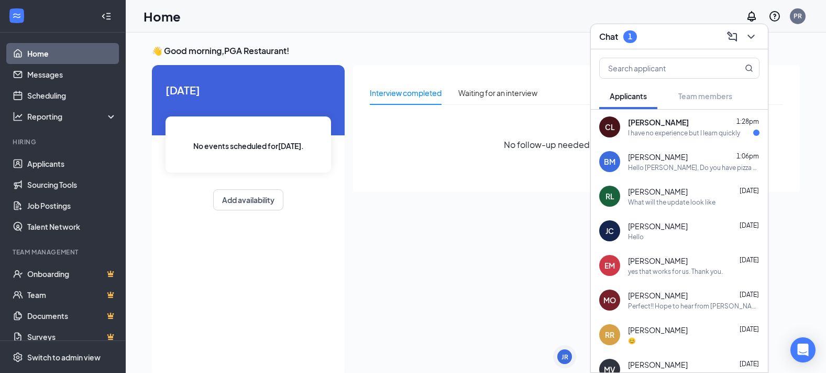
click at [675, 123] on span "[PERSON_NAME]" at bounding box center [658, 122] width 61 height 10
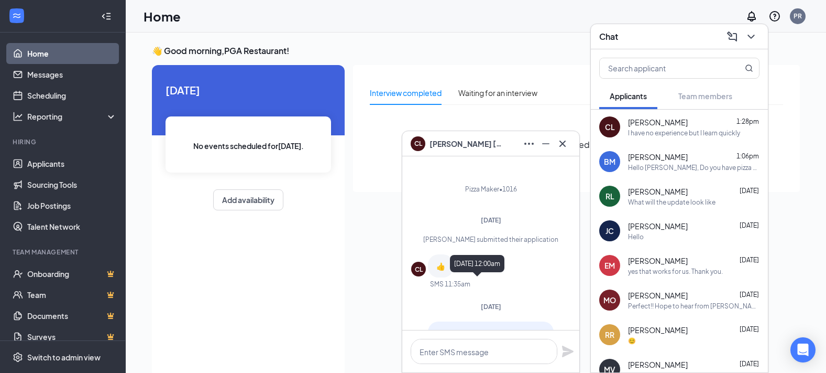
scroll to position [-175, 0]
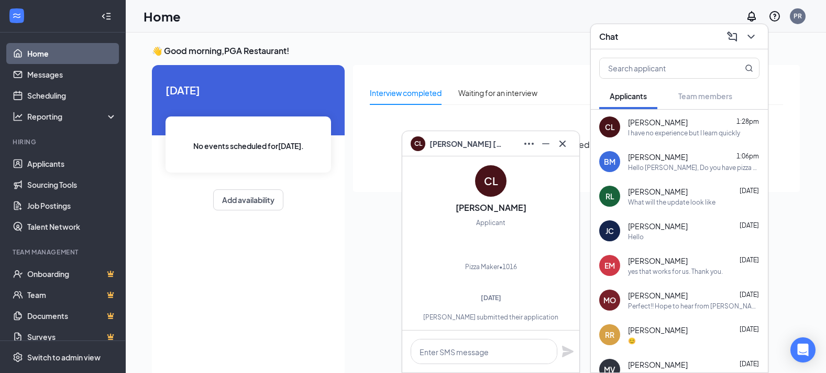
click at [451, 143] on span "[PERSON_NAME]" at bounding box center [466, 144] width 73 height 12
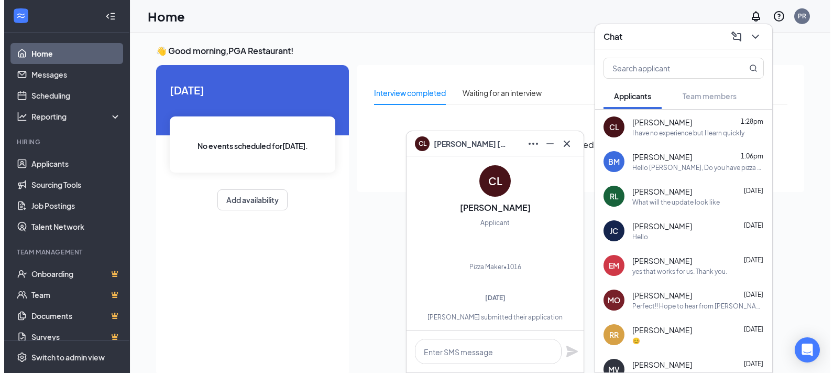
scroll to position [0, 0]
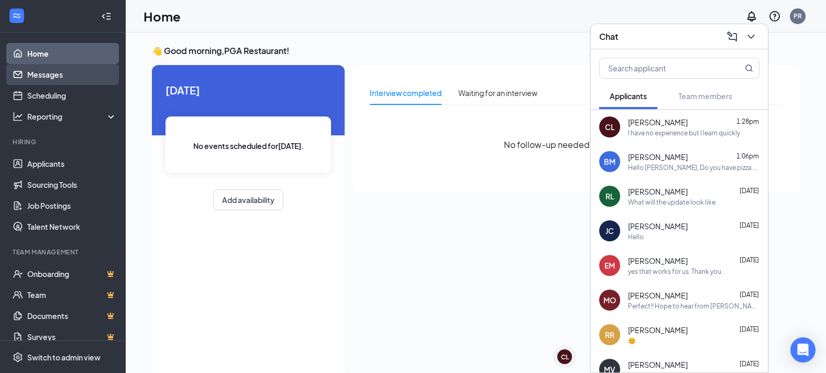
click at [56, 75] on link "Messages" at bounding box center [72, 74] width 90 height 21
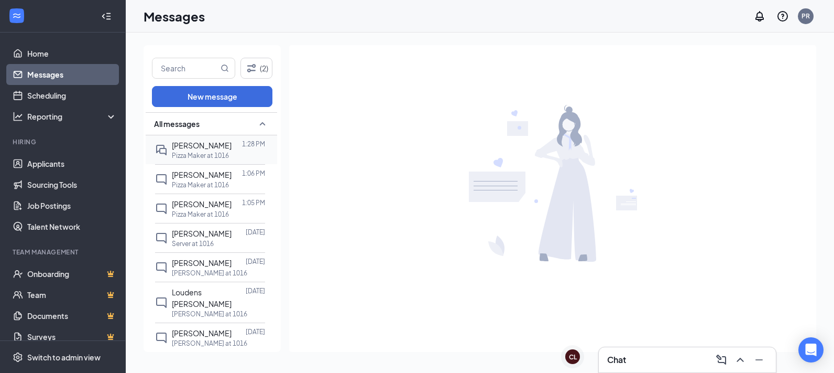
click at [209, 146] on span "[PERSON_NAME]" at bounding box center [202, 144] width 60 height 9
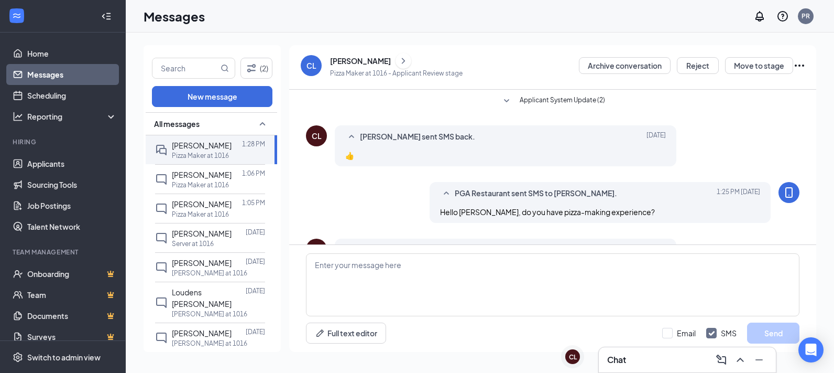
click at [502, 100] on icon "SmallChevronDown" at bounding box center [506, 101] width 13 height 13
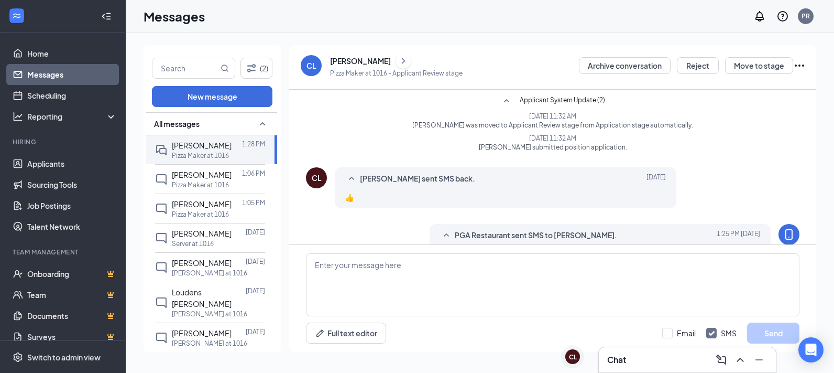
click at [502, 99] on icon "SmallChevronUp" at bounding box center [506, 101] width 13 height 13
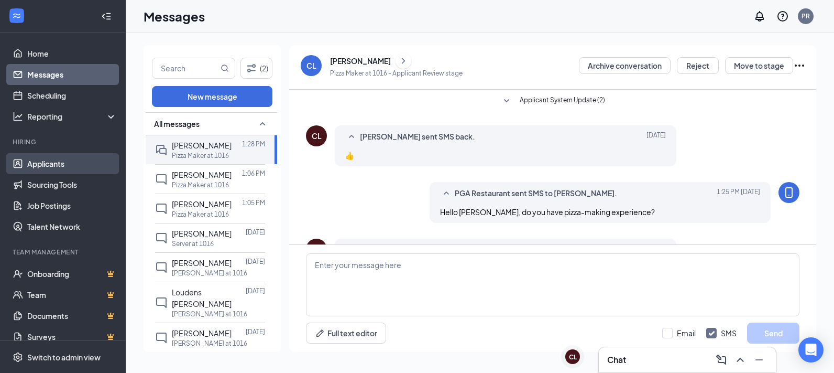
click at [49, 159] on link "Applicants" at bounding box center [72, 163] width 90 height 21
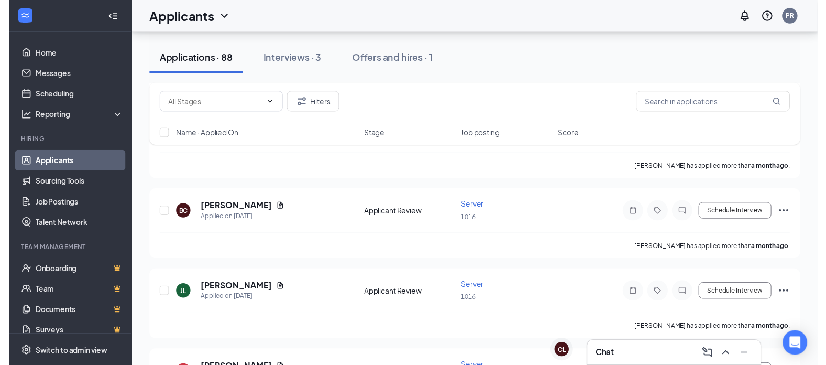
scroll to position [4716, 0]
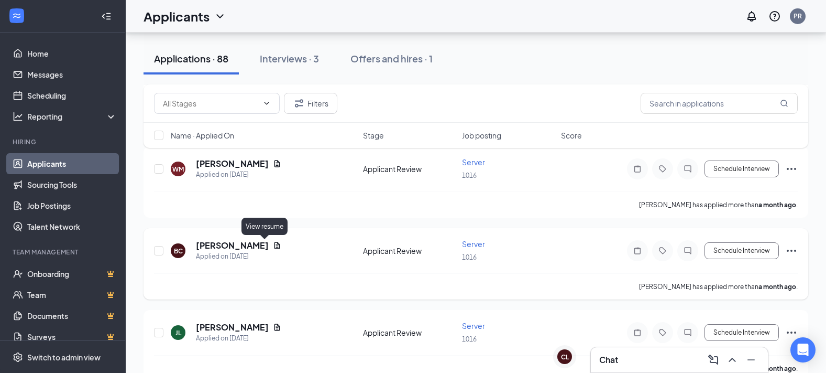
click at [273, 243] on icon "Document" at bounding box center [277, 245] width 8 height 8
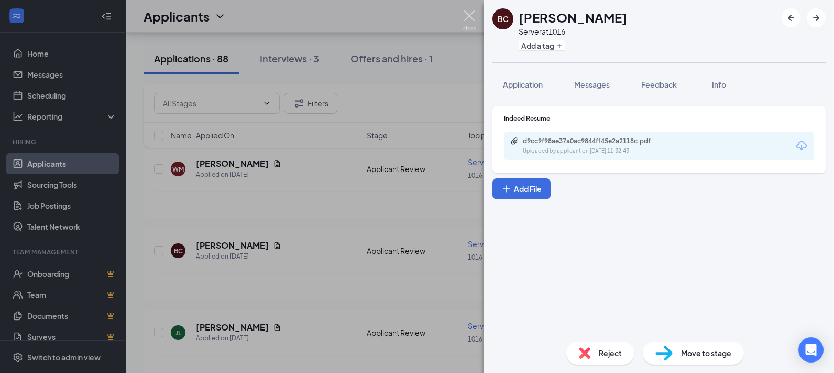
click at [471, 13] on img at bounding box center [469, 20] width 13 height 20
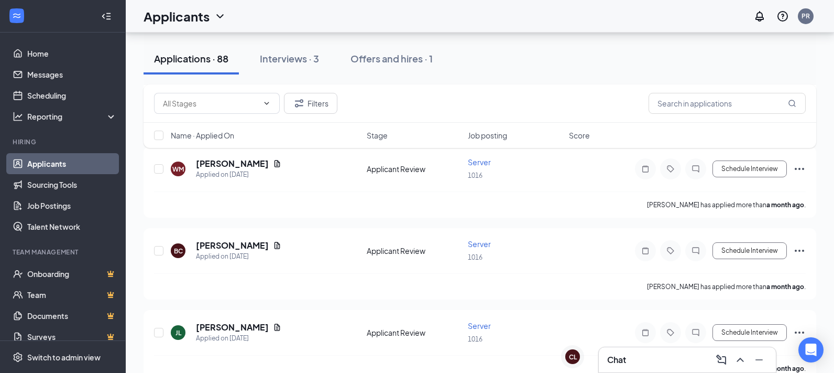
click at [470, 14] on div "Applicants PR" at bounding box center [480, 16] width 709 height 32
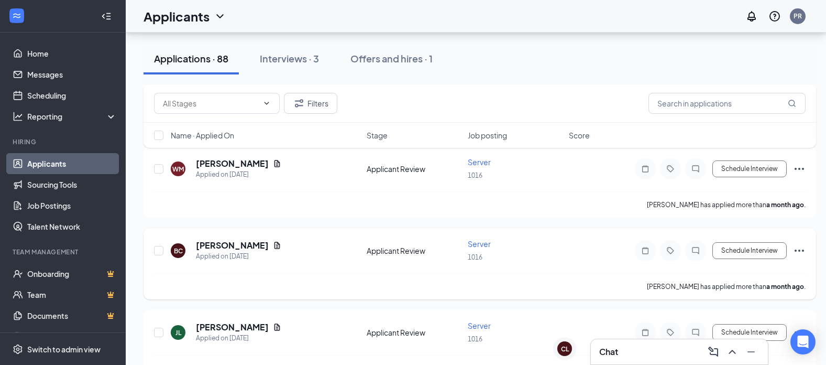
click at [801, 245] on icon "Ellipses" at bounding box center [799, 250] width 13 height 13
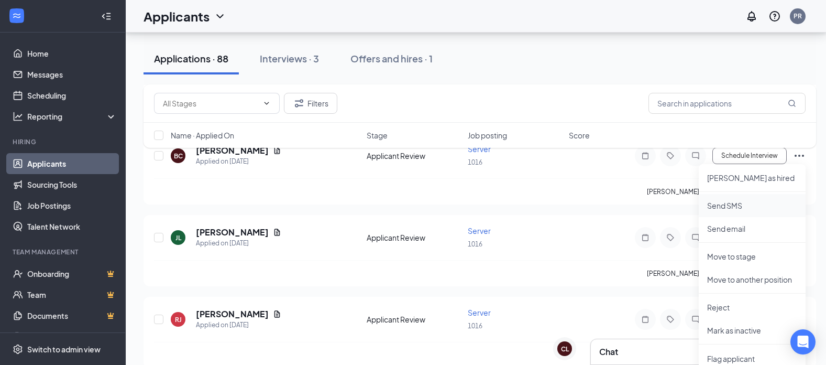
scroll to position [4821, 0]
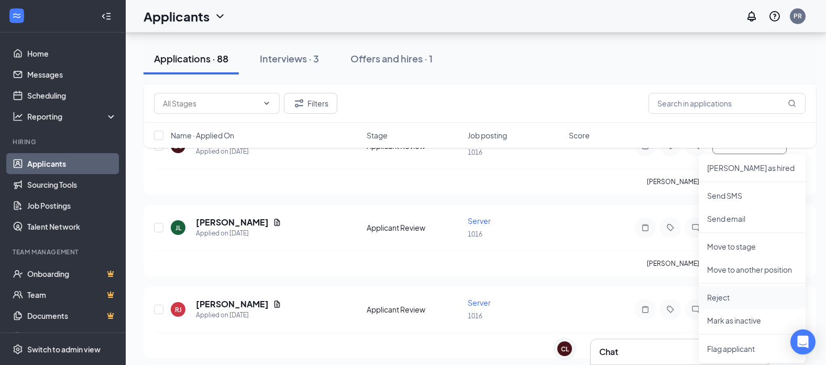
click at [725, 298] on p "Reject" at bounding box center [752, 297] width 90 height 10
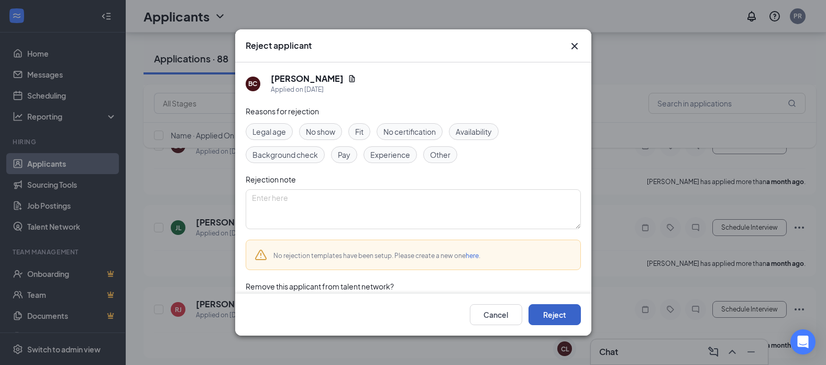
click at [560, 319] on button "Reject" at bounding box center [555, 314] width 52 height 21
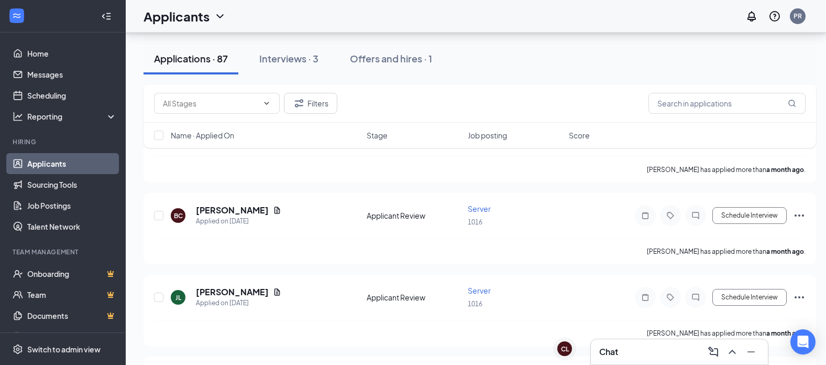
scroll to position [4716, 0]
